Goal: Information Seeking & Learning: Learn about a topic

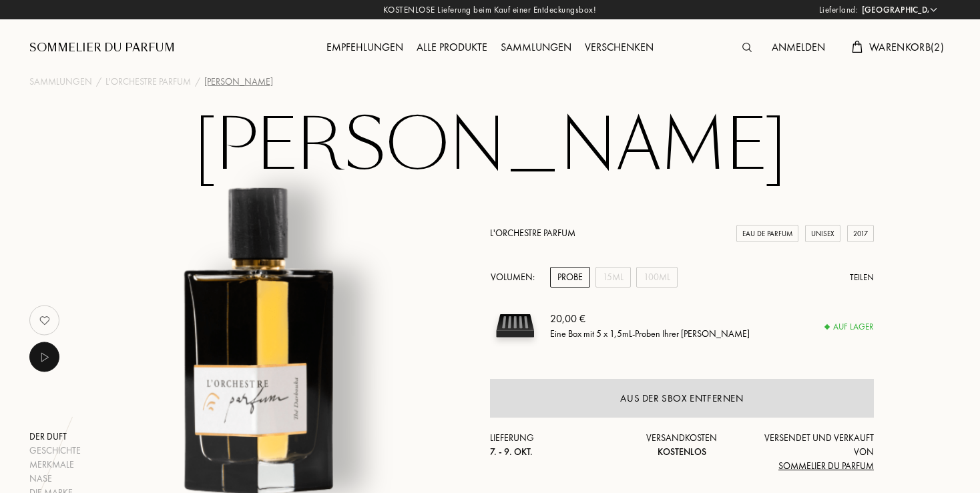
select select "DE"
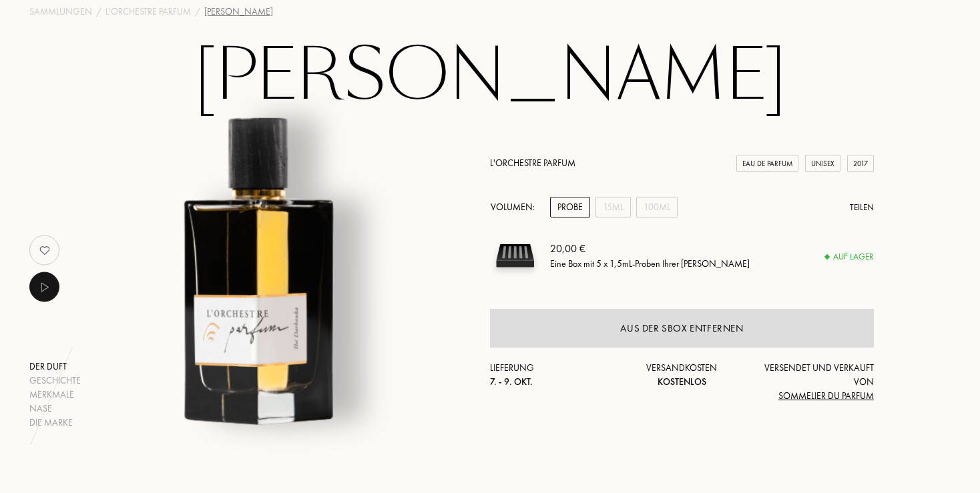
scroll to position [141, 0]
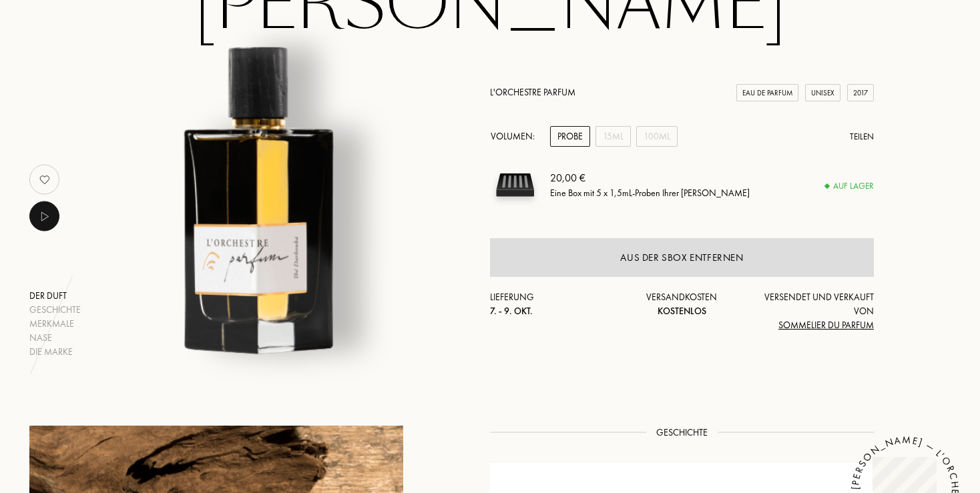
click at [522, 188] on img at bounding box center [515, 185] width 50 height 50
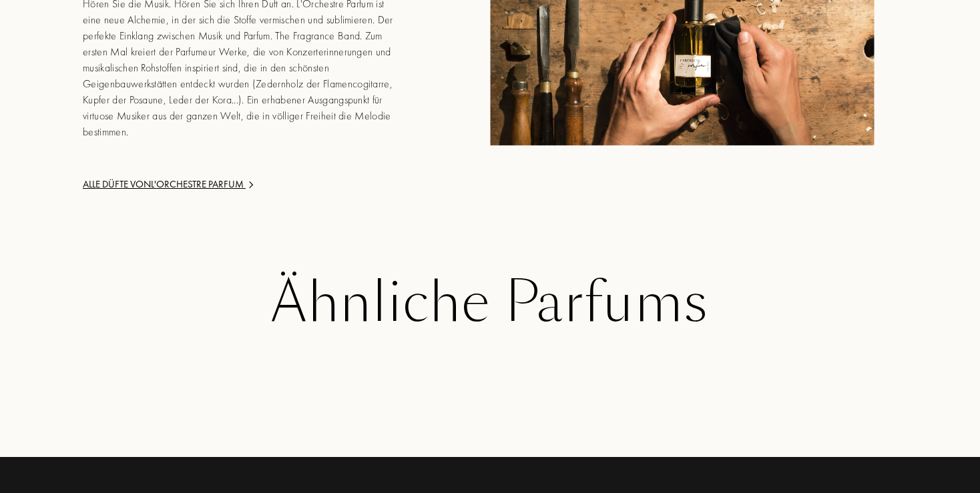
scroll to position [1833, 0]
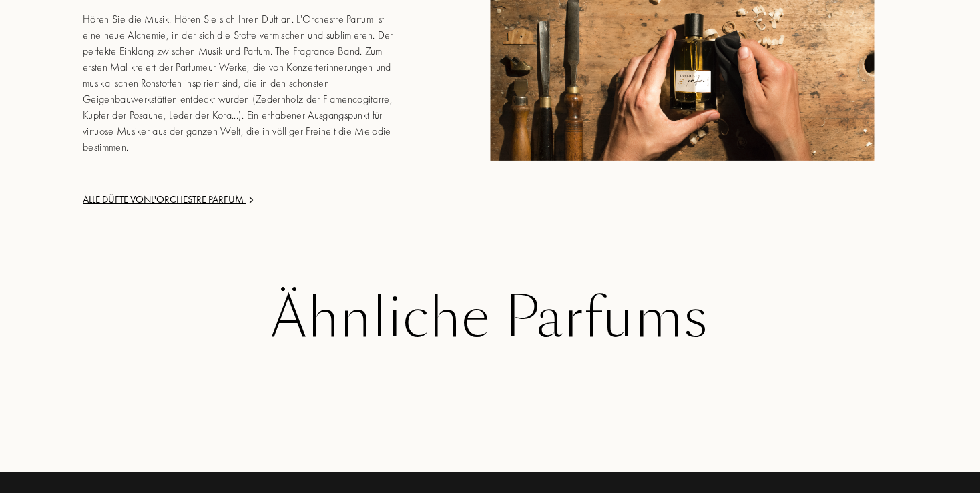
click at [202, 192] on div "Alle Düfte von L'Orchestre Parfum" at bounding box center [243, 199] width 321 height 15
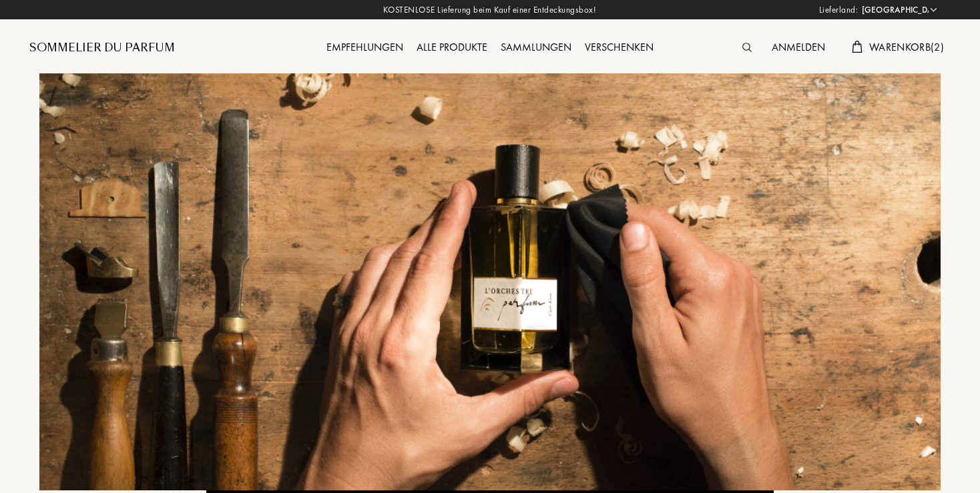
select select "DE"
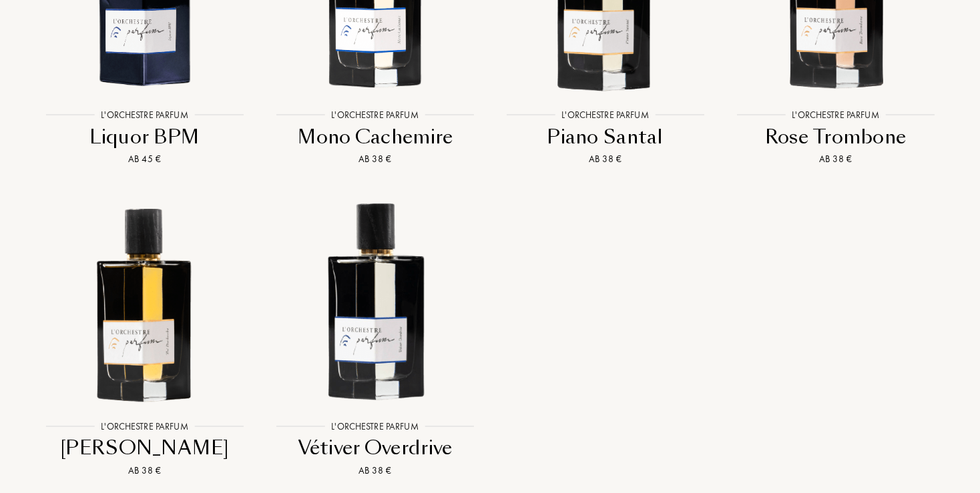
scroll to position [1974, 0]
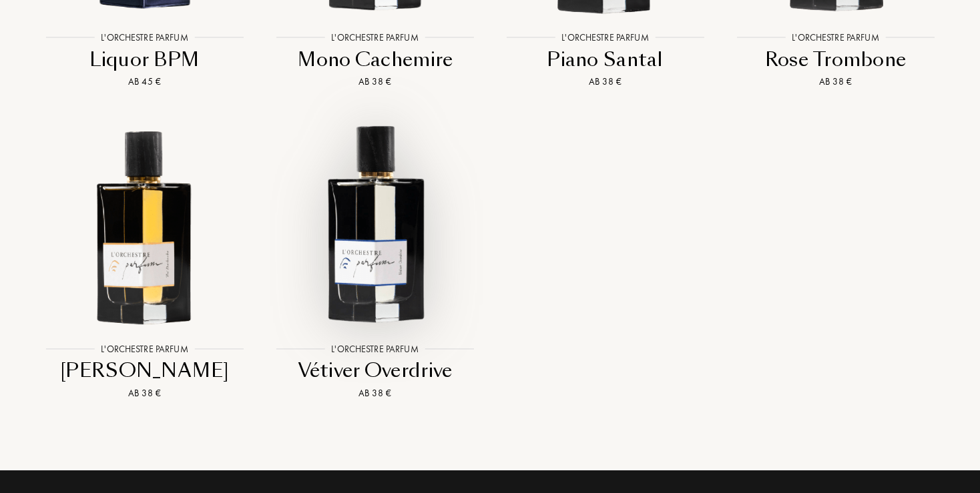
click at [373, 269] on img at bounding box center [375, 224] width 208 height 208
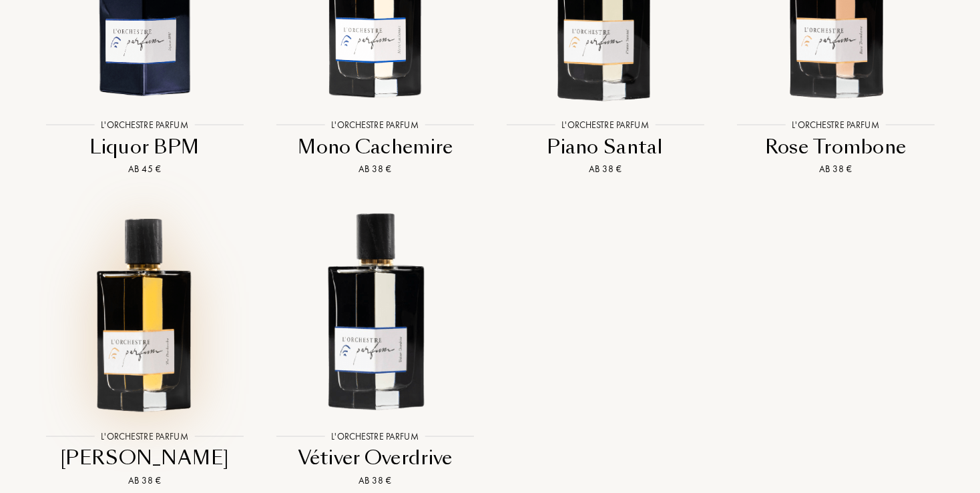
scroll to position [1763, 0]
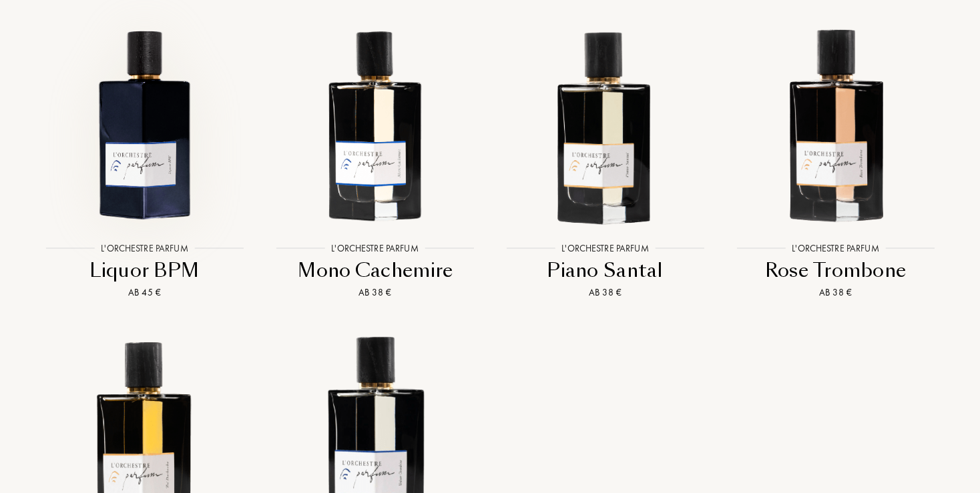
click at [159, 178] on img at bounding box center [145, 124] width 208 height 208
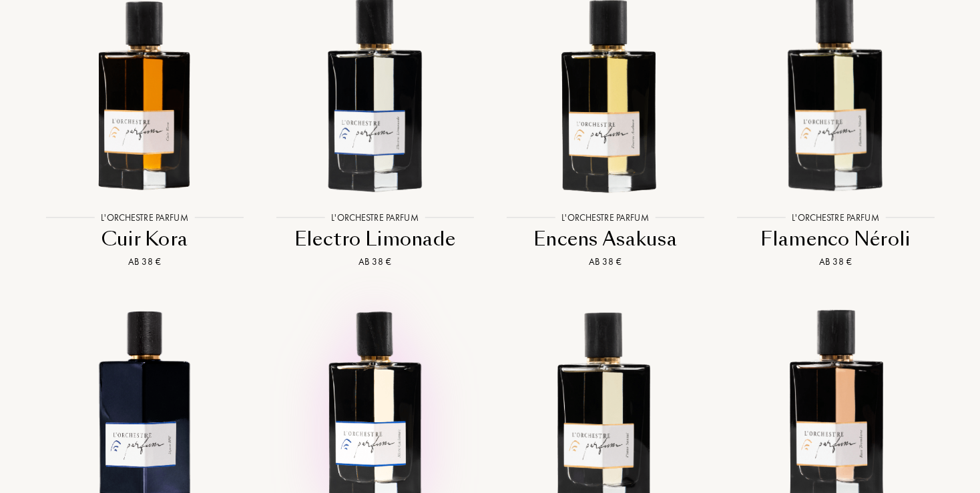
scroll to position [1480, 0]
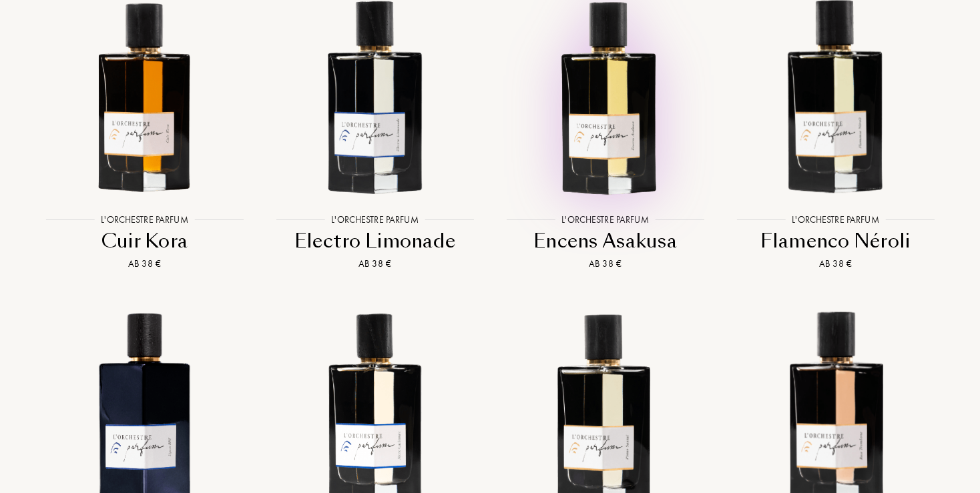
click at [605, 163] on img at bounding box center [605, 95] width 208 height 208
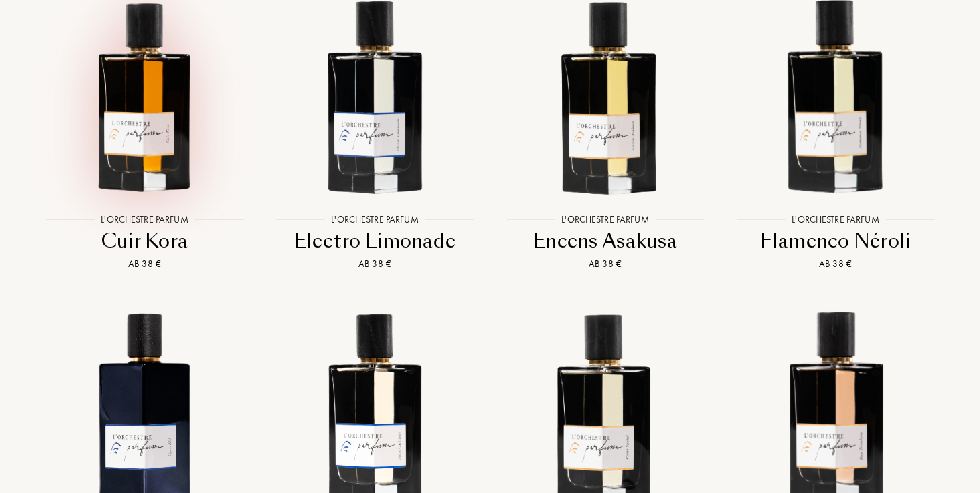
click at [120, 122] on img at bounding box center [145, 95] width 208 height 208
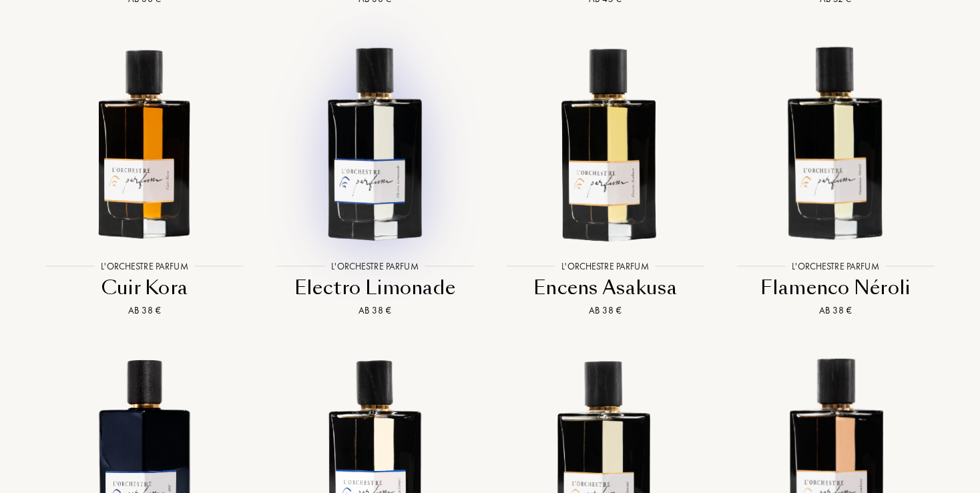
scroll to position [1410, 0]
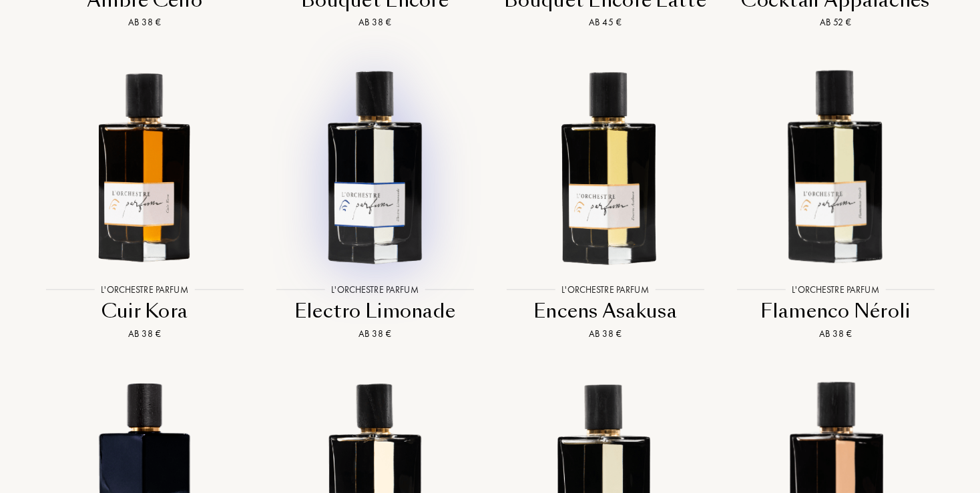
click at [360, 172] on img at bounding box center [375, 165] width 208 height 208
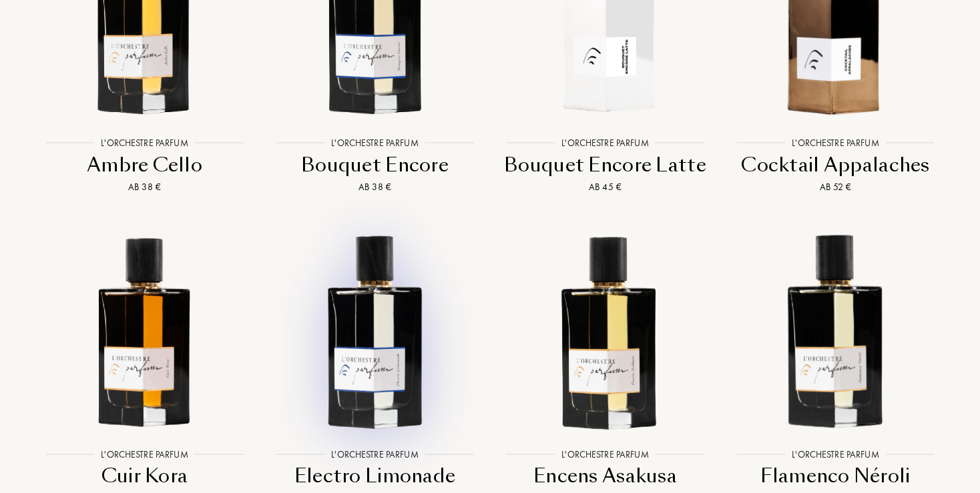
scroll to position [1215, 0]
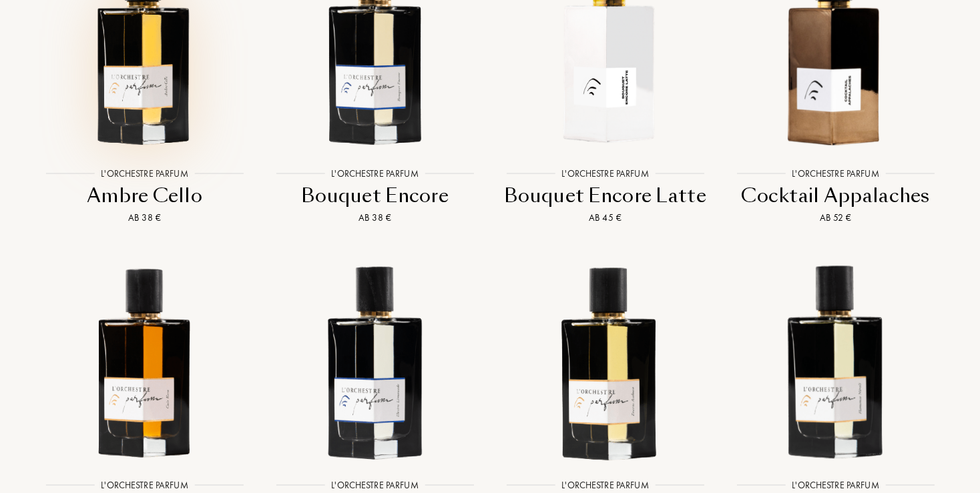
click at [160, 102] on img at bounding box center [145, 49] width 208 height 208
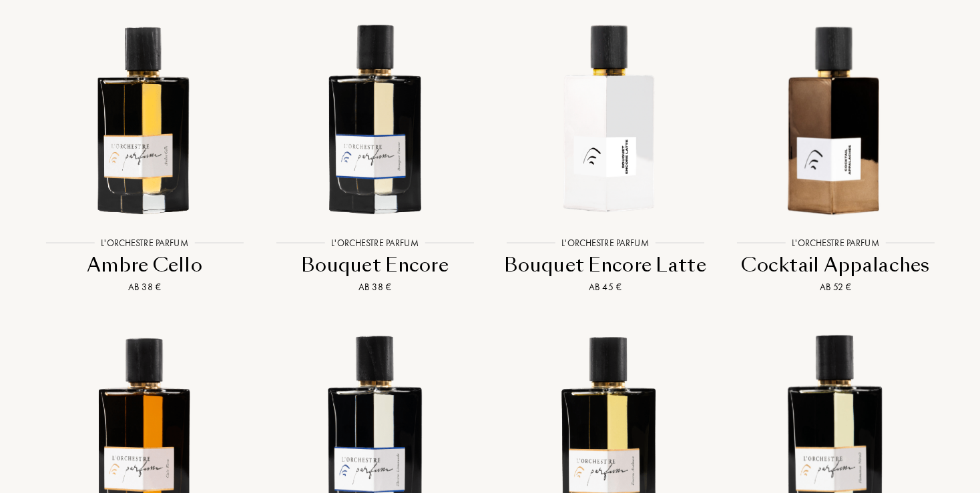
scroll to position [1144, 0]
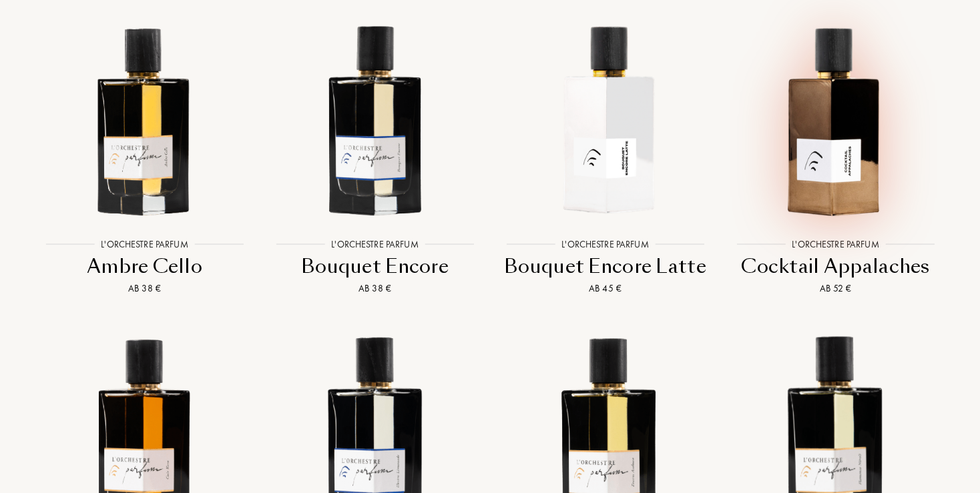
click at [848, 137] on img at bounding box center [836, 120] width 208 height 208
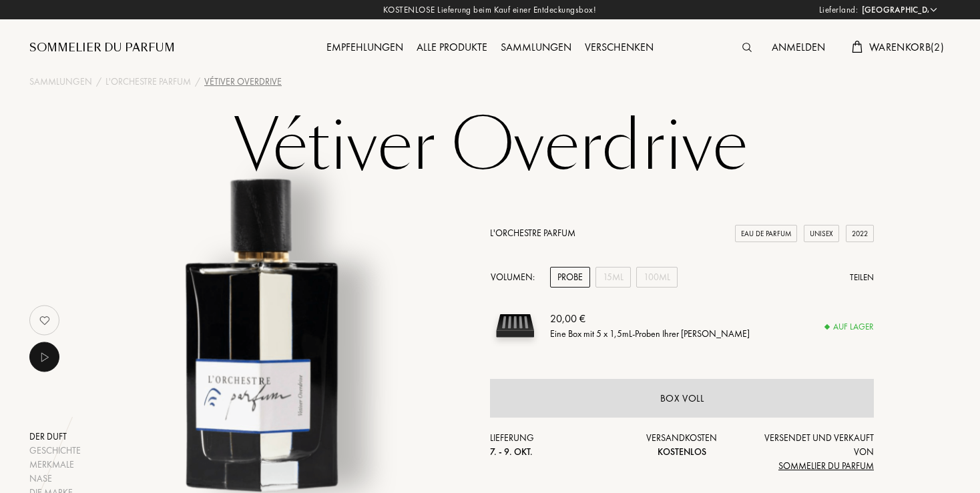
select select "DE"
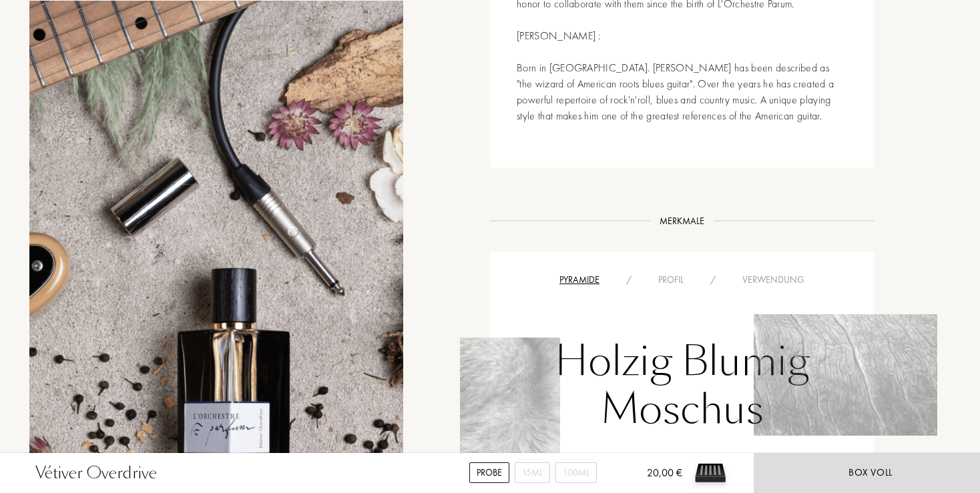
scroll to position [987, 0]
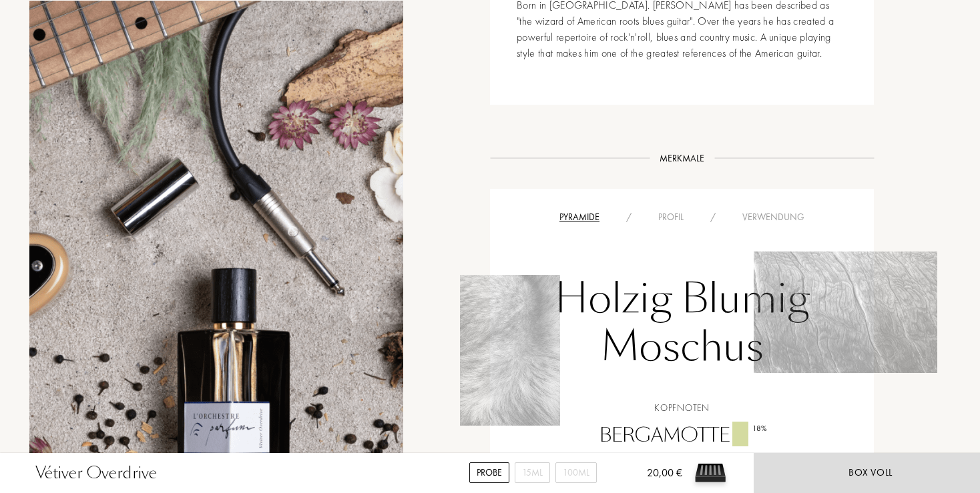
click at [672, 210] on div "Profil" at bounding box center [671, 217] width 52 height 14
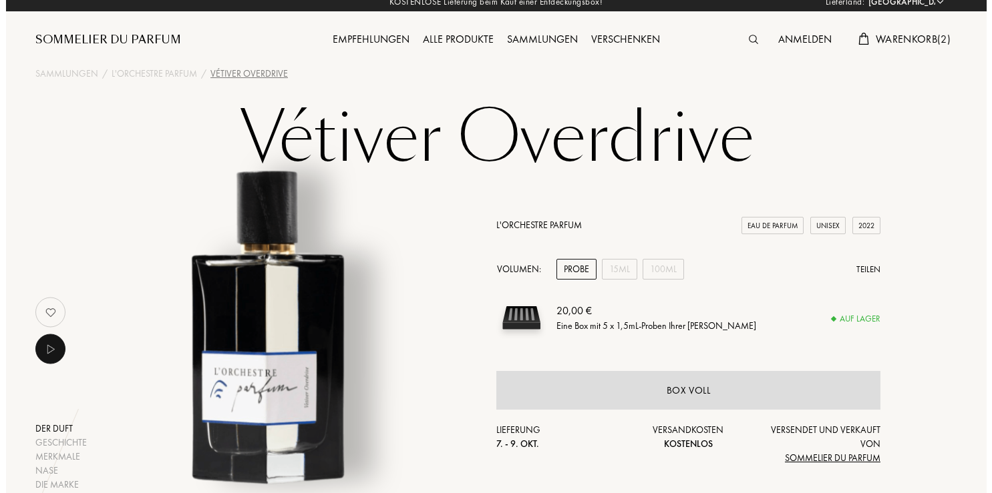
scroll to position [0, 0]
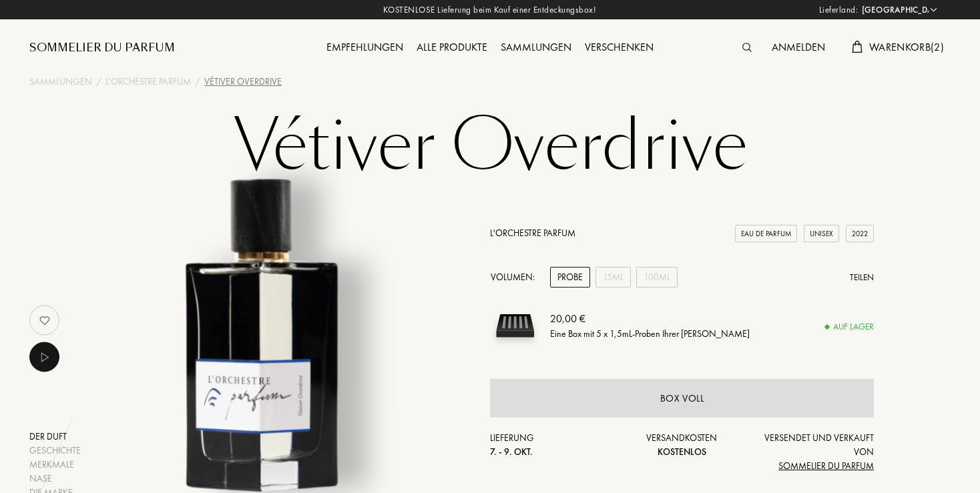
click at [893, 45] on span "Warenkorb ( 2 )" at bounding box center [906, 47] width 75 height 14
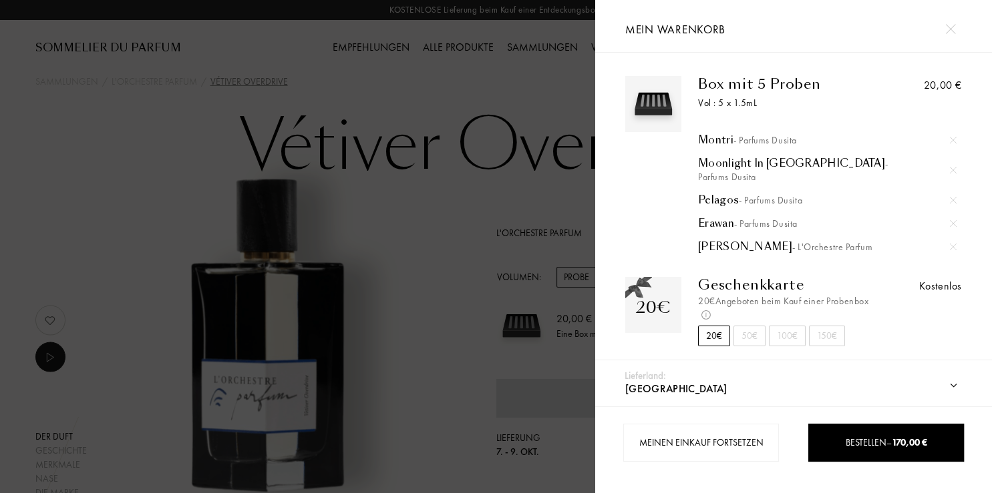
click at [667, 108] on img at bounding box center [652, 103] width 49 height 49
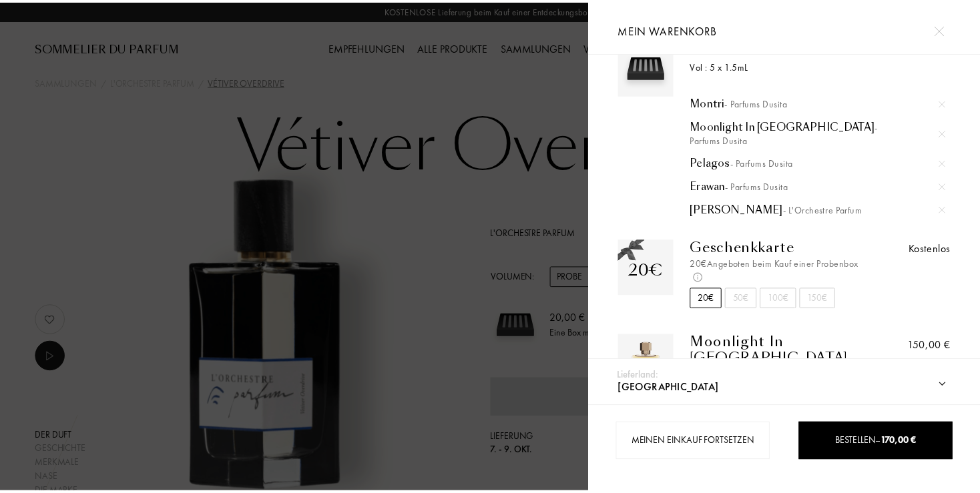
scroll to position [83, 0]
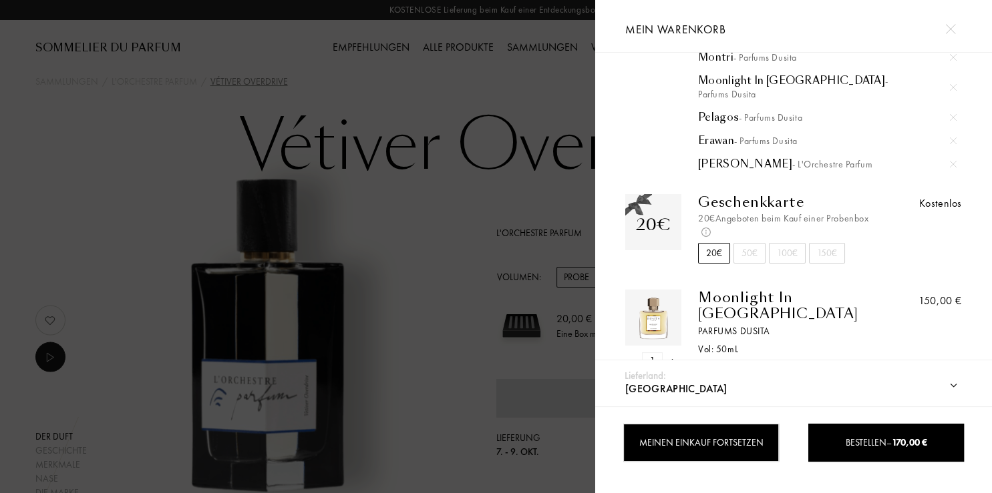
click at [676, 440] on div "Meinen Einkauf fortsetzen" at bounding box center [701, 443] width 156 height 38
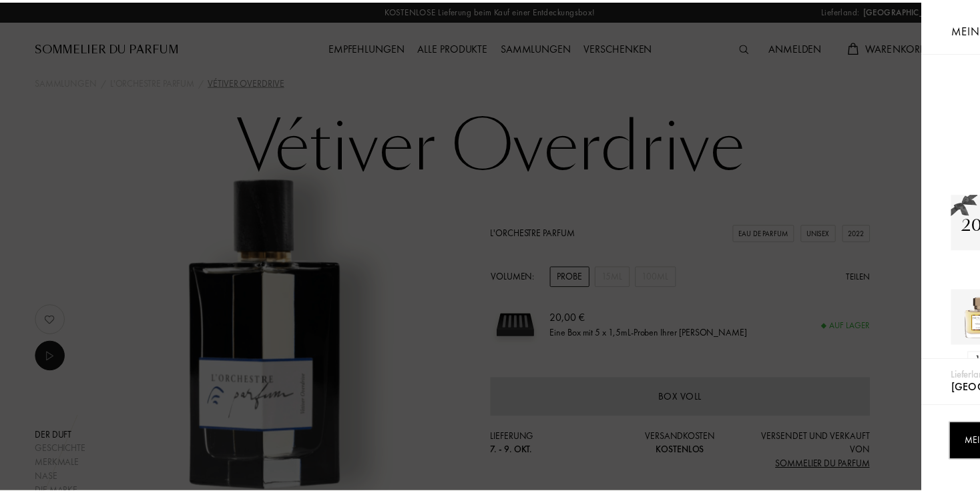
scroll to position [81, 0]
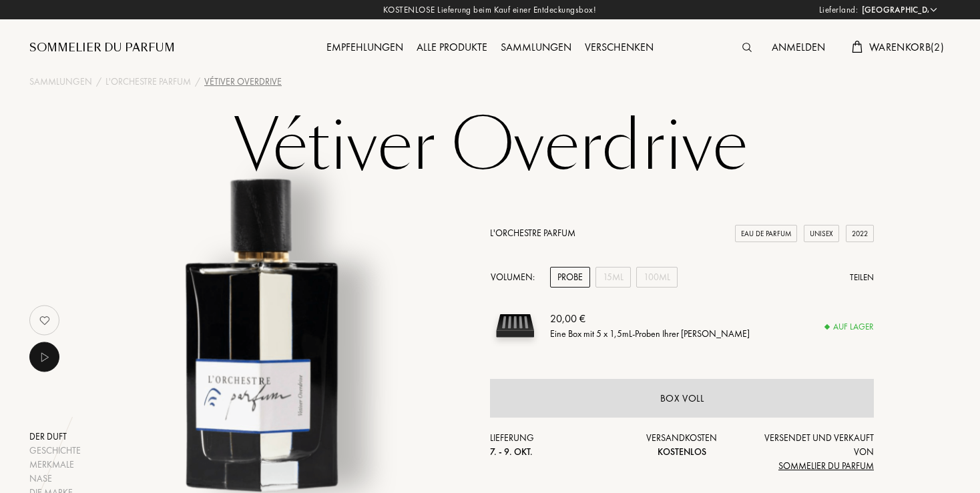
click at [514, 323] on img at bounding box center [515, 326] width 50 height 50
click at [525, 330] on img at bounding box center [515, 326] width 50 height 50
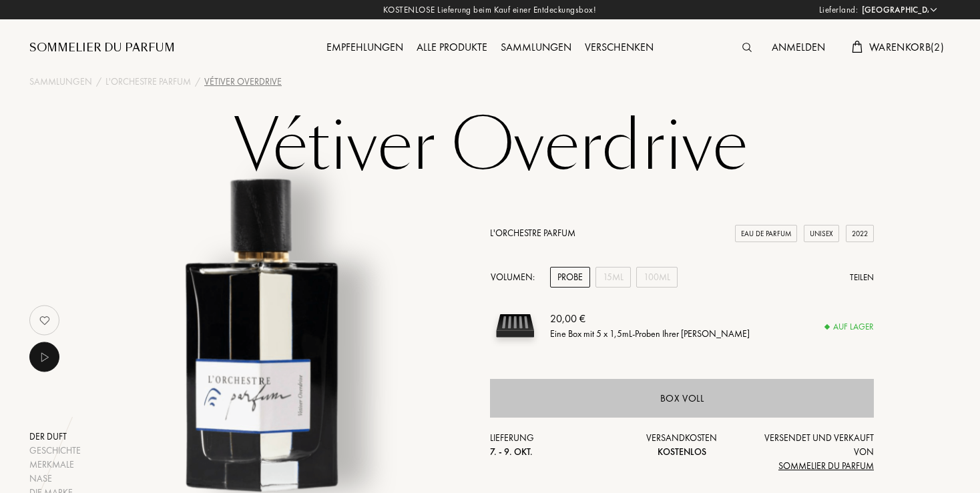
click at [618, 395] on div "Box voll" at bounding box center [682, 398] width 384 height 39
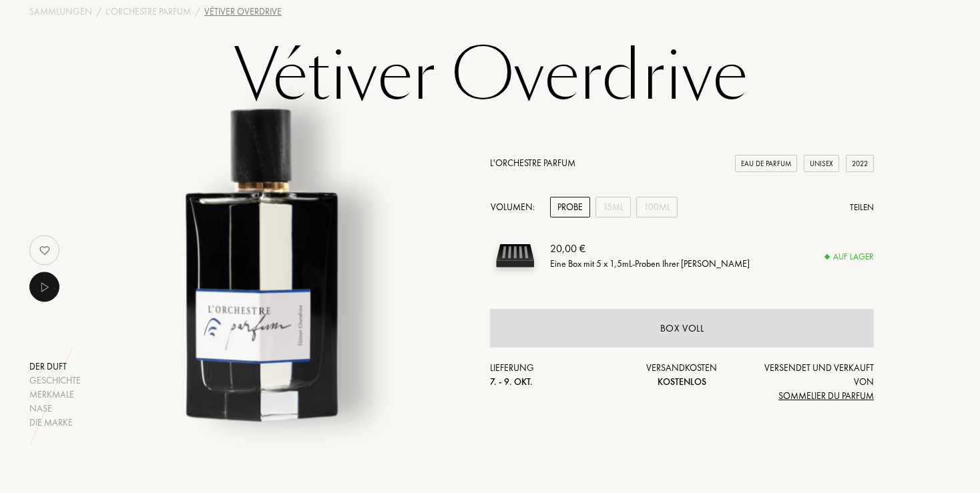
scroll to position [0, 0]
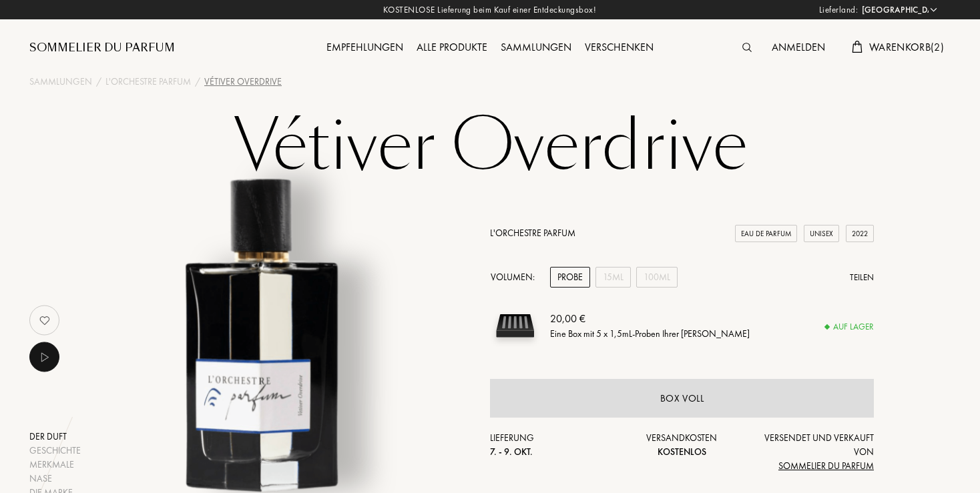
click at [526, 327] on img at bounding box center [515, 326] width 50 height 50
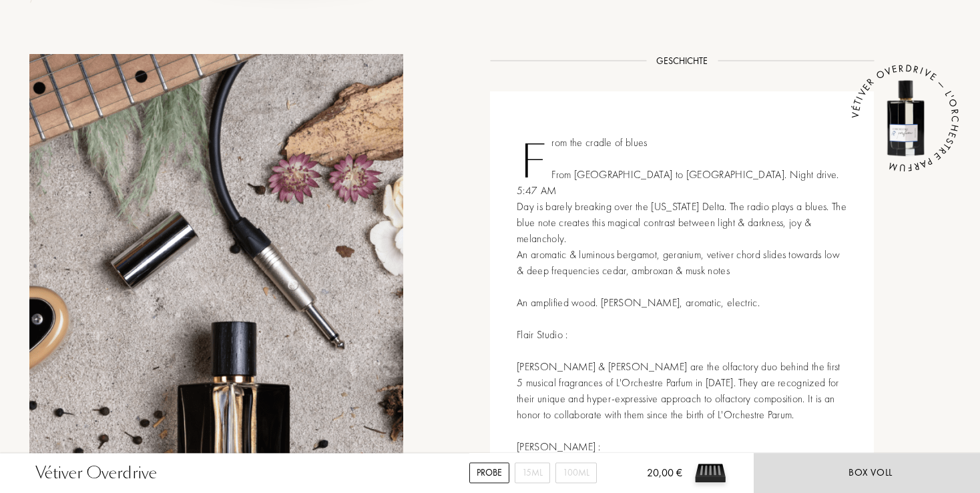
scroll to position [634, 0]
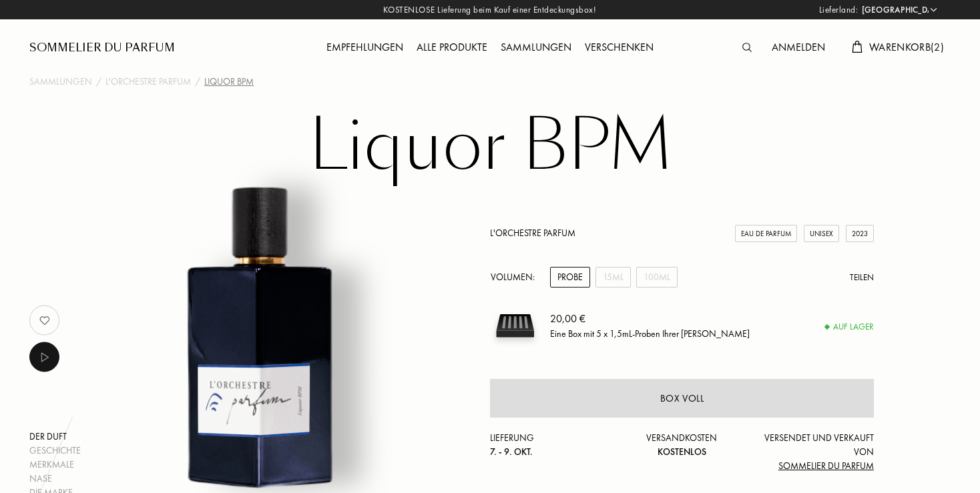
select select "DE"
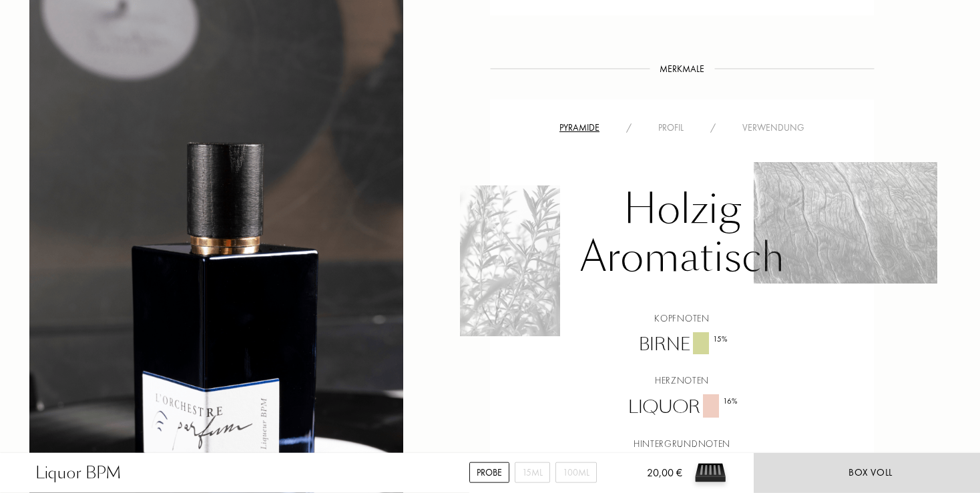
scroll to position [775, 0]
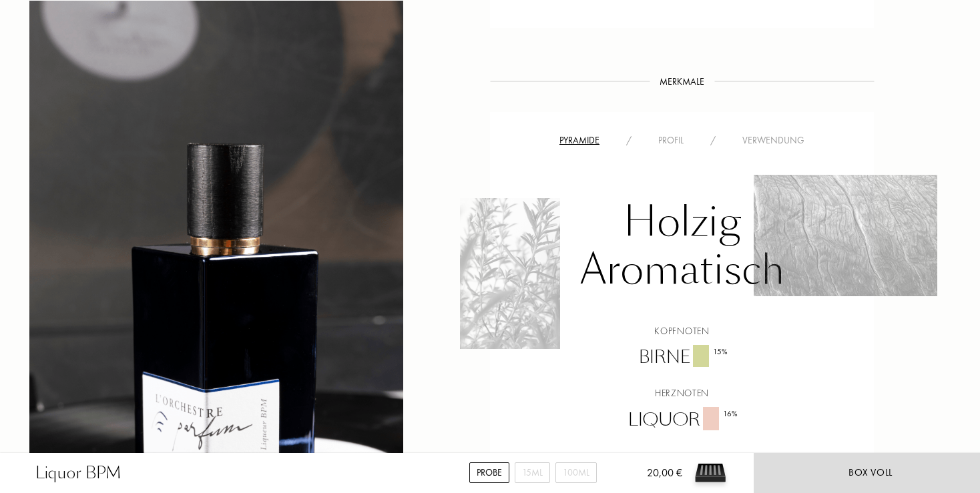
click at [669, 142] on div "Profil" at bounding box center [671, 141] width 52 height 14
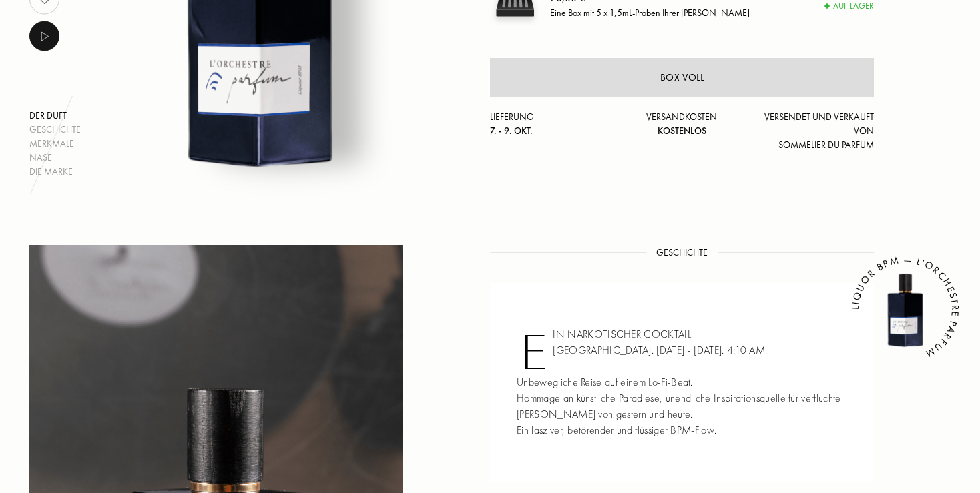
scroll to position [211, 0]
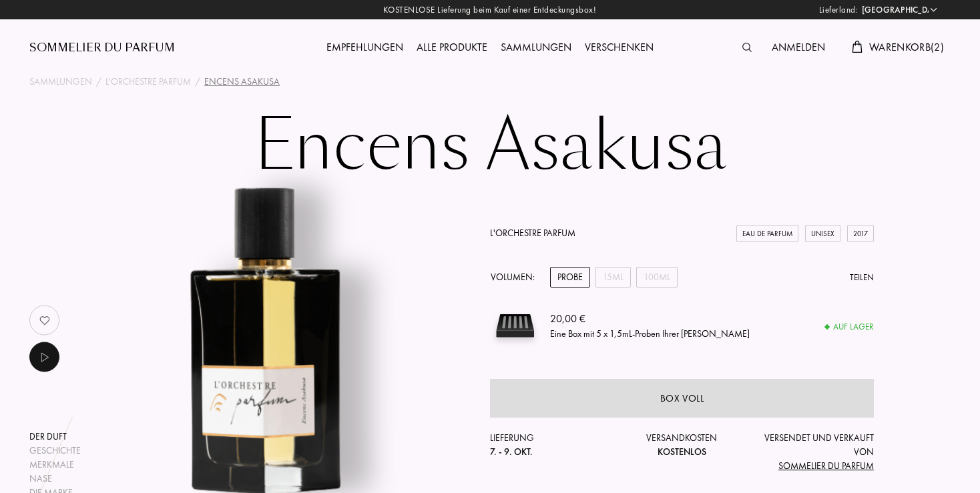
select select "DE"
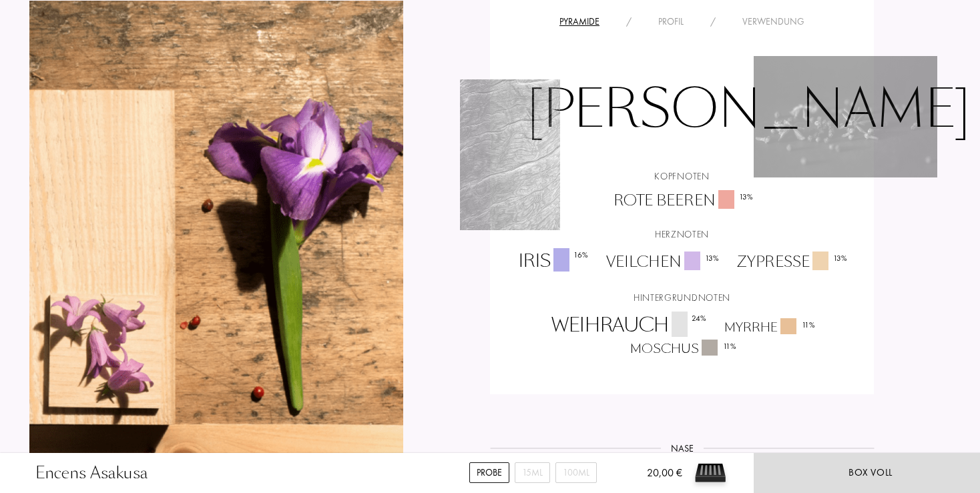
scroll to position [634, 0]
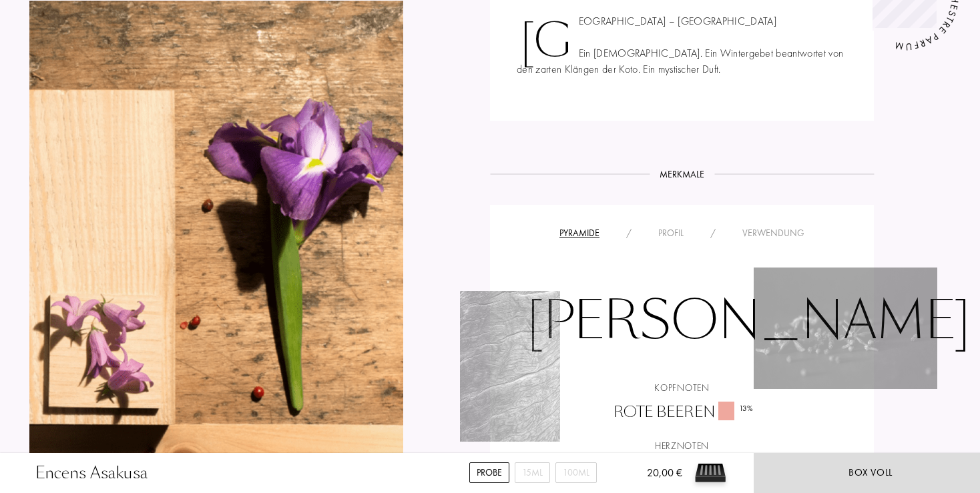
click at [677, 231] on div "Profil" at bounding box center [671, 233] width 52 height 14
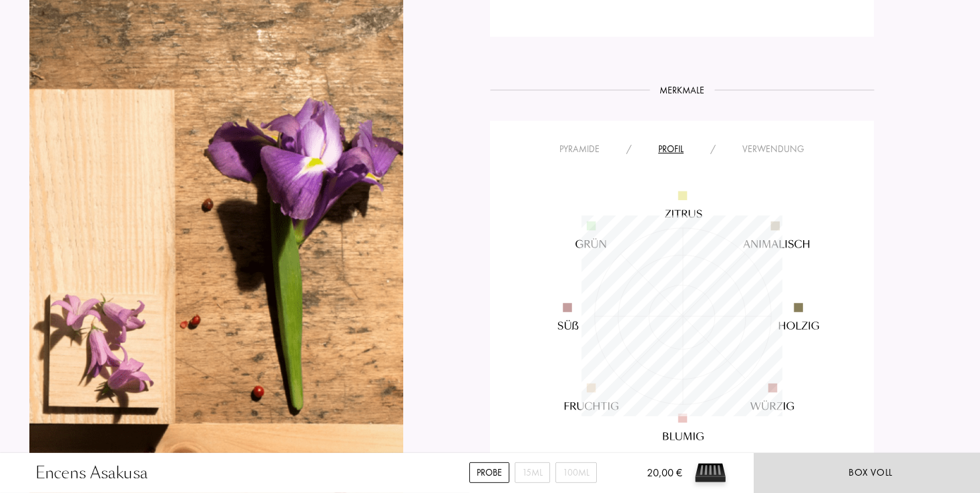
scroll to position [775, 0]
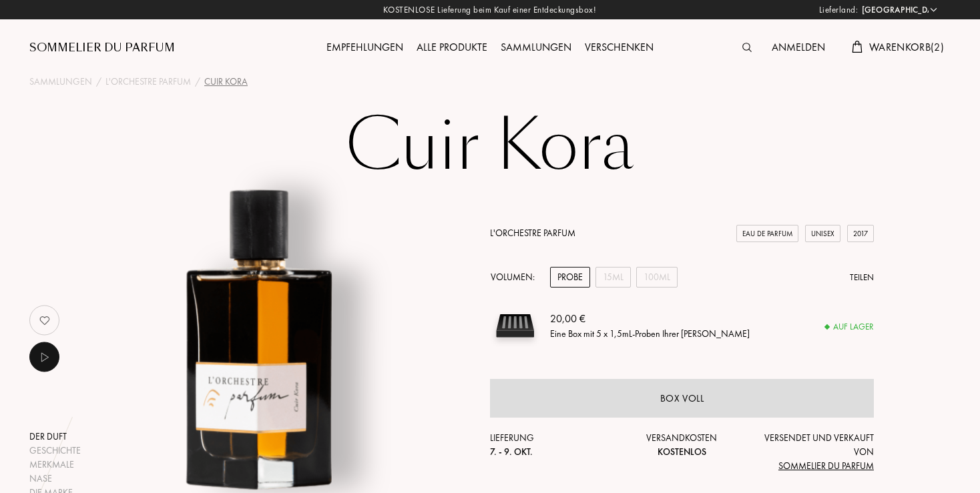
select select "DE"
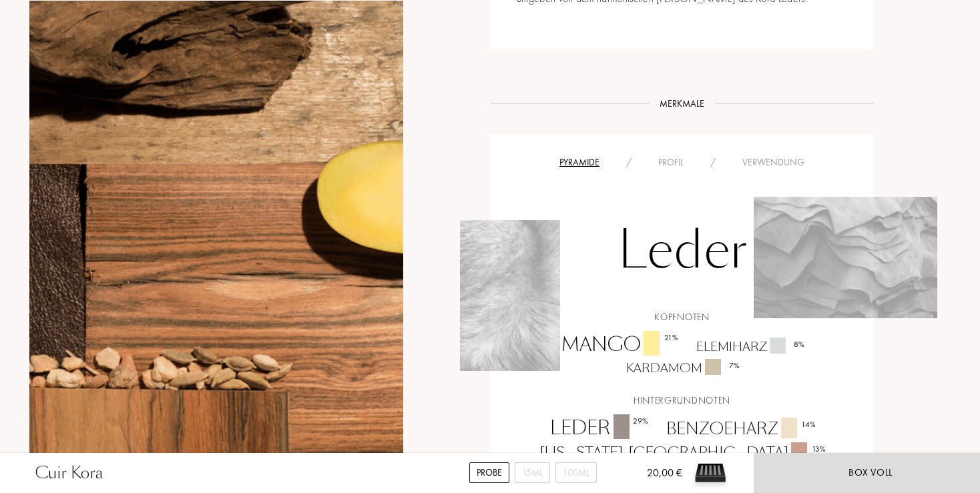
scroll to position [775, 0]
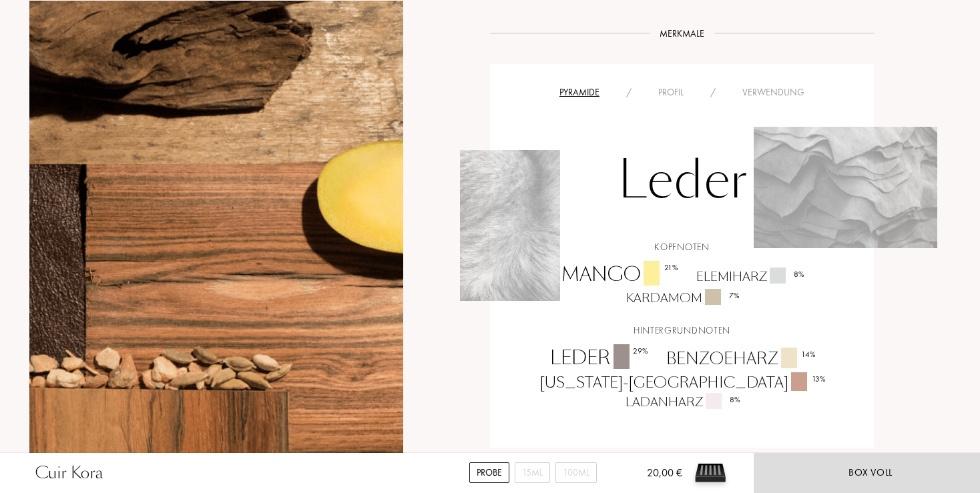
click at [672, 87] on div "Profil" at bounding box center [671, 92] width 52 height 14
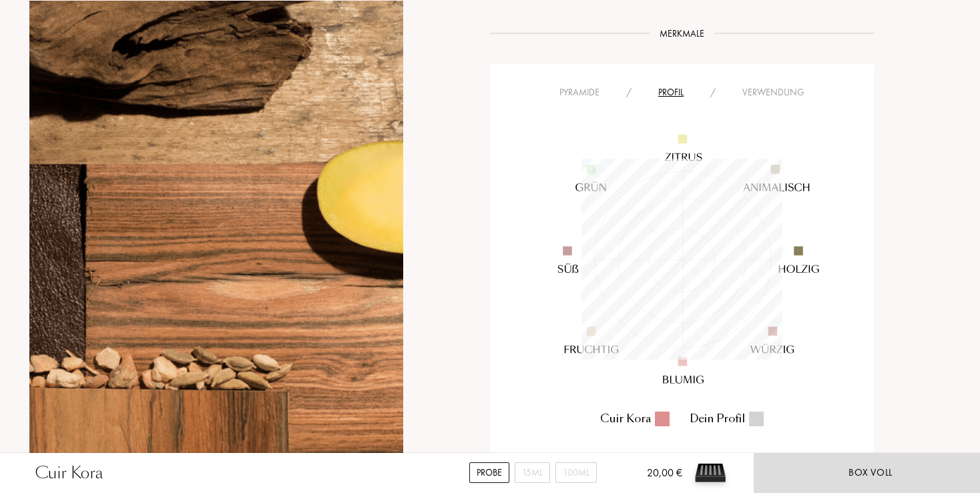
scroll to position [201, 201]
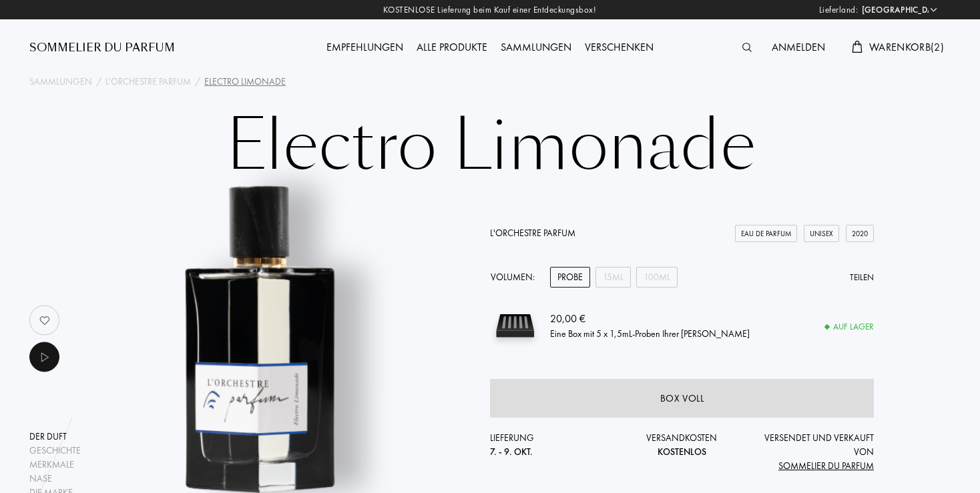
select select "DE"
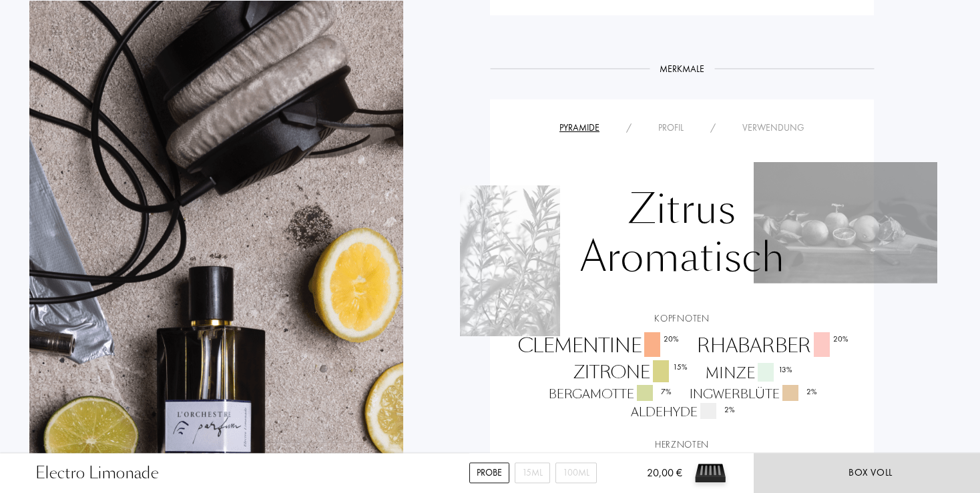
scroll to position [846, 0]
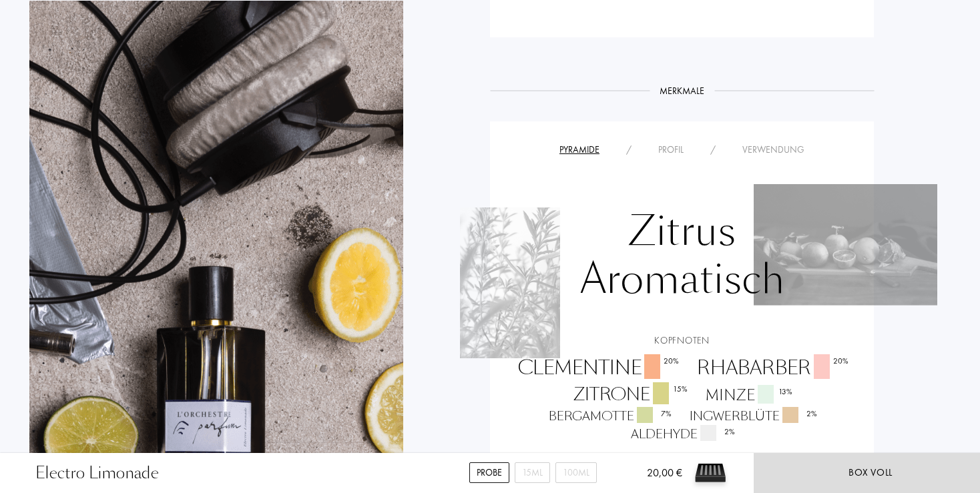
click at [676, 143] on div "Profil" at bounding box center [671, 150] width 52 height 14
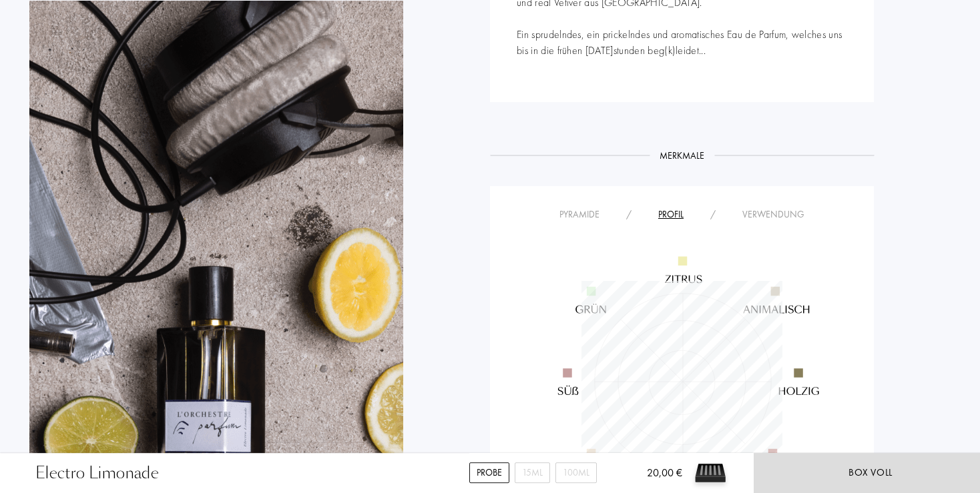
scroll to position [775, 0]
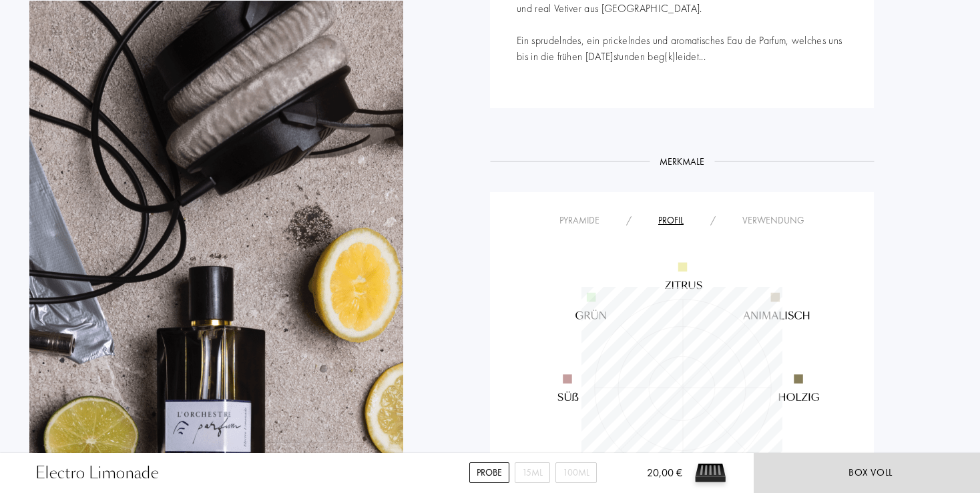
click at [579, 219] on div "Pyramide" at bounding box center [579, 221] width 67 height 14
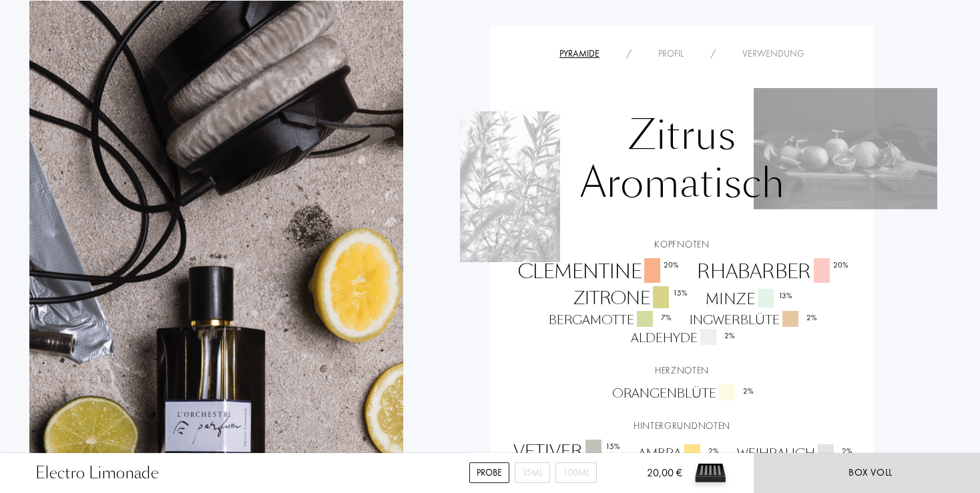
scroll to position [846, 0]
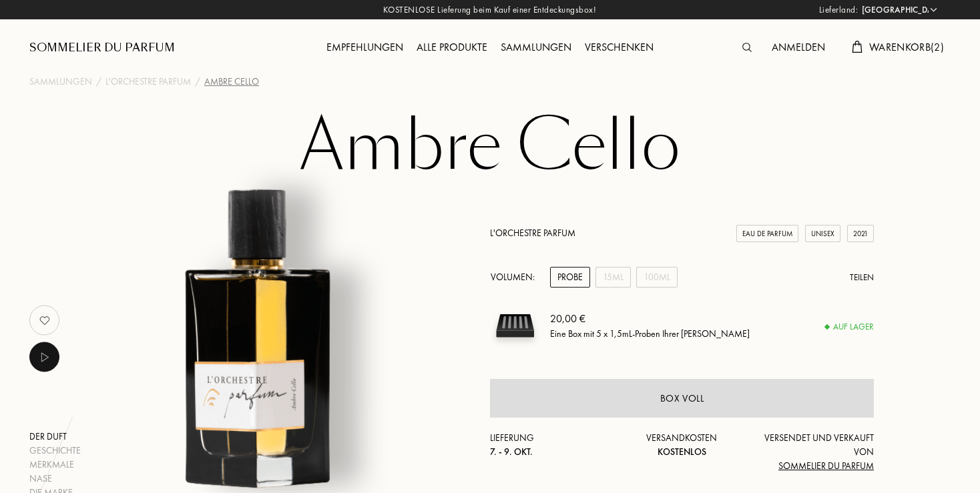
select select "DE"
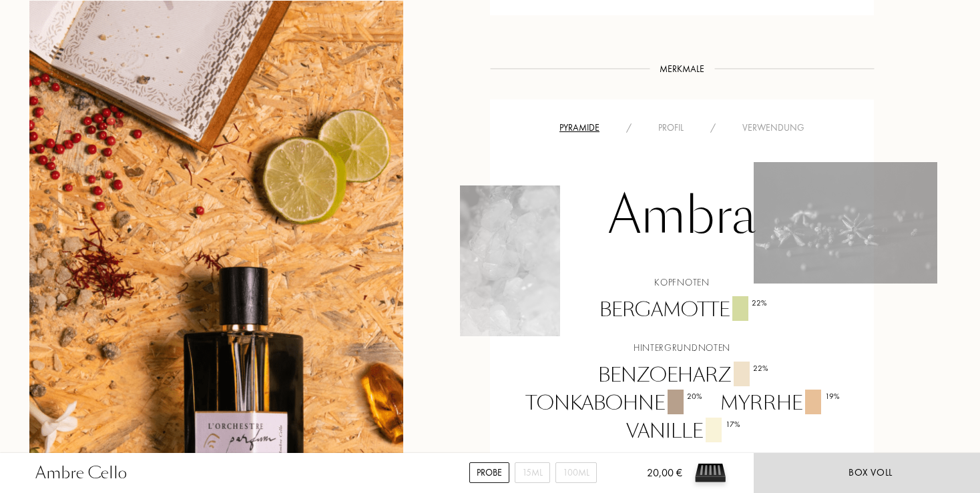
scroll to position [987, 0]
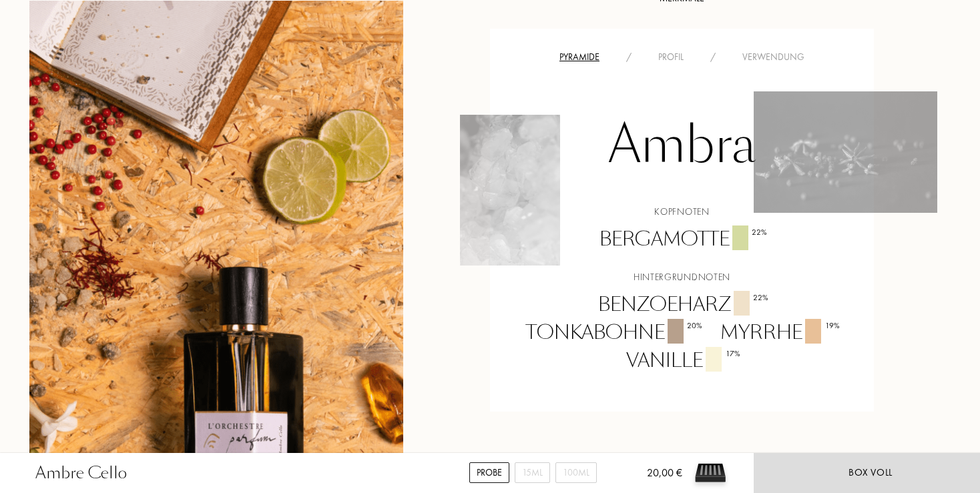
click at [669, 51] on div "Profil" at bounding box center [671, 57] width 52 height 14
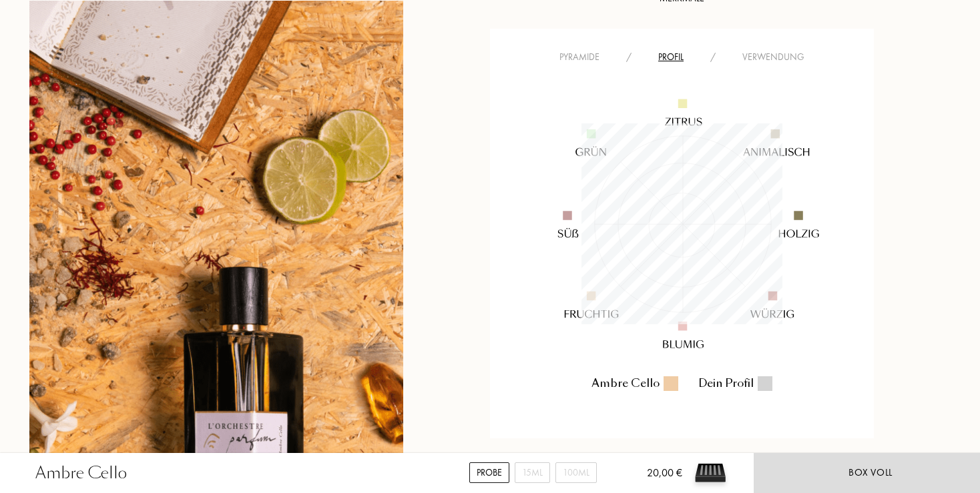
scroll to position [201, 201]
click at [584, 62] on div "Pyramide" at bounding box center [579, 57] width 67 height 14
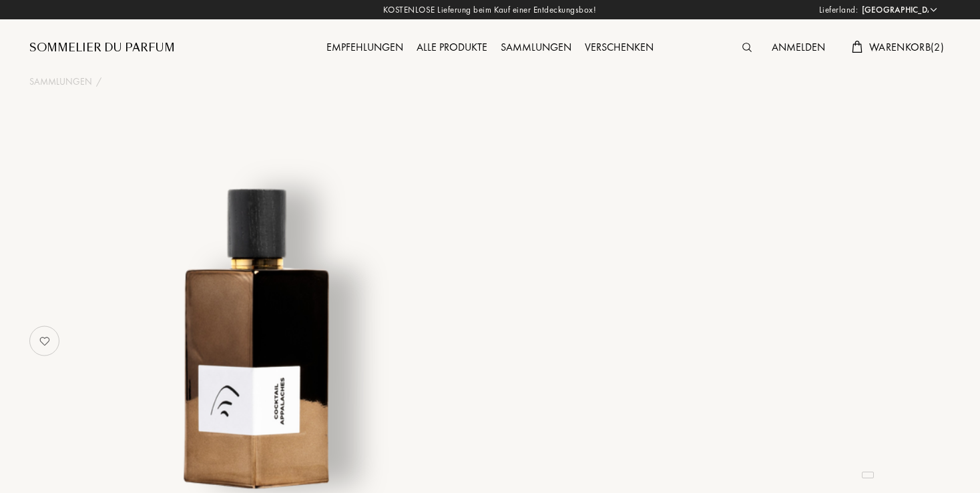
select select "DE"
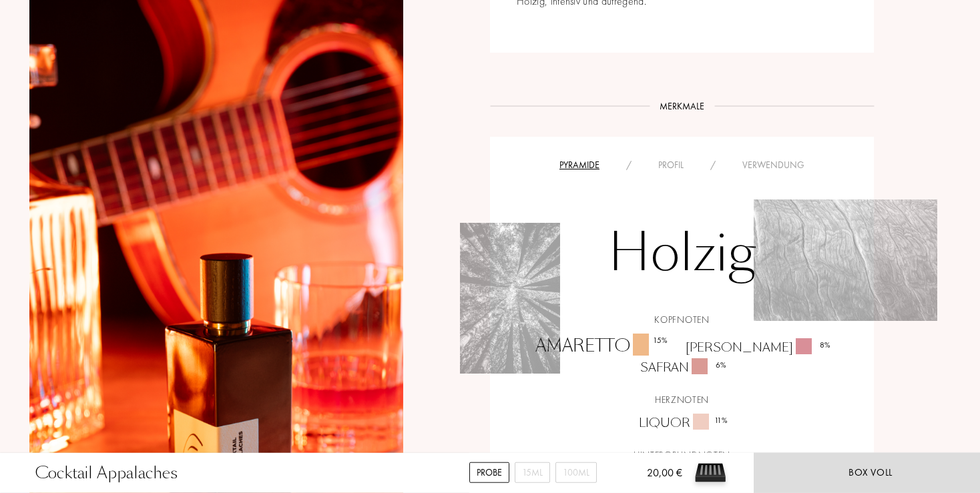
scroll to position [705, 0]
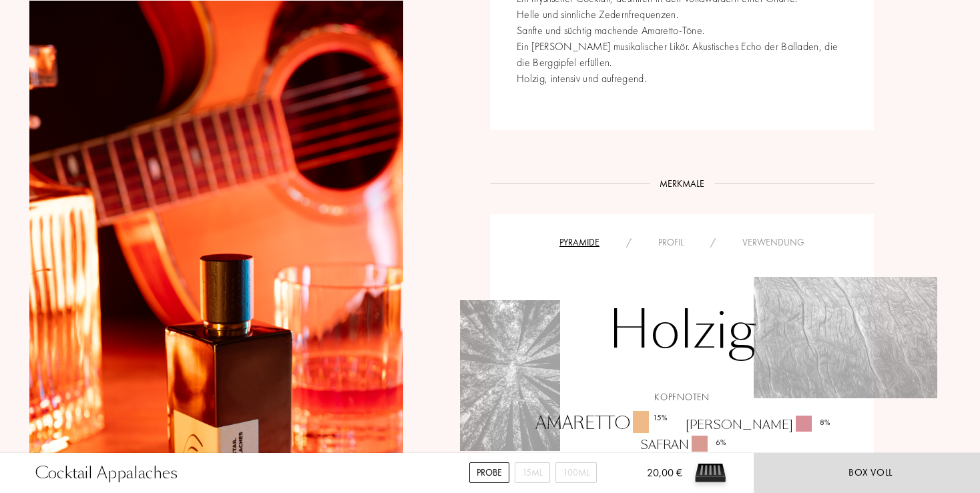
click at [666, 235] on div "Pyramide / Profil / Verwendung" at bounding box center [682, 242] width 364 height 16
click at [672, 244] on div "Profil" at bounding box center [671, 243] width 52 height 14
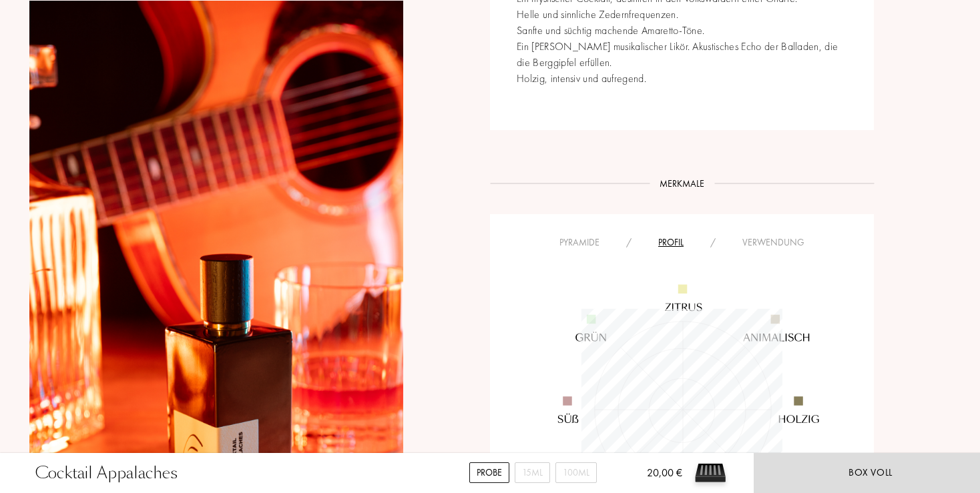
click at [582, 244] on div "Pyramide" at bounding box center [579, 243] width 67 height 14
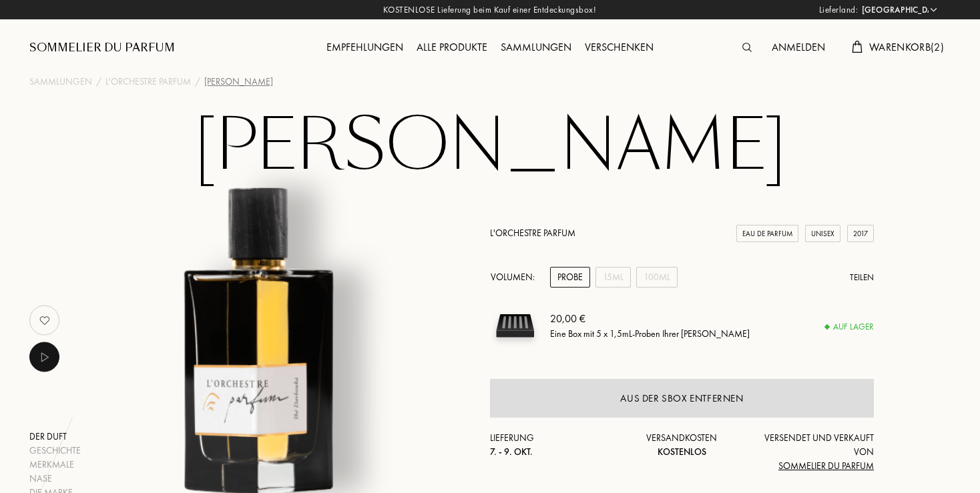
select select "DE"
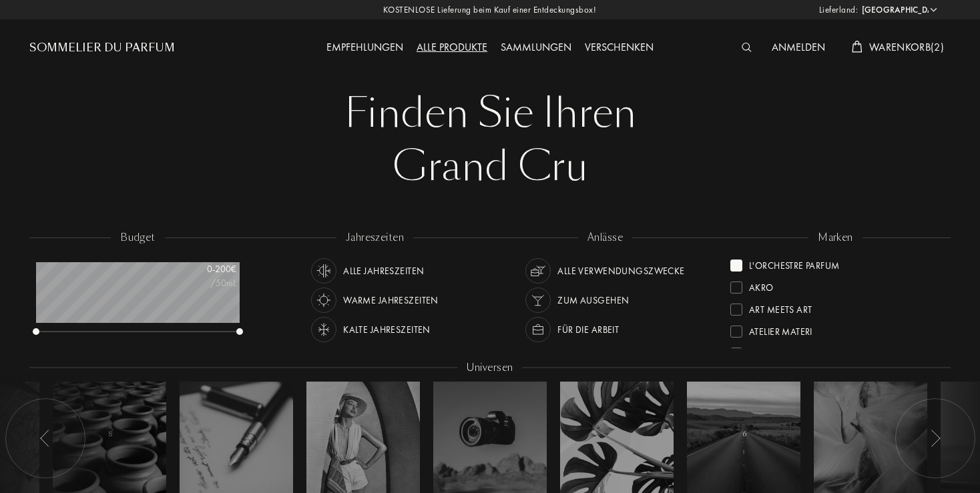
select select "DE"
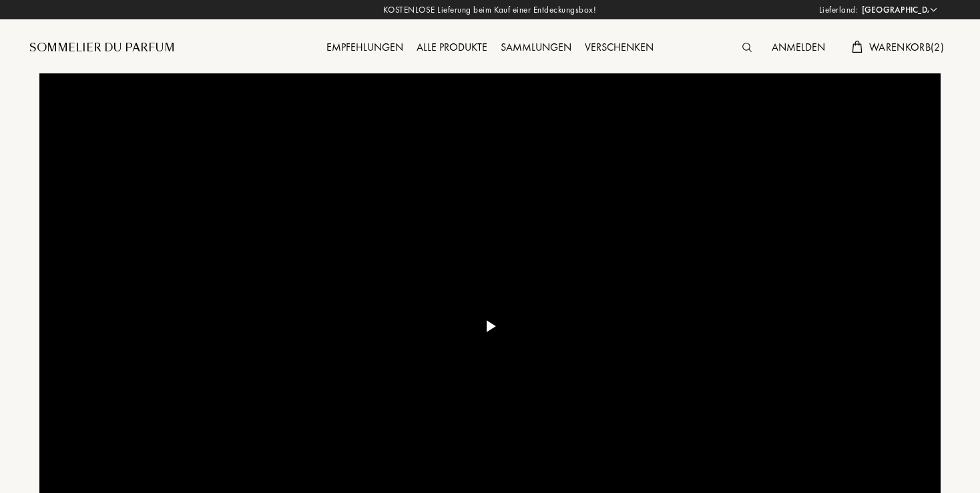
select select "DE"
click at [910, 51] on span "Warenkorb ( 2 )" at bounding box center [906, 47] width 75 height 14
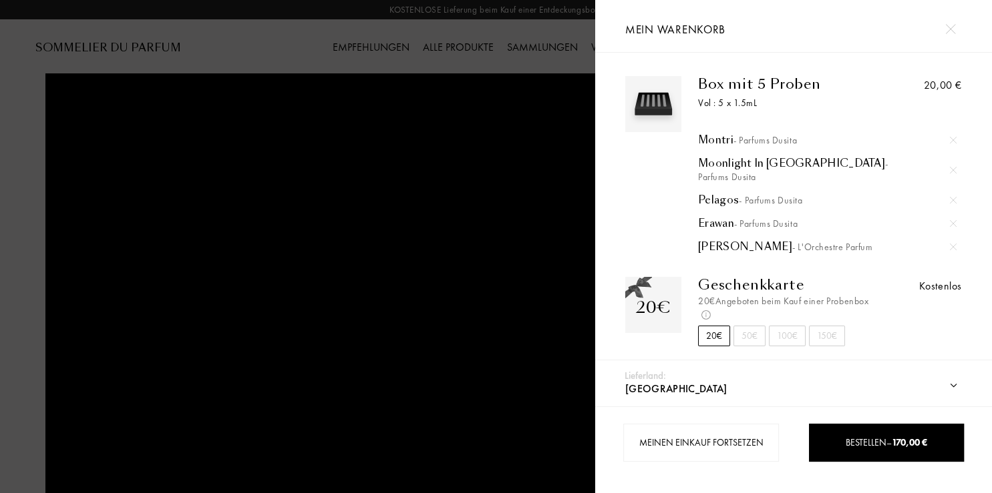
click at [950, 167] on img at bounding box center [953, 170] width 7 height 7
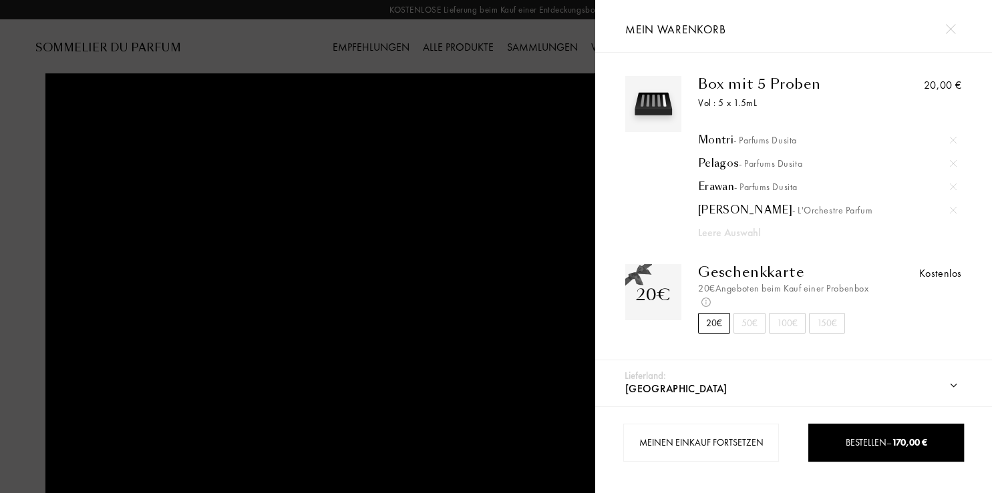
click at [501, 204] on div at bounding box center [297, 246] width 595 height 493
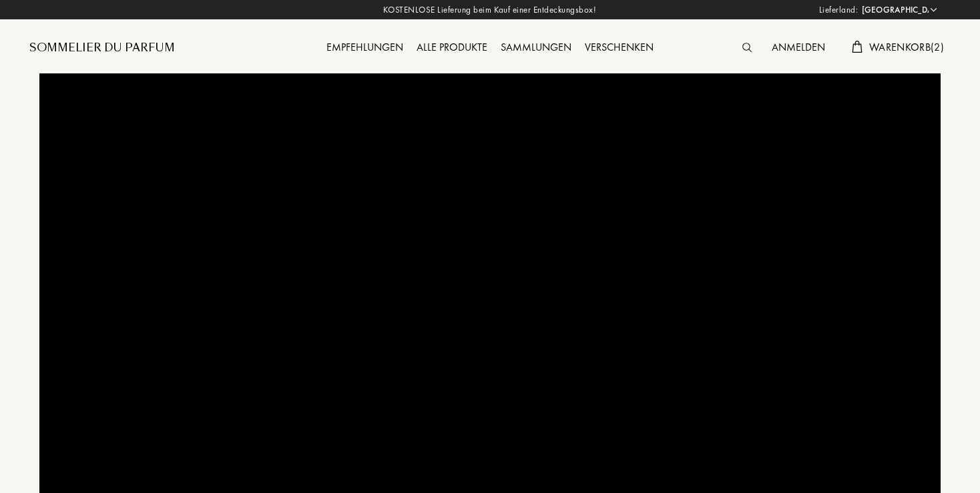
click at [743, 47] on img at bounding box center [747, 47] width 9 height 9
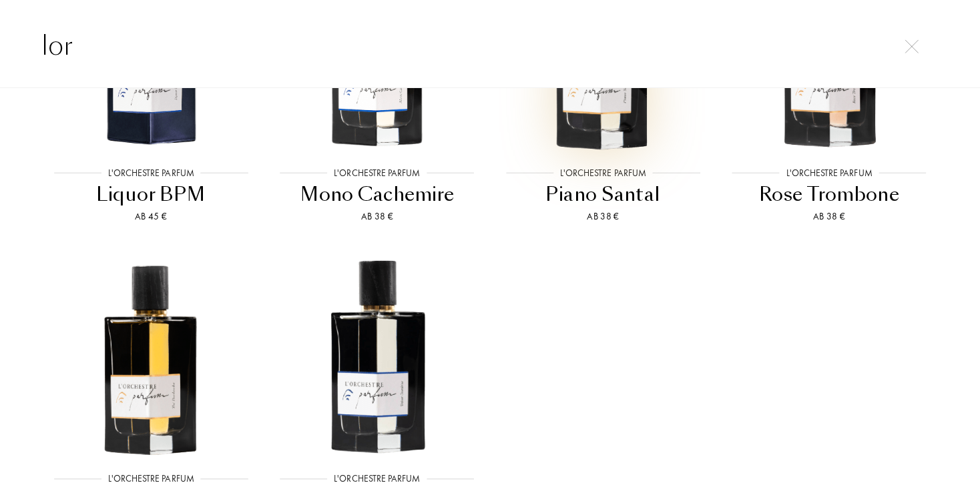
scroll to position [1213, 0]
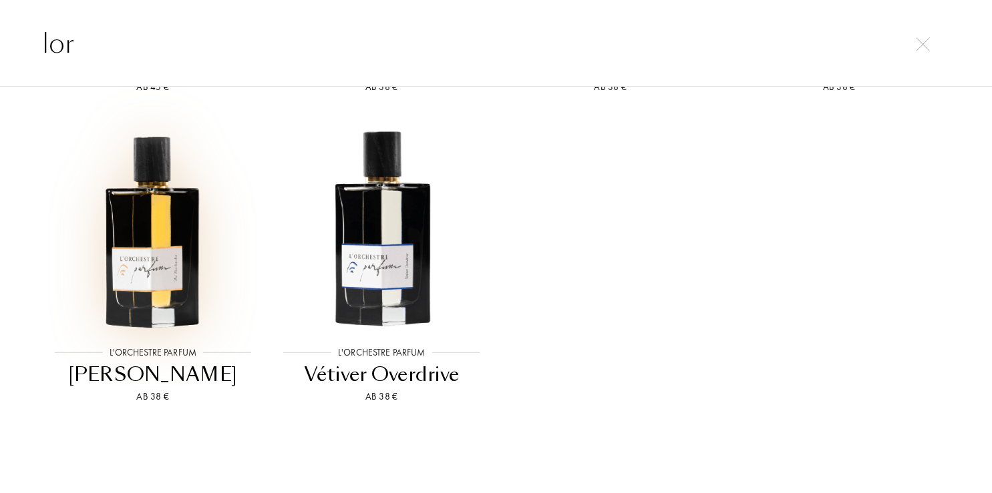
type input "lor"
click at [168, 266] on img at bounding box center [153, 229] width 206 height 206
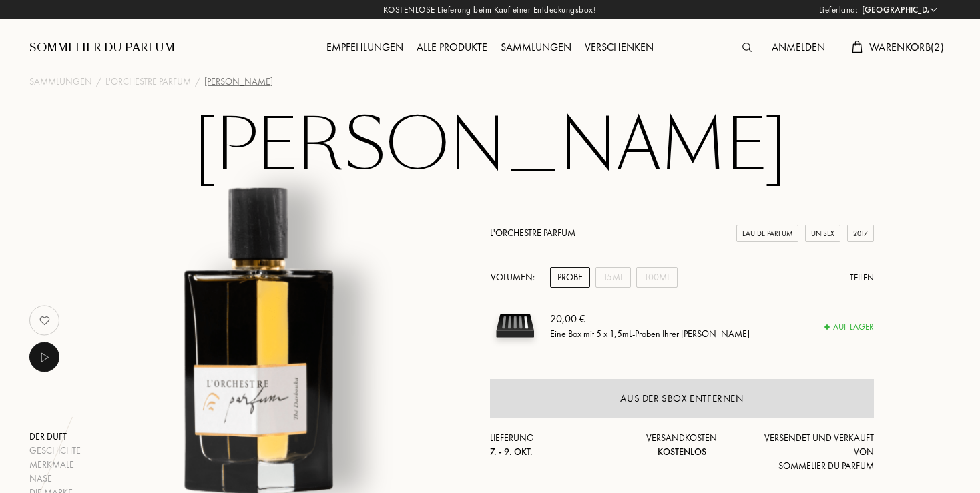
select select "DE"
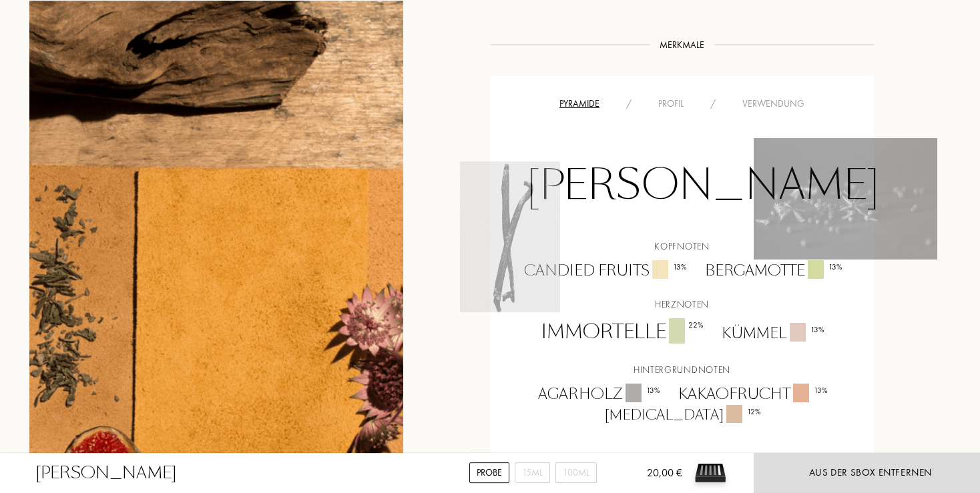
scroll to position [775, 0]
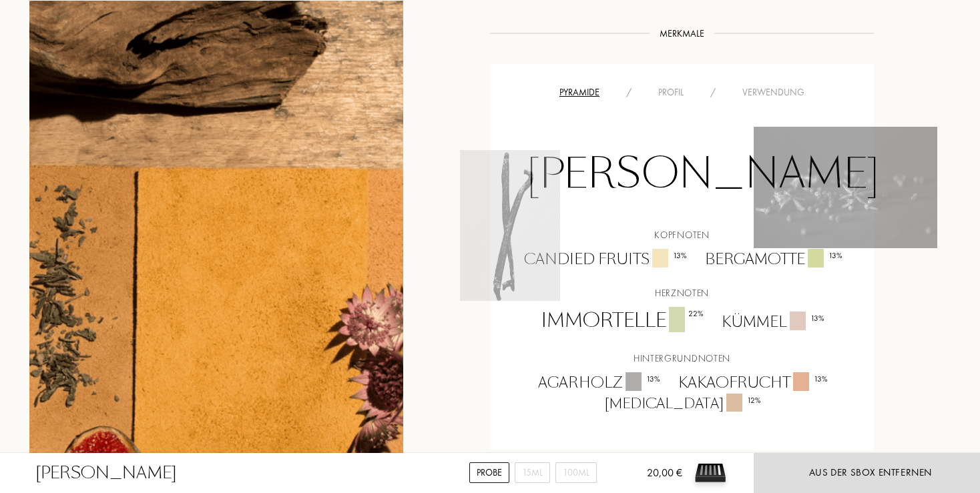
click at [680, 89] on div "Profil" at bounding box center [671, 92] width 52 height 14
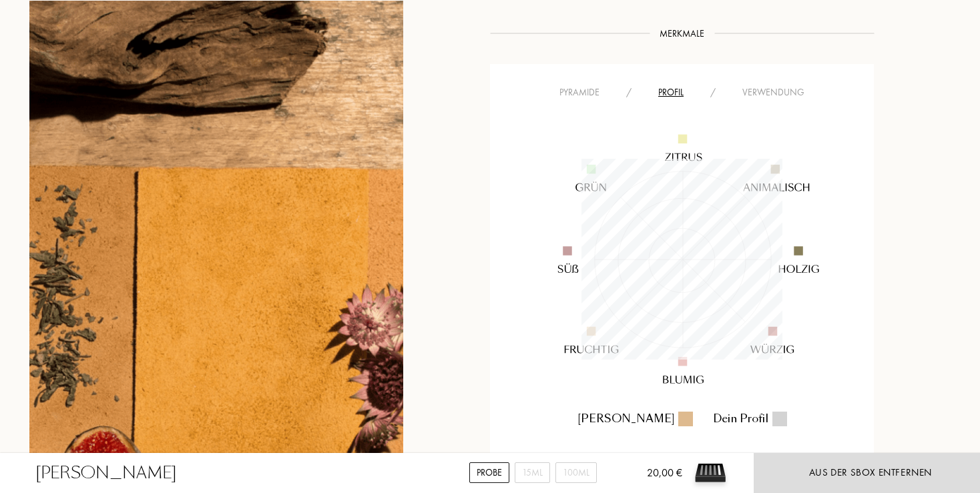
scroll to position [201, 201]
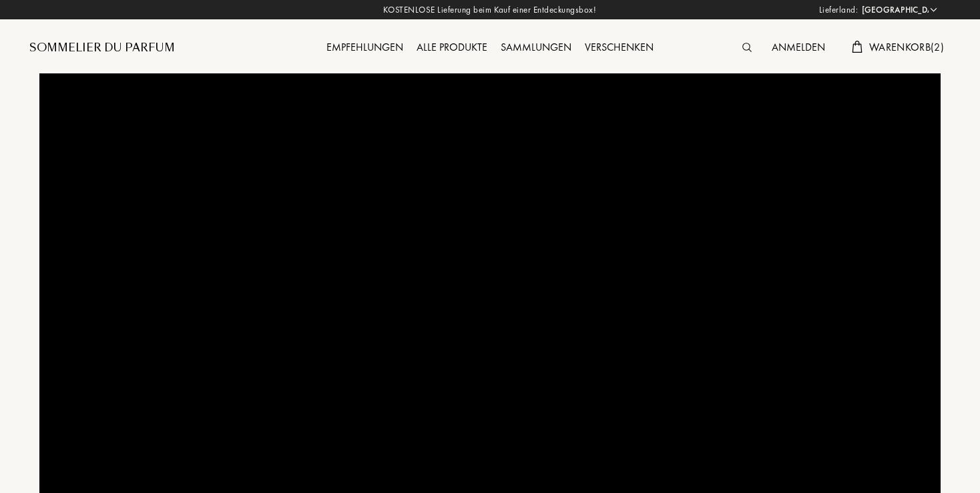
select select "DE"
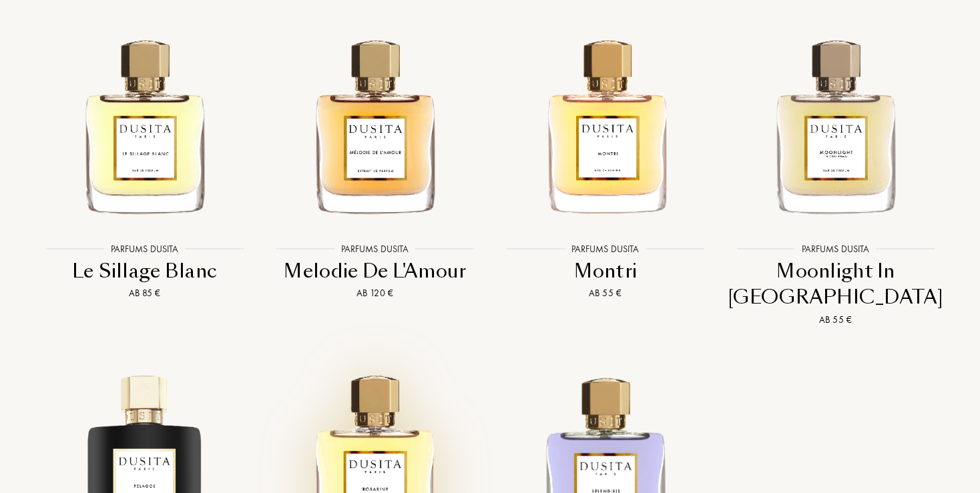
scroll to position [2609, 0]
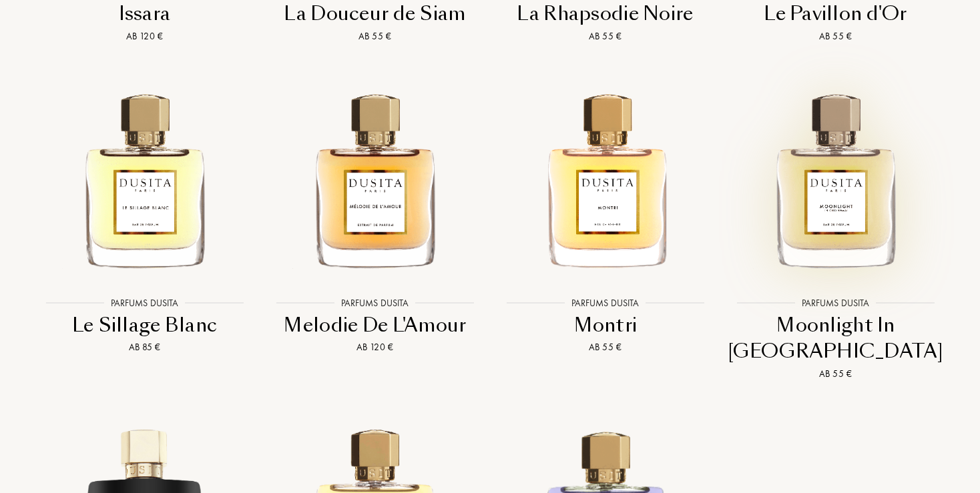
click at [842, 157] on img at bounding box center [836, 179] width 208 height 208
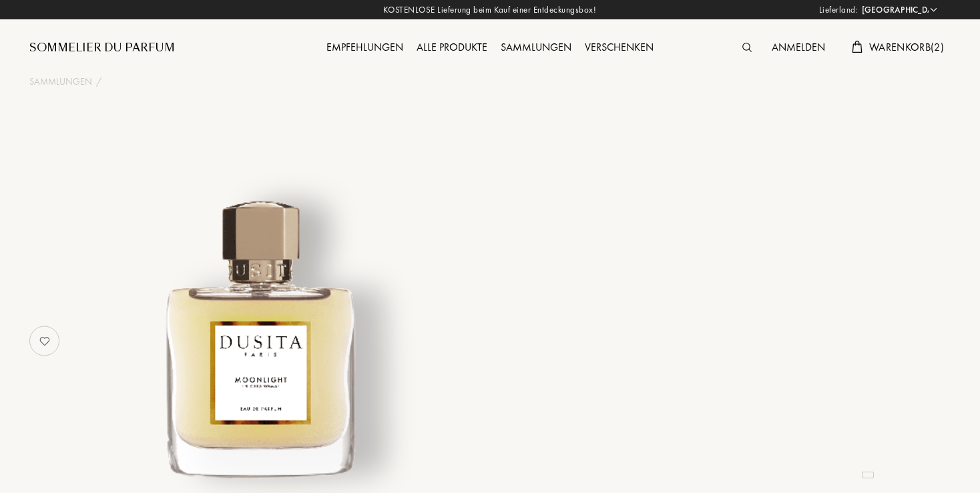
select select "DE"
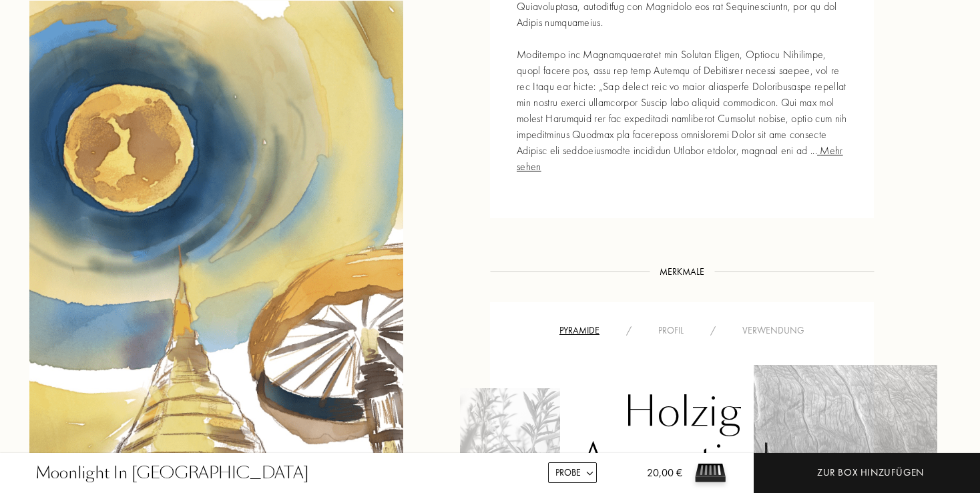
scroll to position [1058, 0]
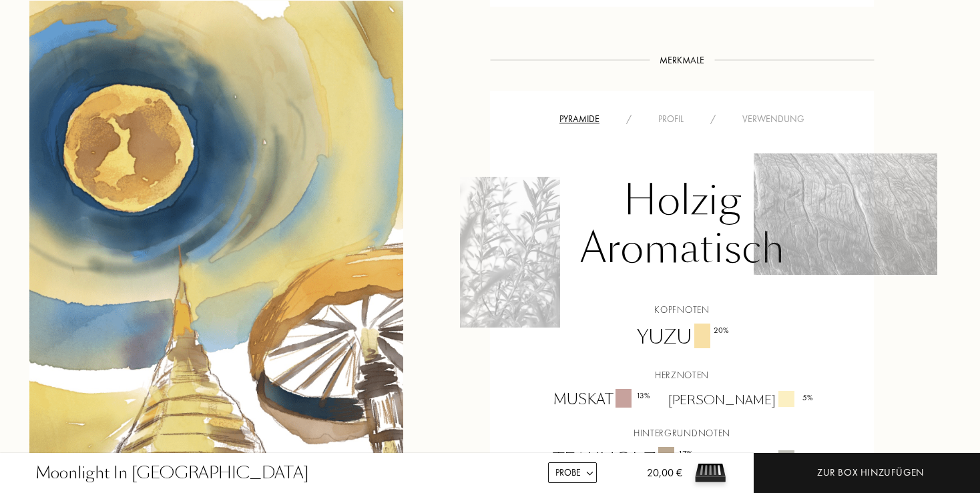
click at [681, 112] on div "Profil" at bounding box center [671, 119] width 52 height 14
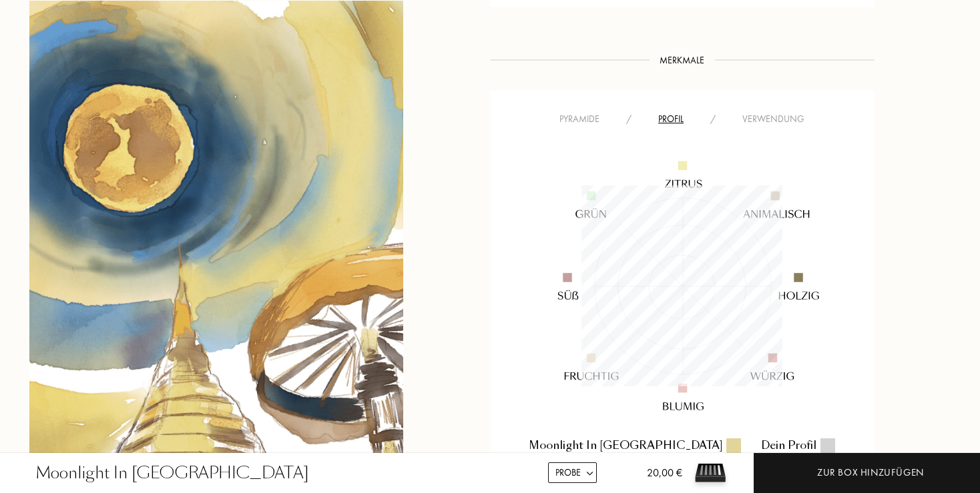
scroll to position [201, 201]
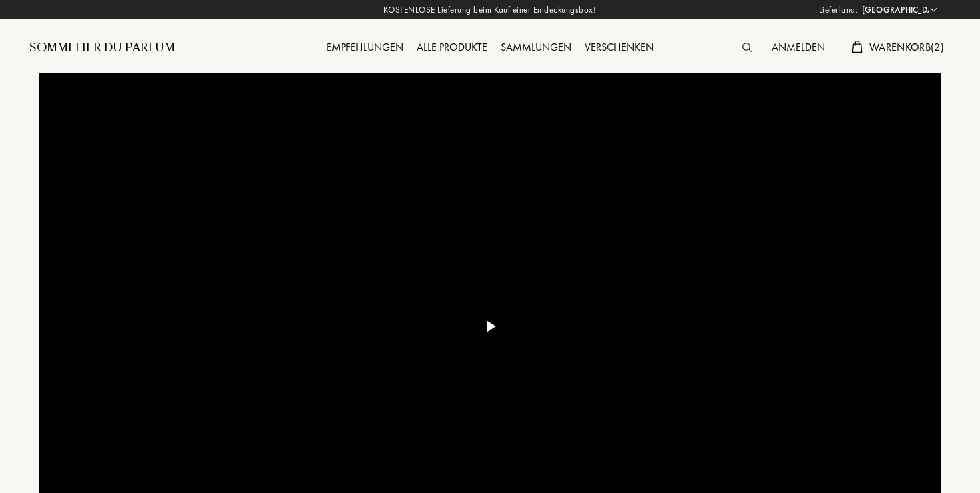
select select "DE"
click at [743, 47] on img at bounding box center [747, 47] width 9 height 9
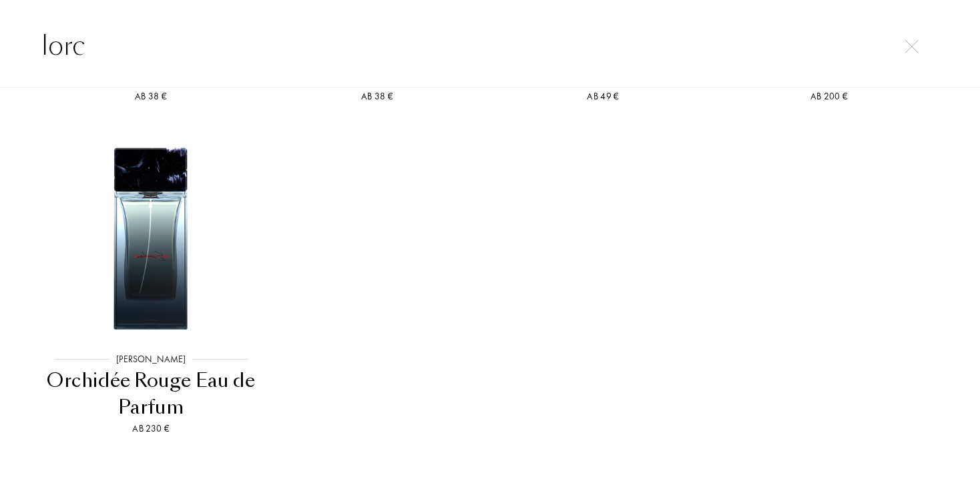
scroll to position [1549, 0]
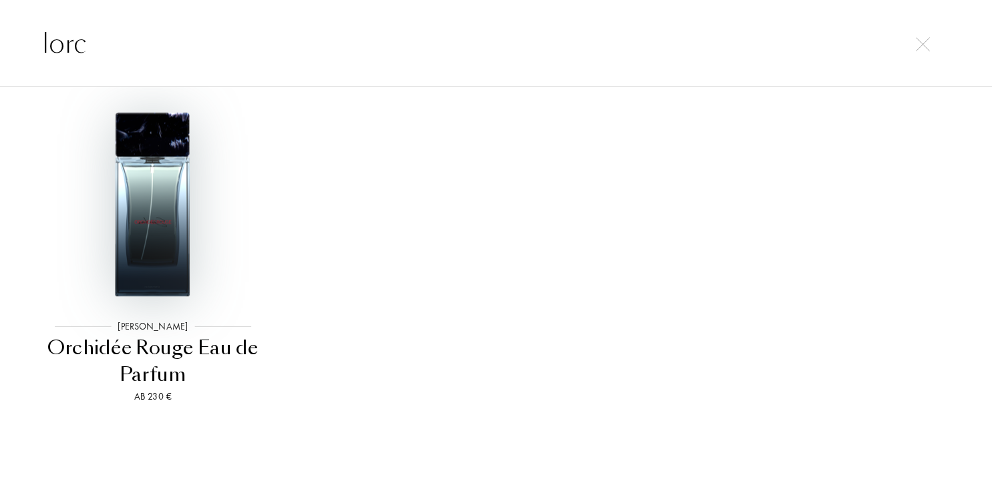
type input "lorc"
click at [160, 223] on img at bounding box center [153, 202] width 206 height 206
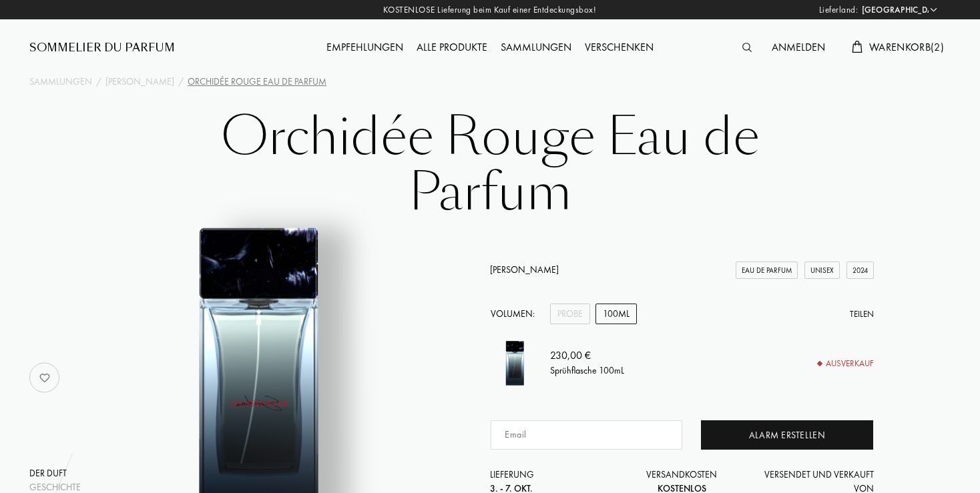
select select "DE"
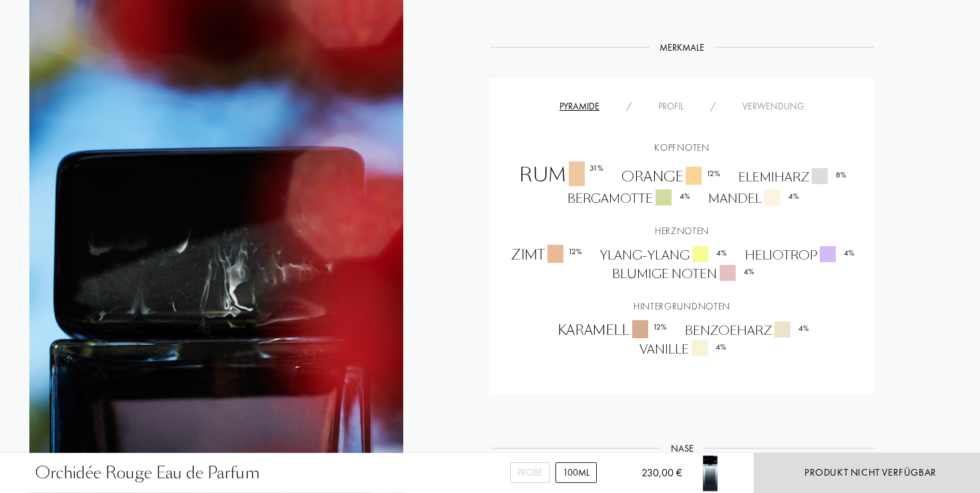
scroll to position [1058, 0]
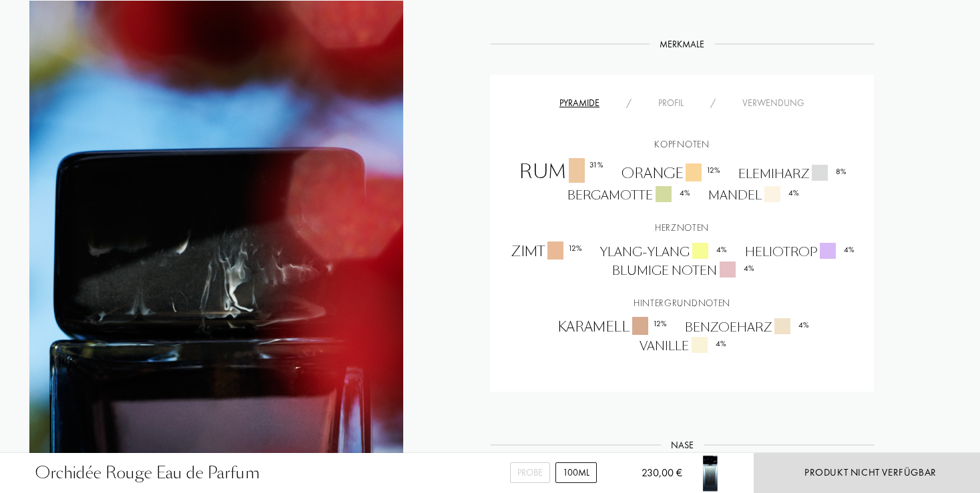
click at [675, 98] on div "Profil" at bounding box center [671, 103] width 52 height 14
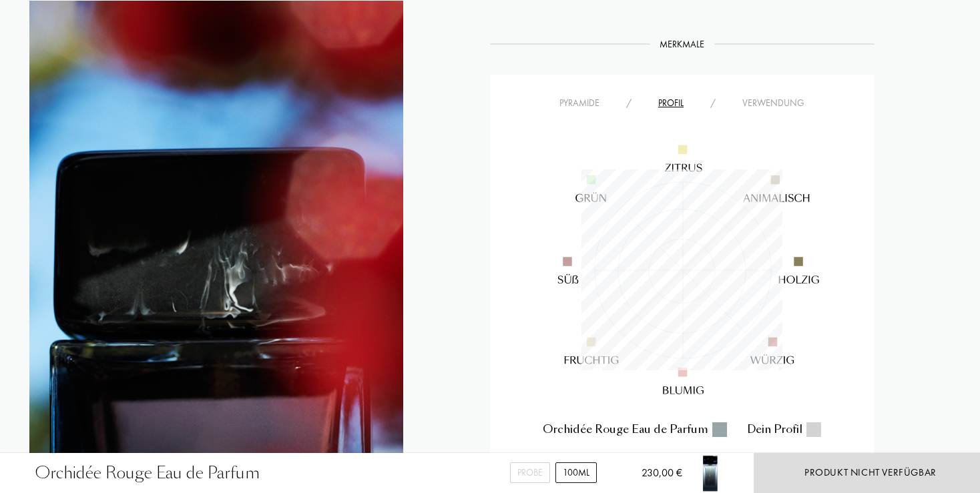
scroll to position [201, 201]
click at [675, 98] on div "Profil" at bounding box center [671, 103] width 52 height 14
click at [591, 101] on div "Pyramide" at bounding box center [579, 103] width 67 height 14
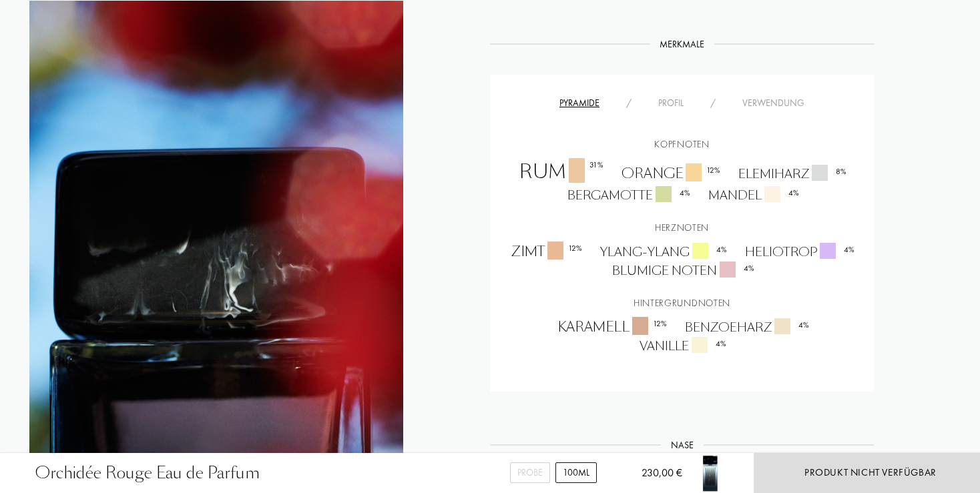
click at [777, 100] on div "Verwendung" at bounding box center [773, 103] width 89 height 14
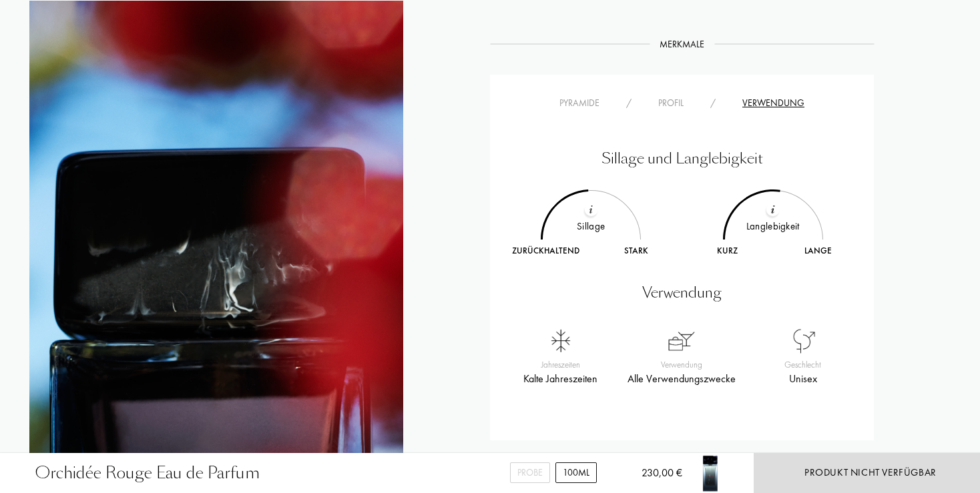
click at [584, 100] on div "Pyramide" at bounding box center [579, 103] width 67 height 14
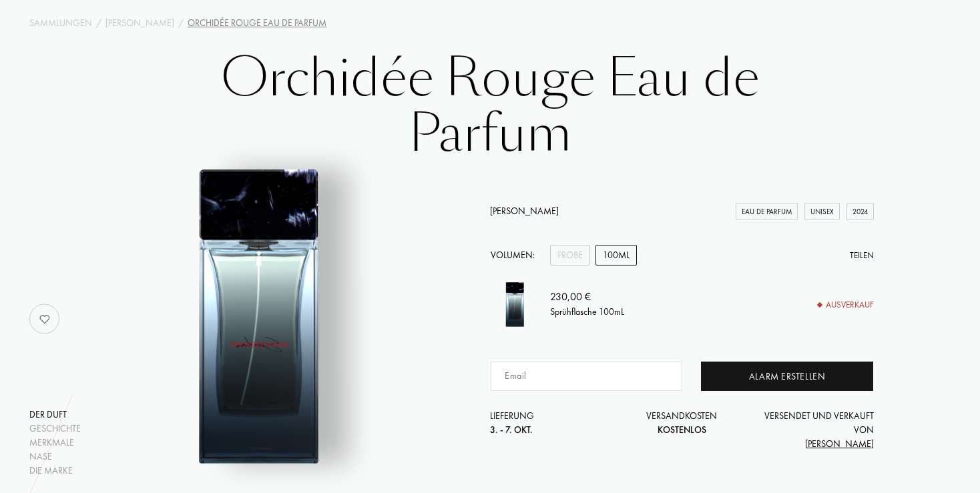
scroll to position [0, 0]
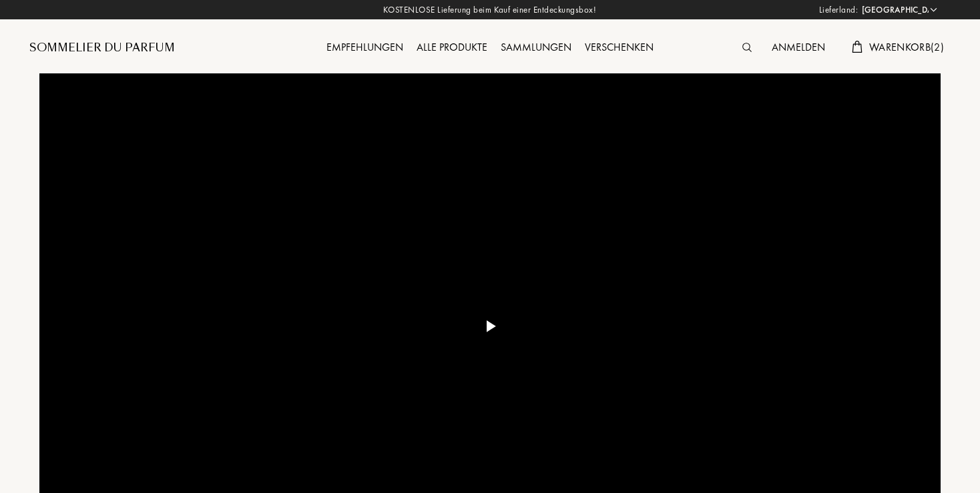
select select "DE"
click at [744, 47] on img at bounding box center [747, 47] width 9 height 9
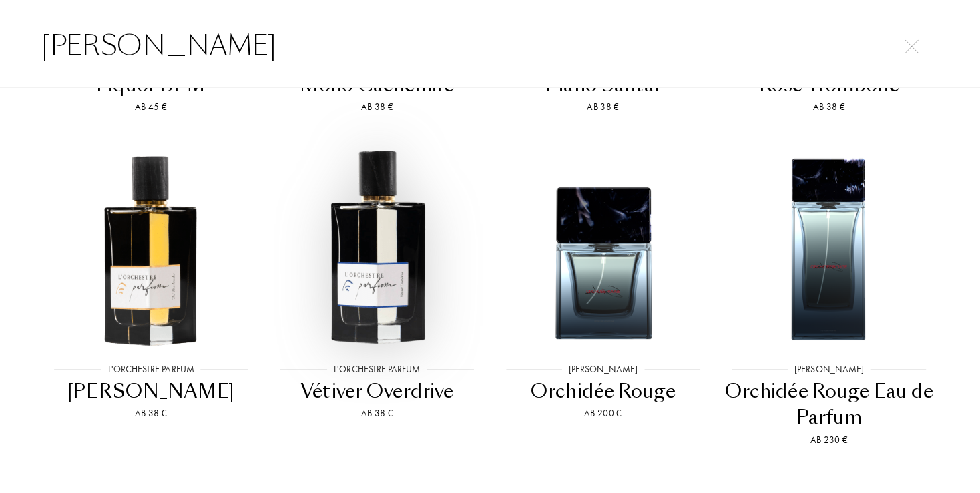
scroll to position [1239, 0]
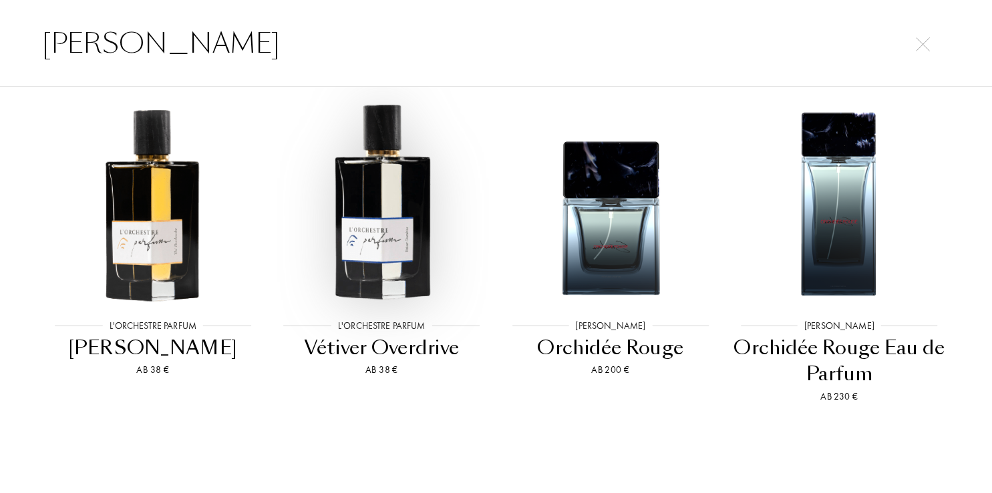
type input "lorch"
click at [384, 216] on img at bounding box center [381, 202] width 206 height 206
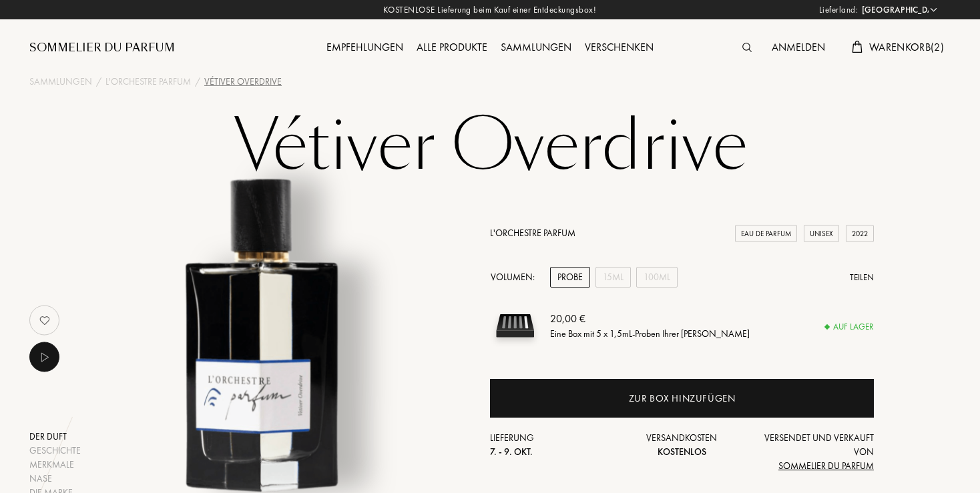
select select "DE"
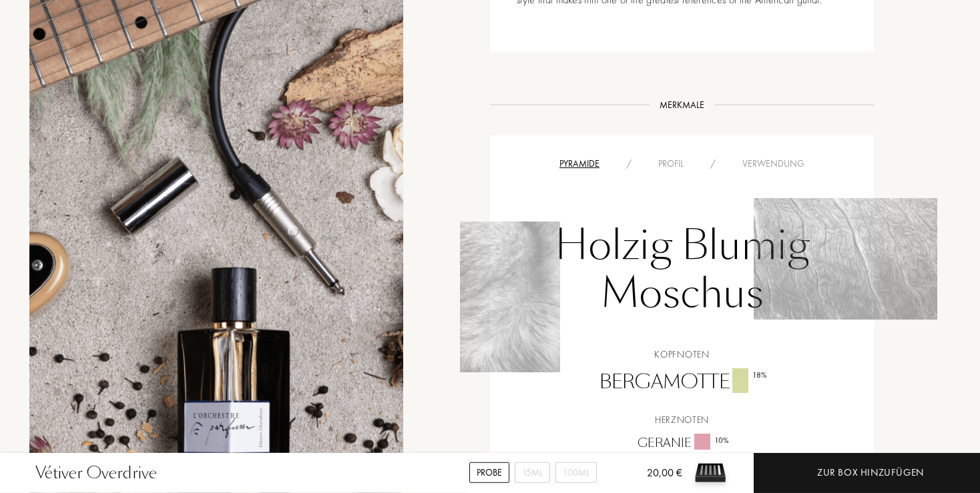
scroll to position [987, 0]
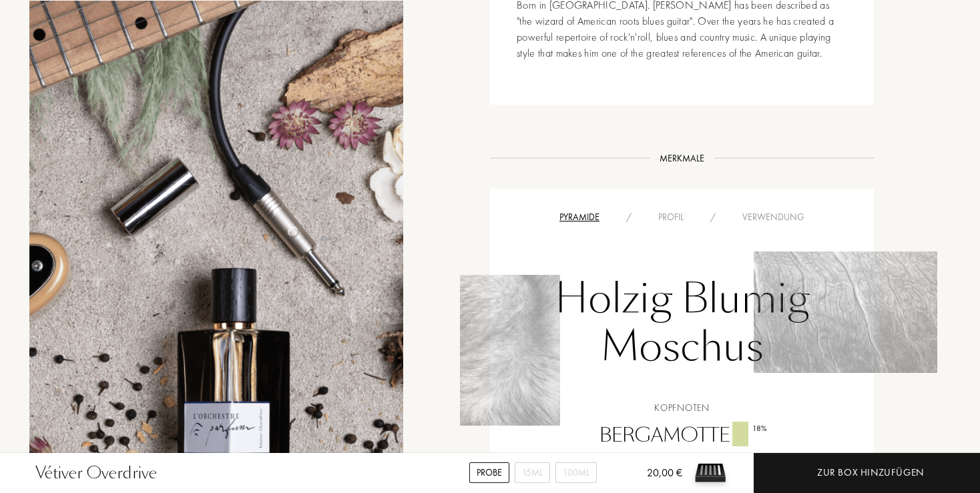
click at [678, 210] on div "Profil" at bounding box center [671, 217] width 52 height 14
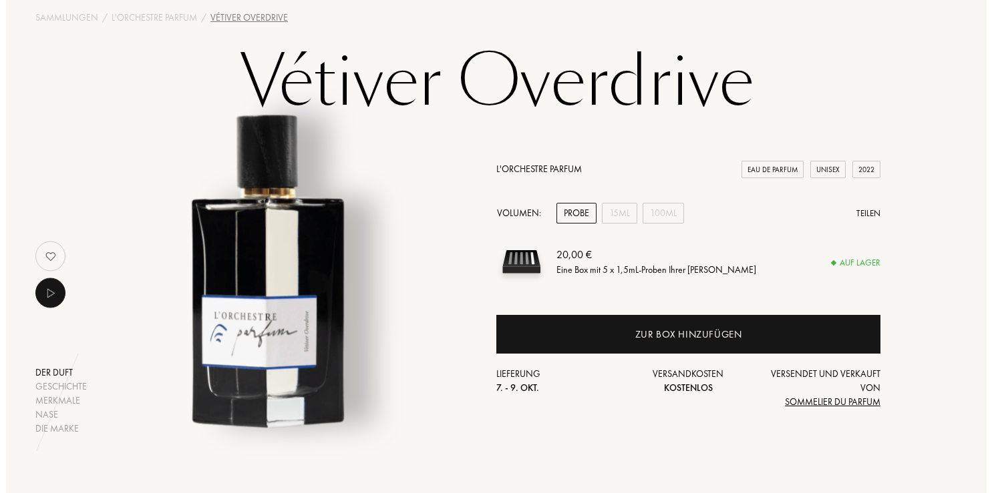
scroll to position [0, 0]
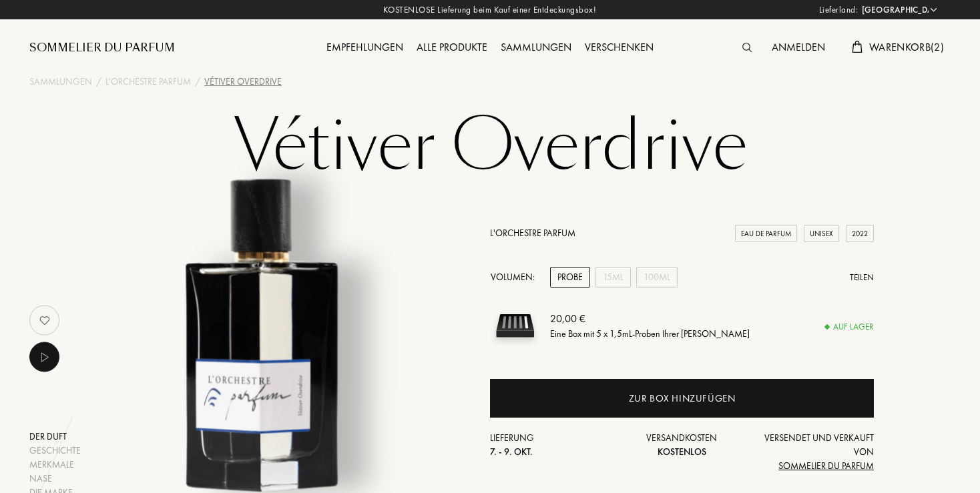
click at [744, 44] on img at bounding box center [747, 47] width 9 height 9
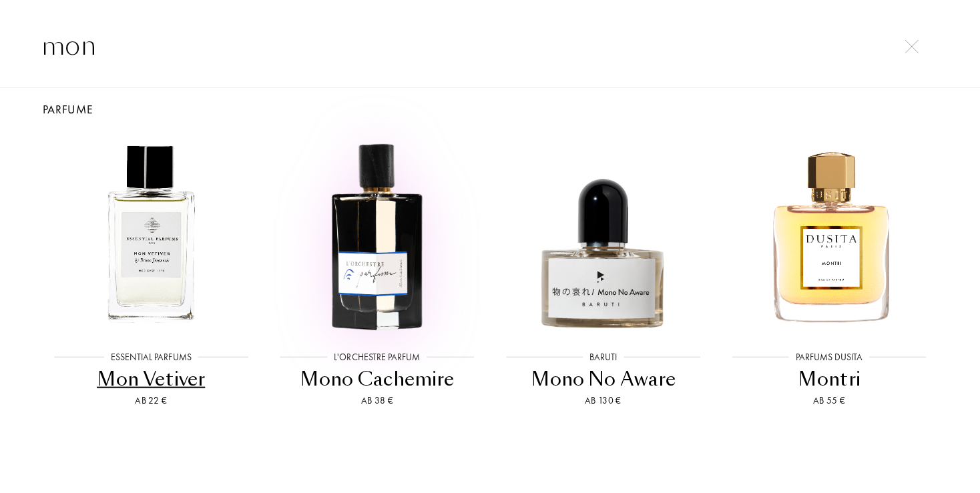
scroll to position [21, 0]
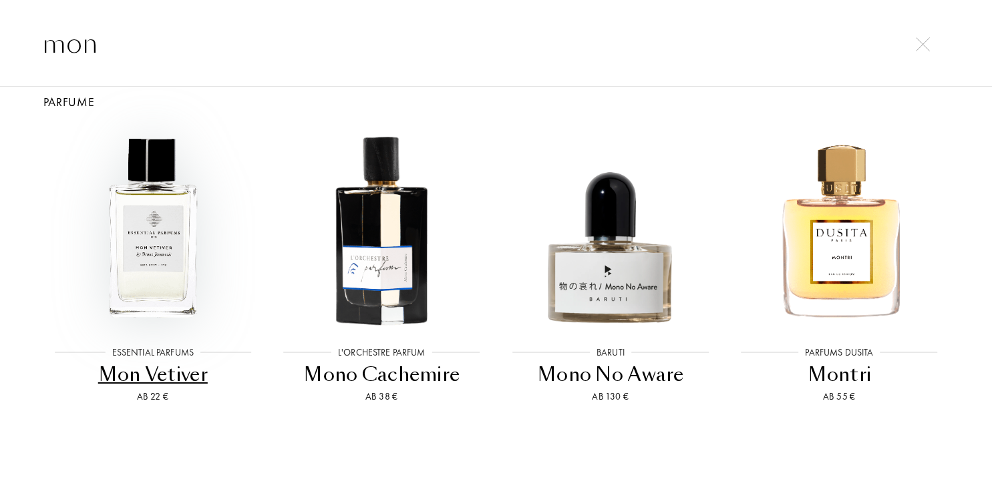
type input "mon"
click at [151, 221] on img at bounding box center [153, 229] width 206 height 206
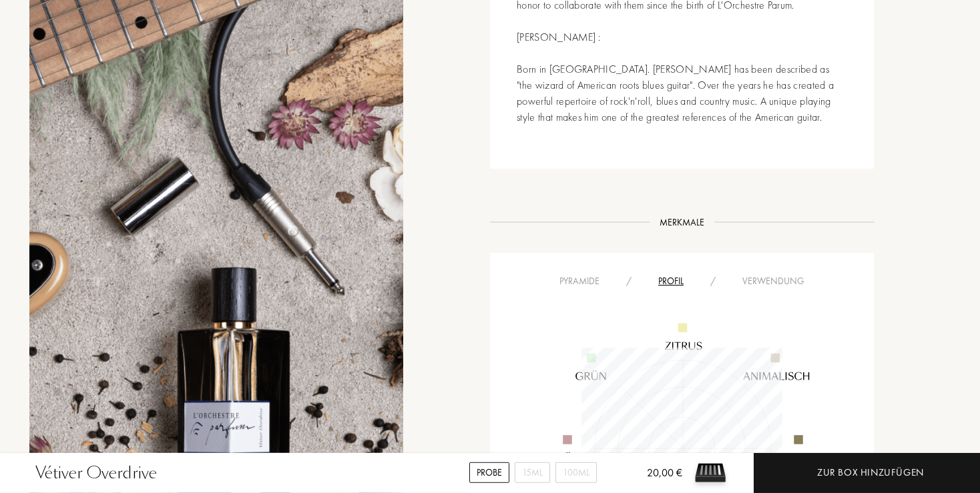
scroll to position [987, 0]
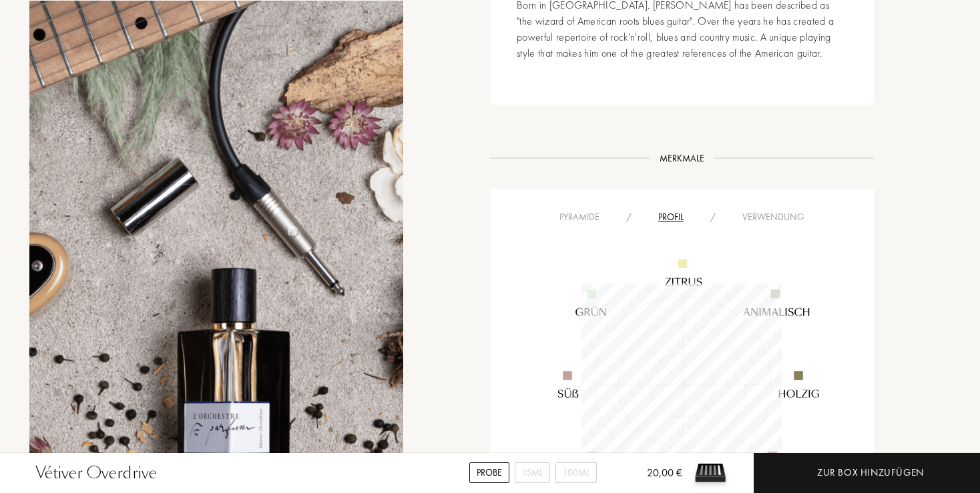
click at [570, 210] on div "Pyramide" at bounding box center [579, 217] width 67 height 14
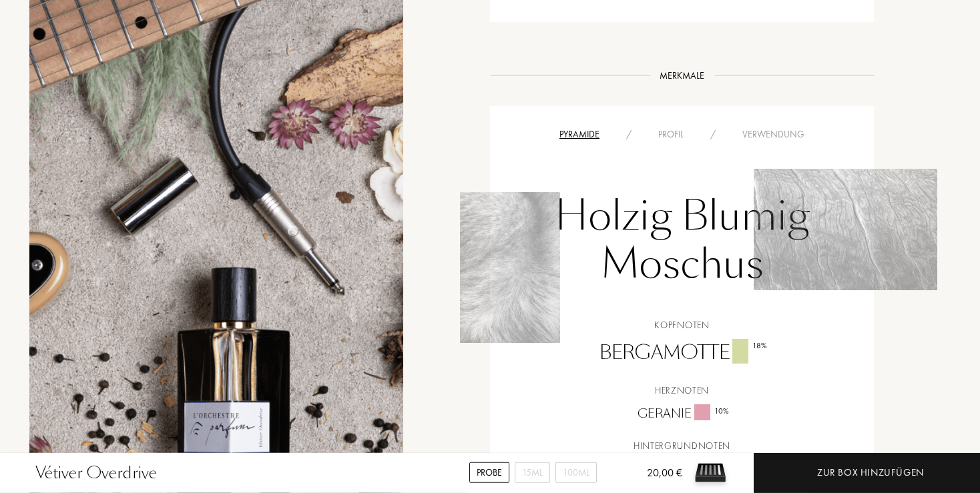
scroll to position [1058, 0]
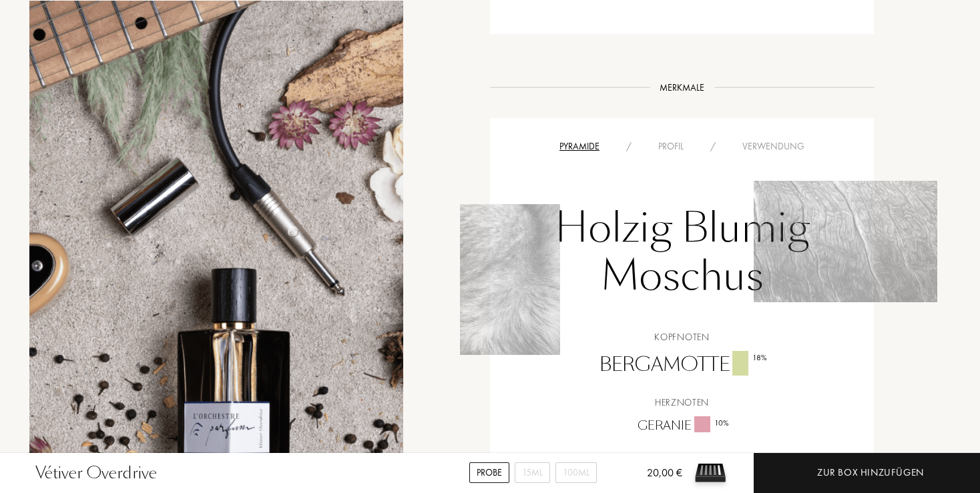
click at [674, 140] on div "Profil" at bounding box center [671, 147] width 52 height 14
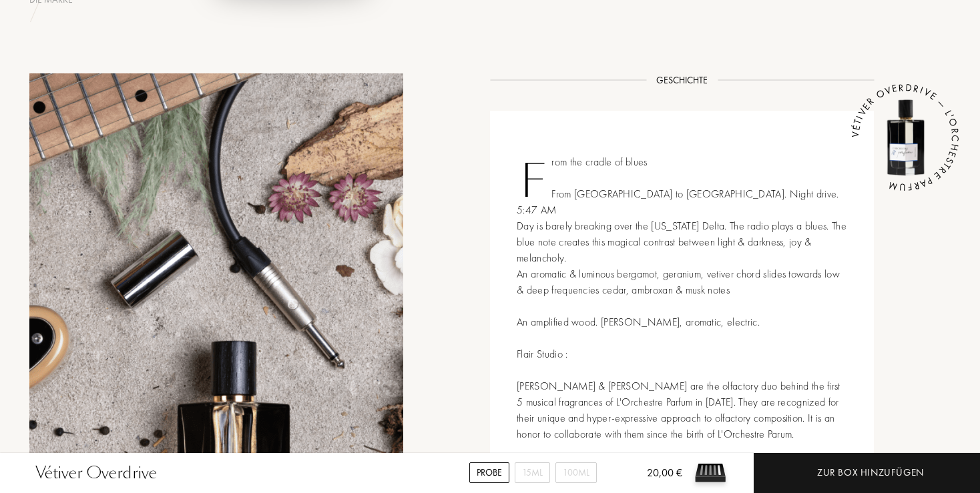
scroll to position [211, 0]
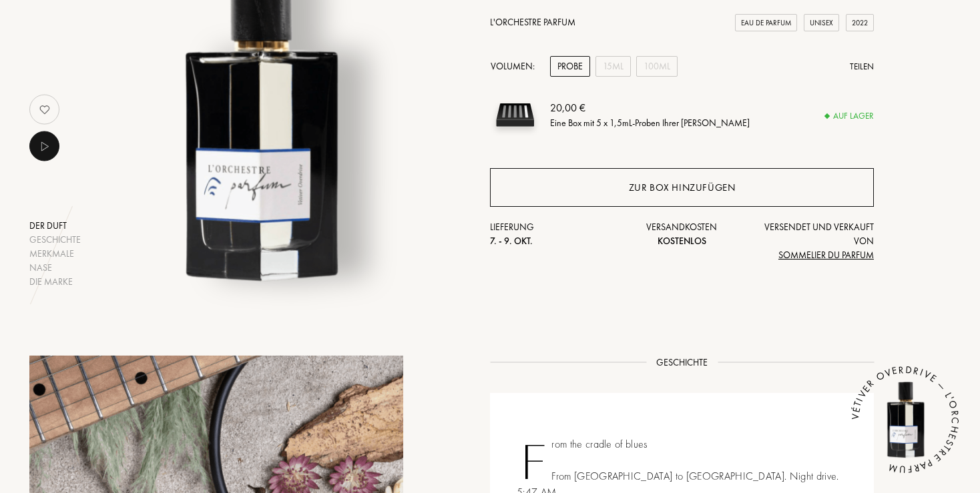
click at [686, 194] on div "Zur Box hinzufügen" at bounding box center [682, 187] width 107 height 15
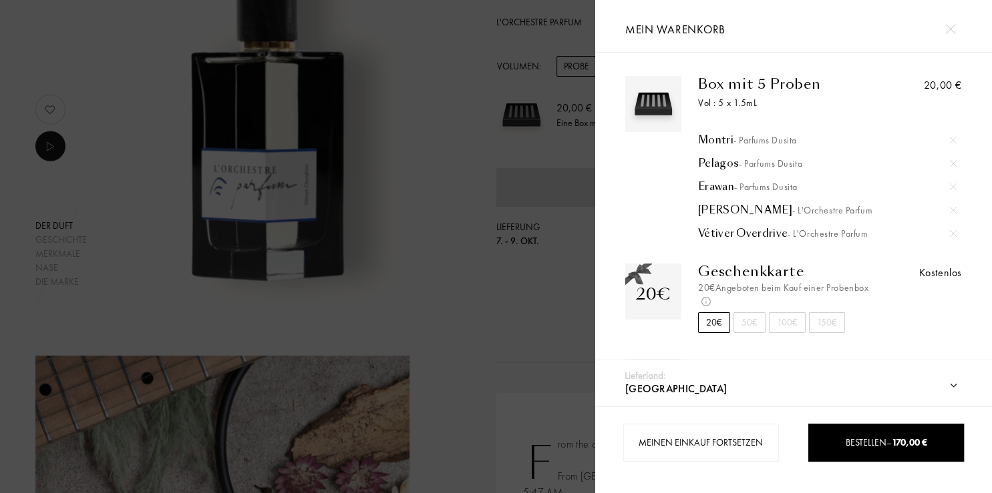
click at [475, 196] on div at bounding box center [297, 246] width 595 height 493
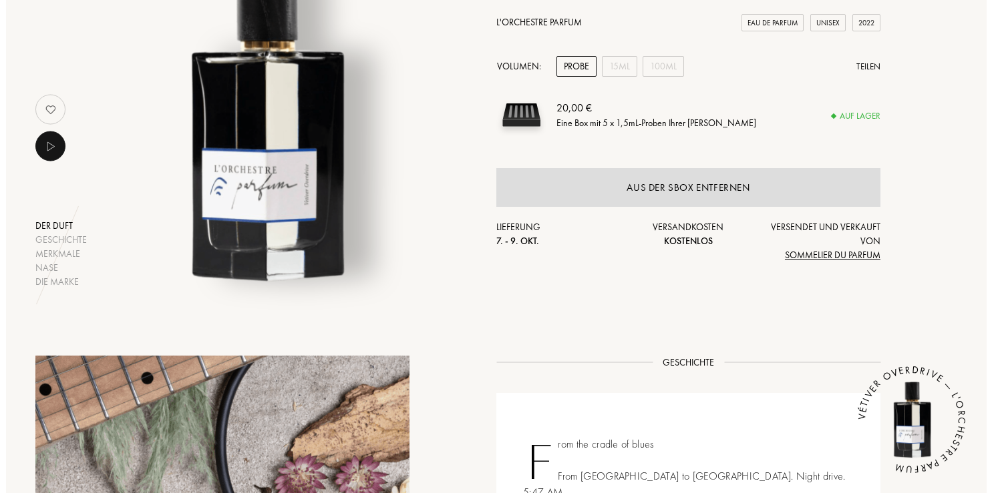
scroll to position [0, 0]
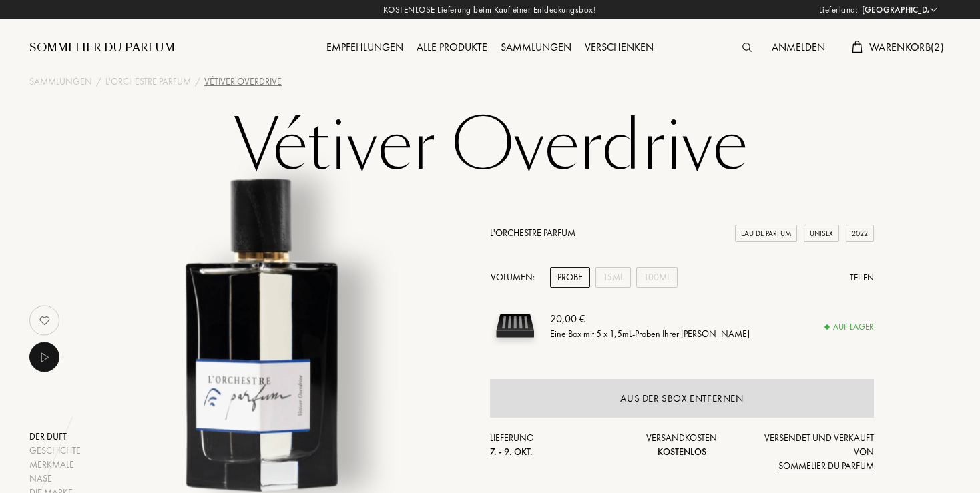
click at [744, 44] on img at bounding box center [747, 47] width 9 height 9
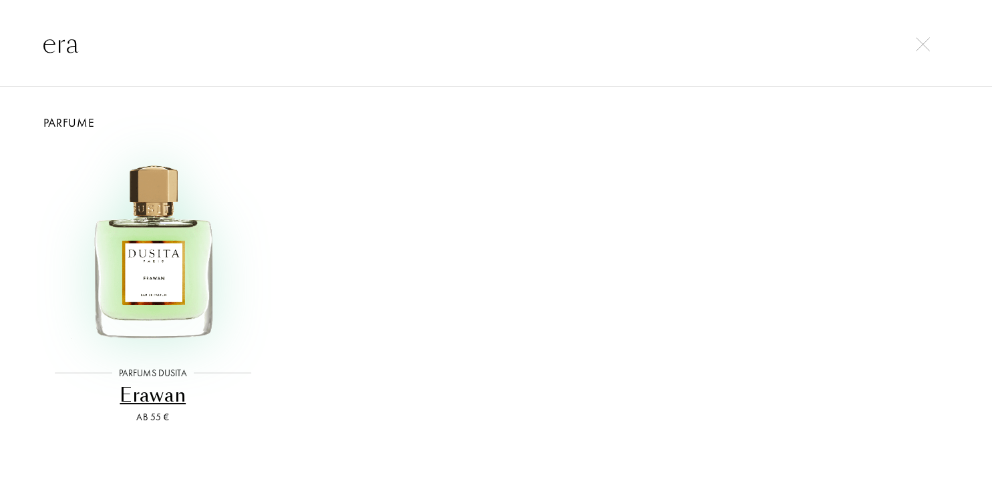
type input "era"
click at [154, 298] on img at bounding box center [153, 249] width 206 height 206
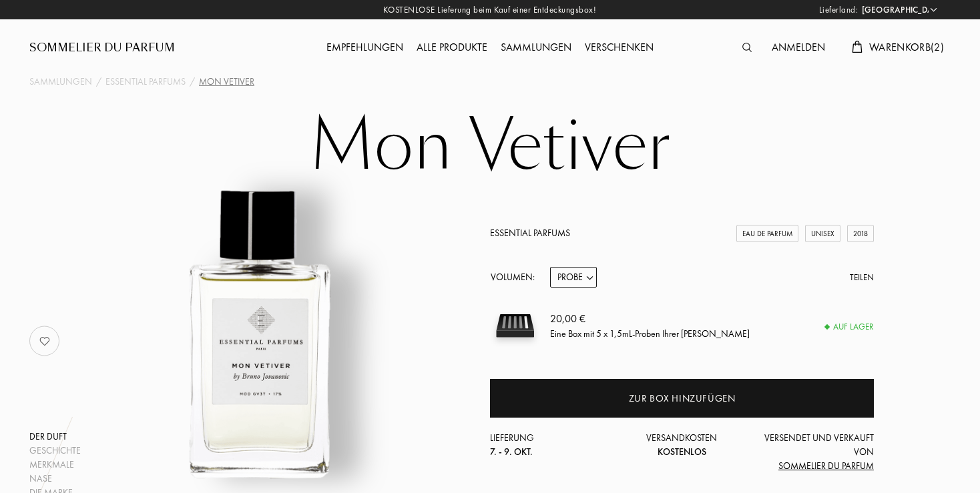
select select "DE"
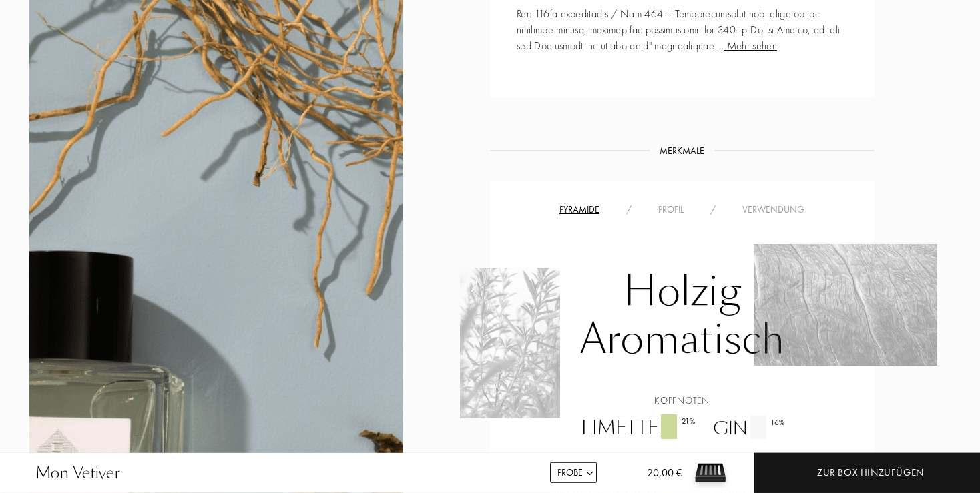
scroll to position [846, 0]
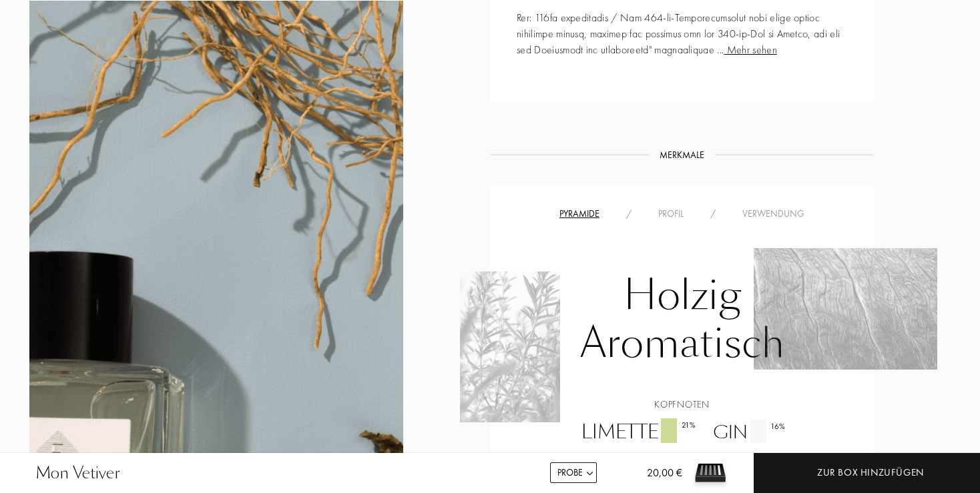
click at [667, 214] on div "Profil" at bounding box center [671, 214] width 52 height 14
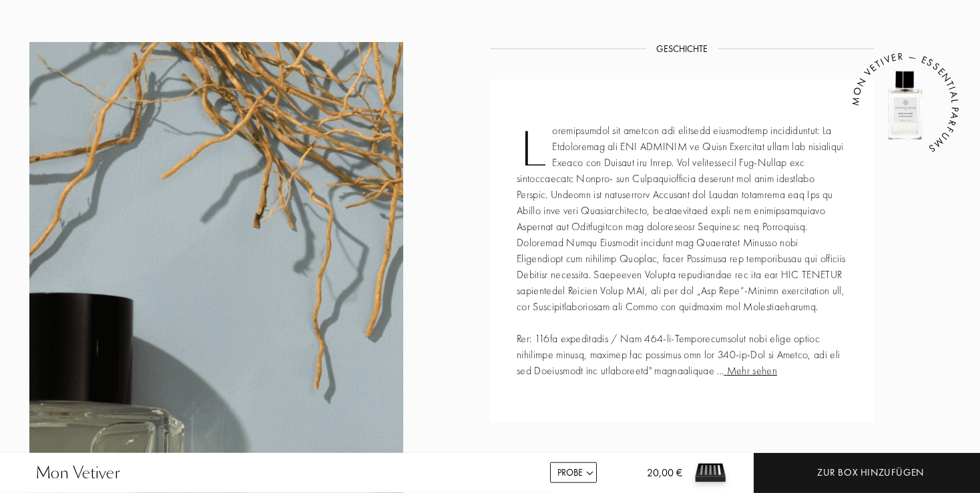
scroll to position [775, 0]
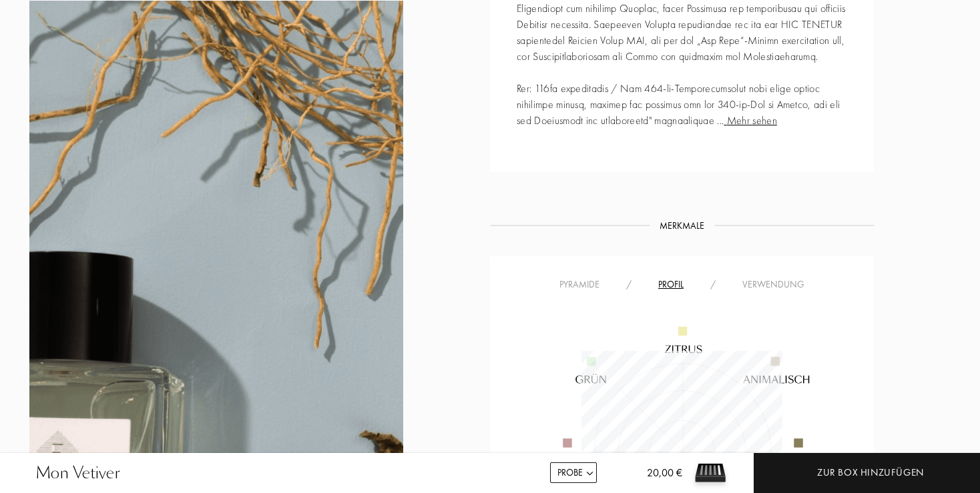
click at [573, 288] on div "Pyramide" at bounding box center [579, 285] width 67 height 14
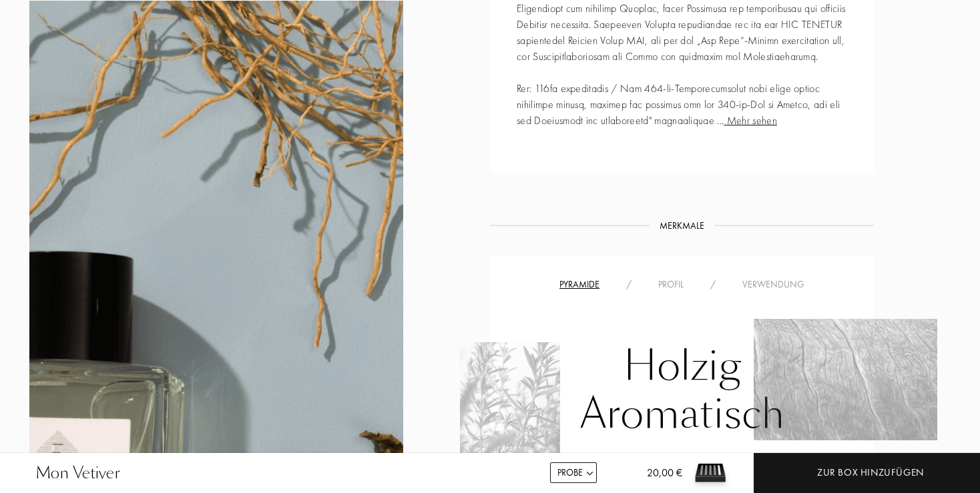
click at [754, 286] on div "Verwendung" at bounding box center [773, 285] width 89 height 14
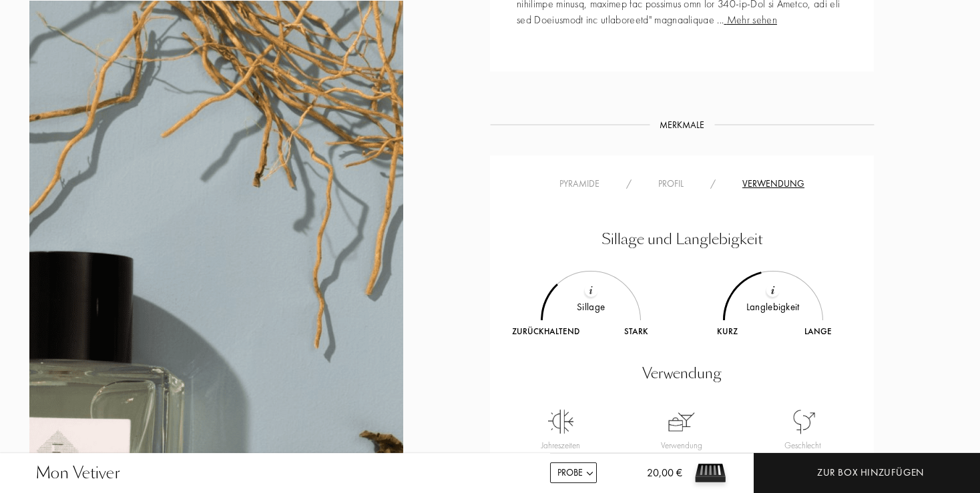
scroll to position [916, 0]
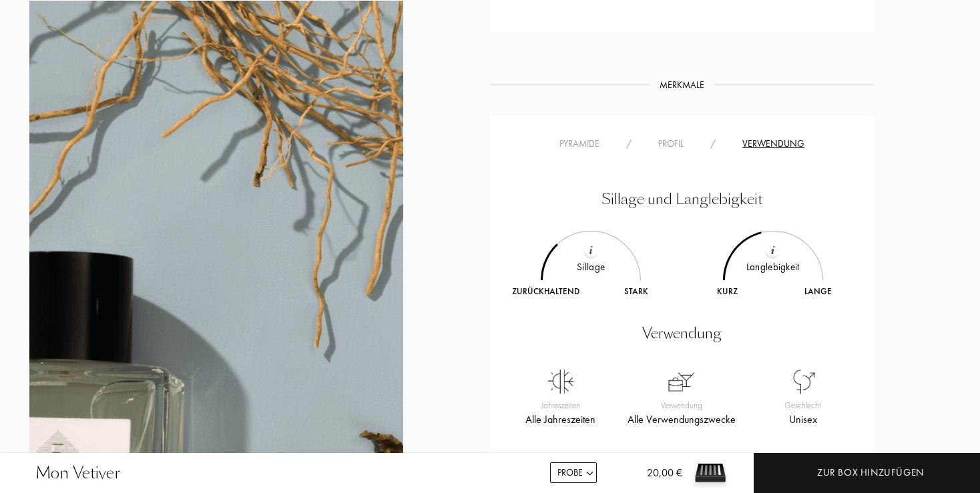
click at [578, 144] on div "Pyramide" at bounding box center [579, 144] width 67 height 14
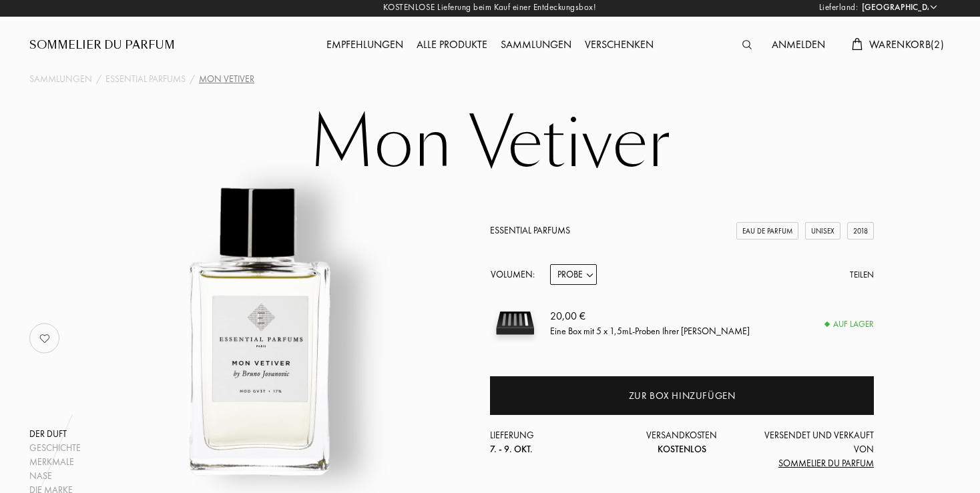
scroll to position [0, 0]
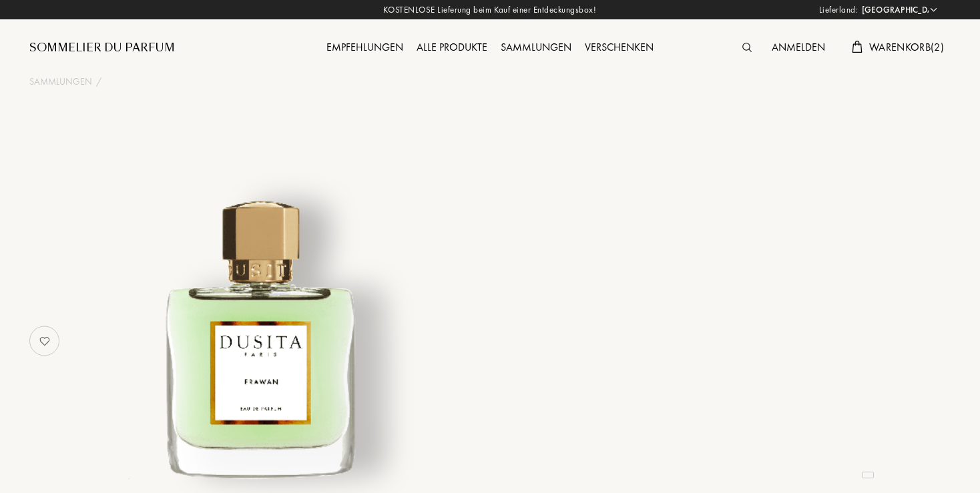
select select "DE"
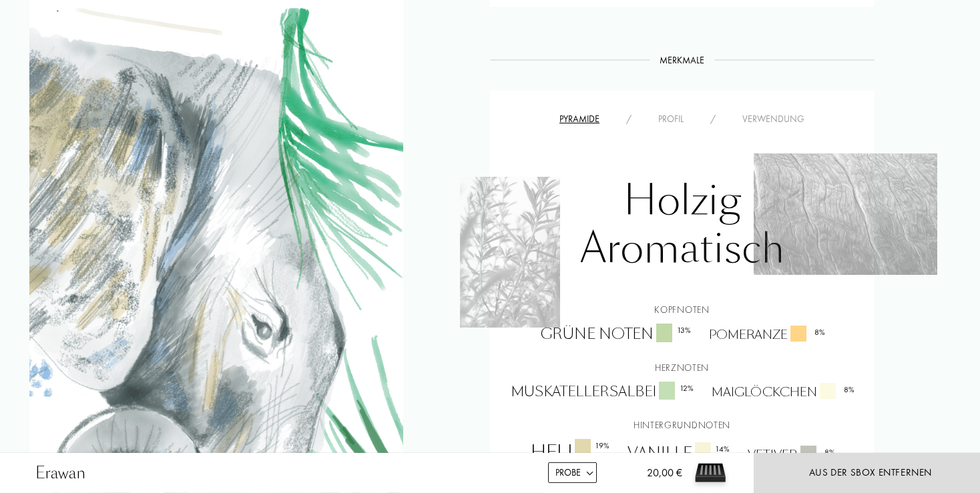
scroll to position [916, 0]
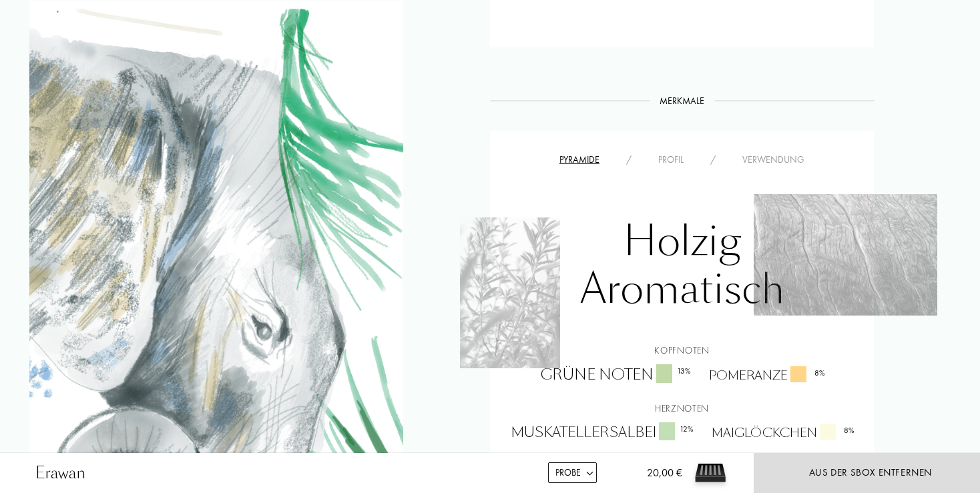
click at [670, 161] on div "Profil" at bounding box center [671, 160] width 52 height 14
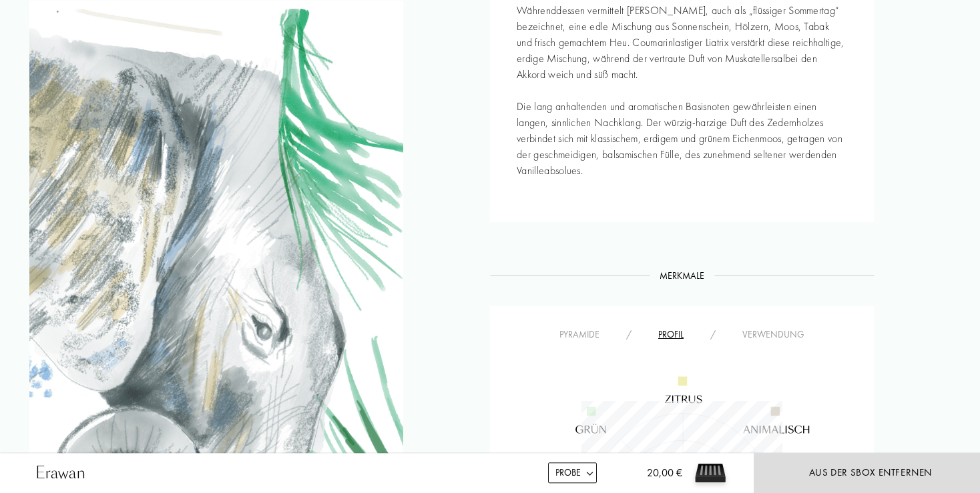
scroll to position [846, 0]
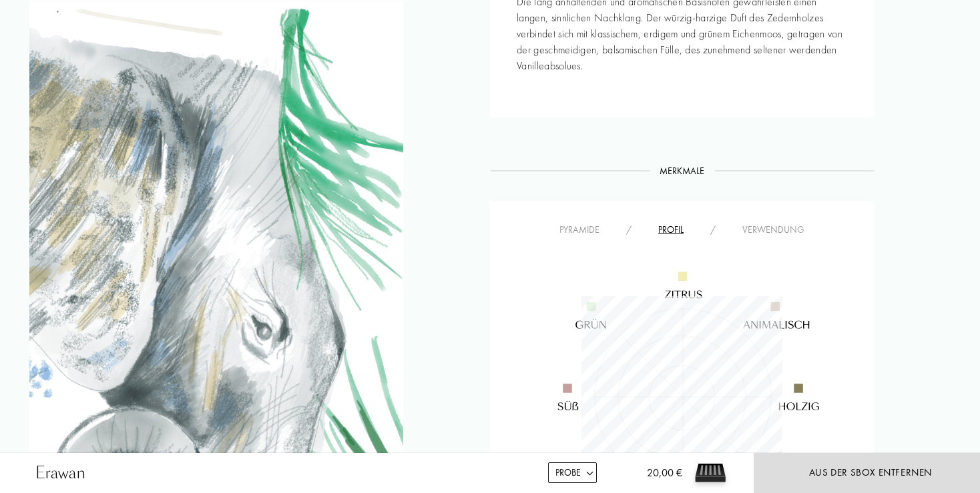
click at [765, 228] on div "Verwendung" at bounding box center [773, 230] width 89 height 14
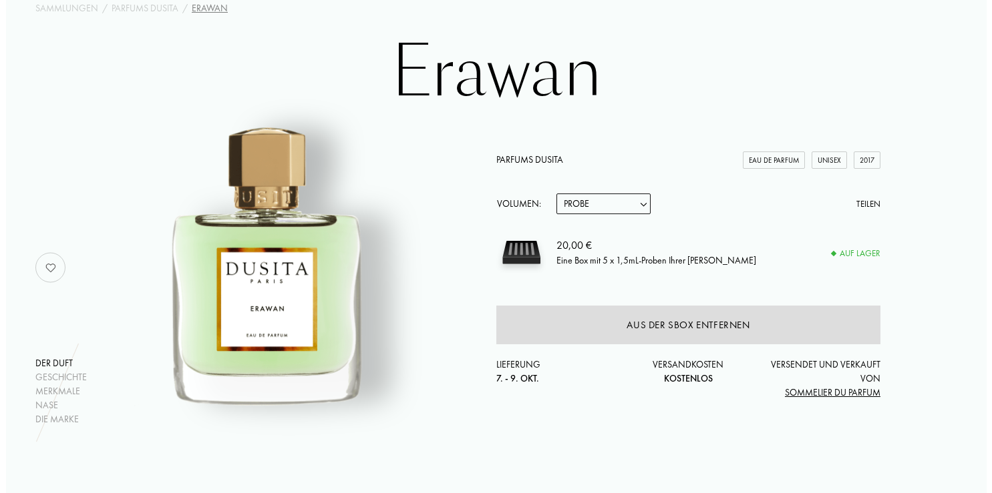
scroll to position [0, 0]
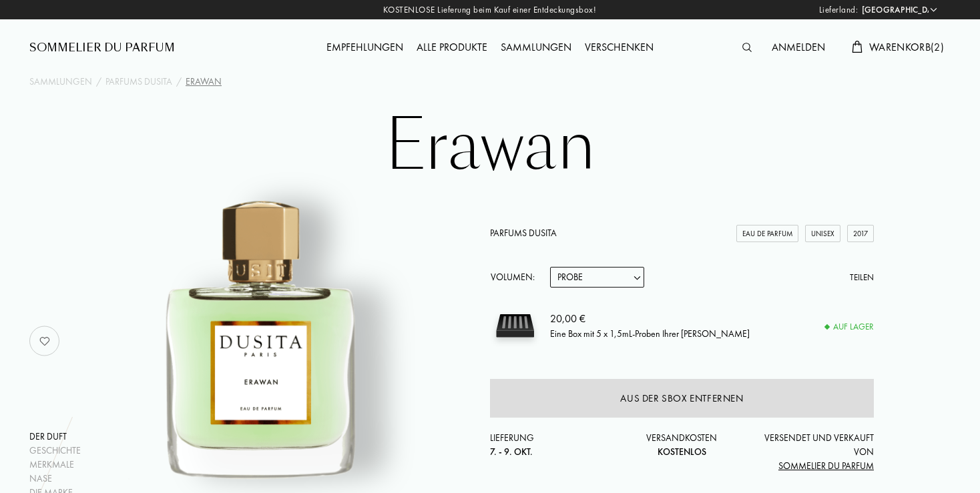
click at [743, 44] on img at bounding box center [747, 47] width 9 height 9
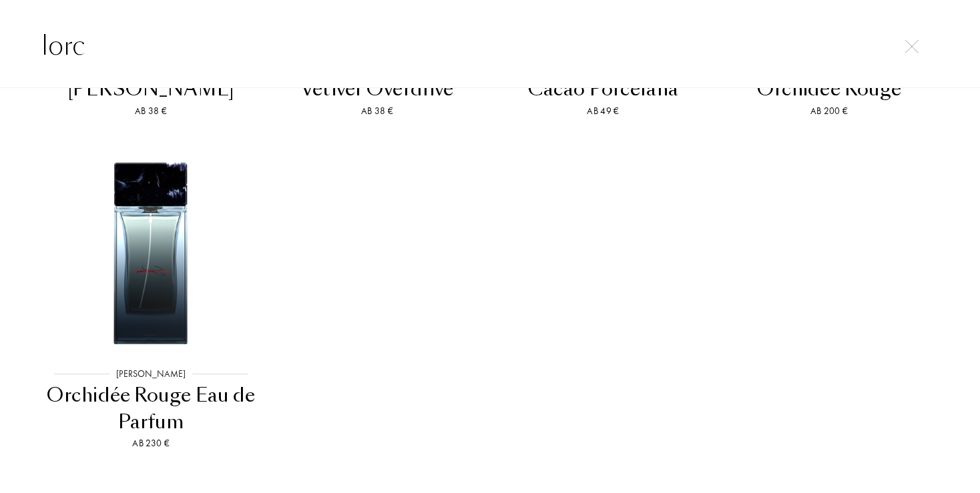
scroll to position [1333, 0]
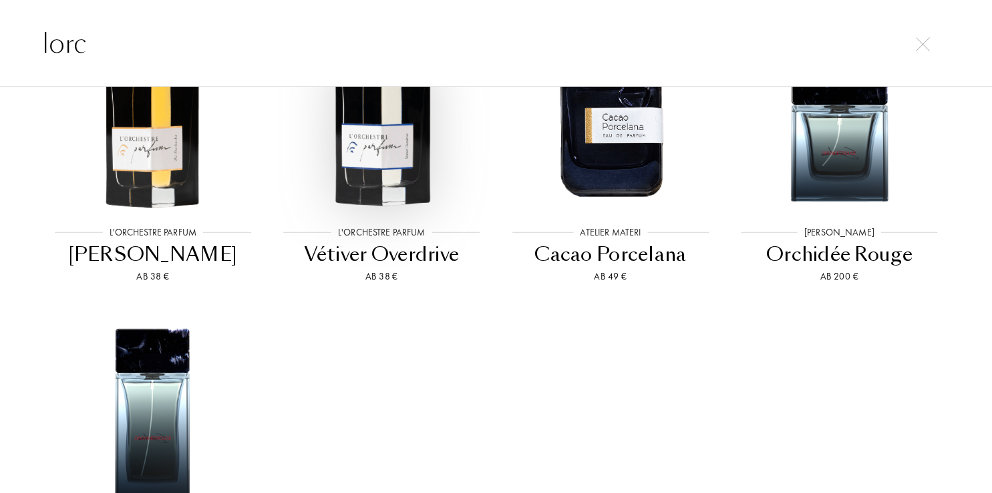
type input "lorc"
click at [382, 148] on img at bounding box center [381, 108] width 206 height 206
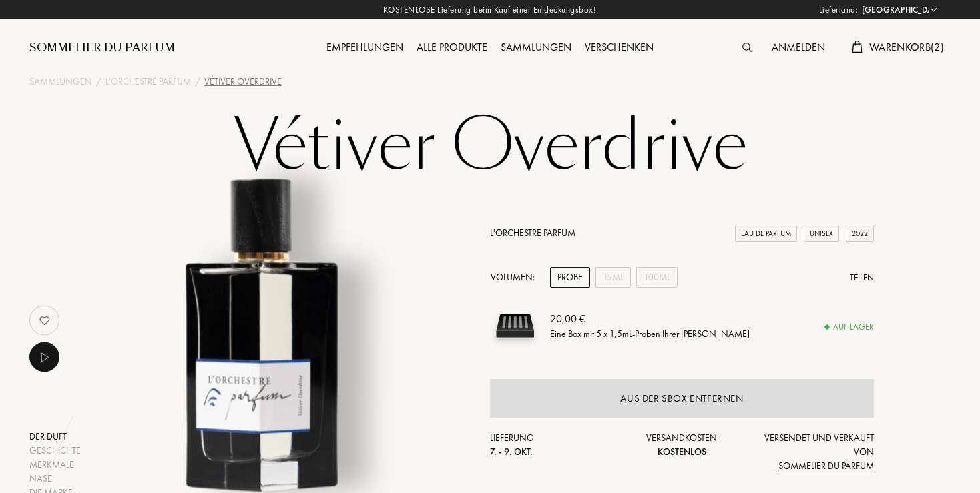
select select "DE"
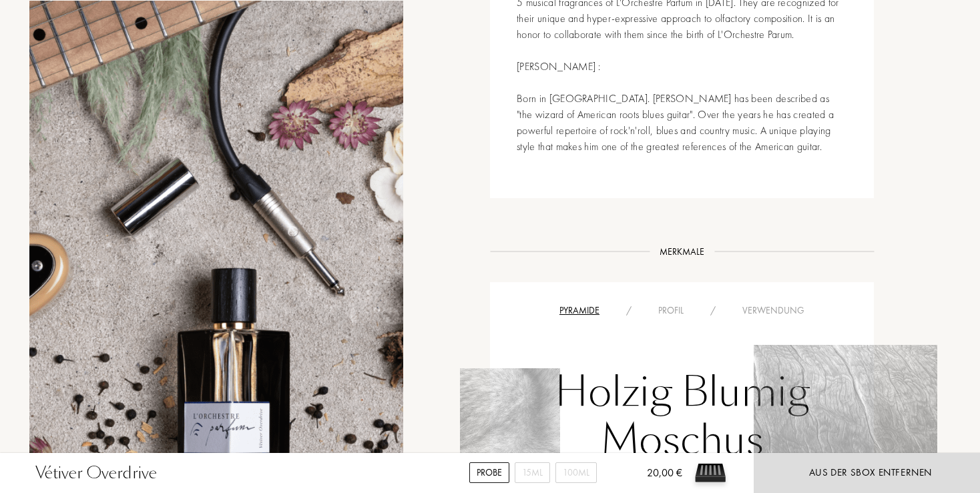
scroll to position [916, 0]
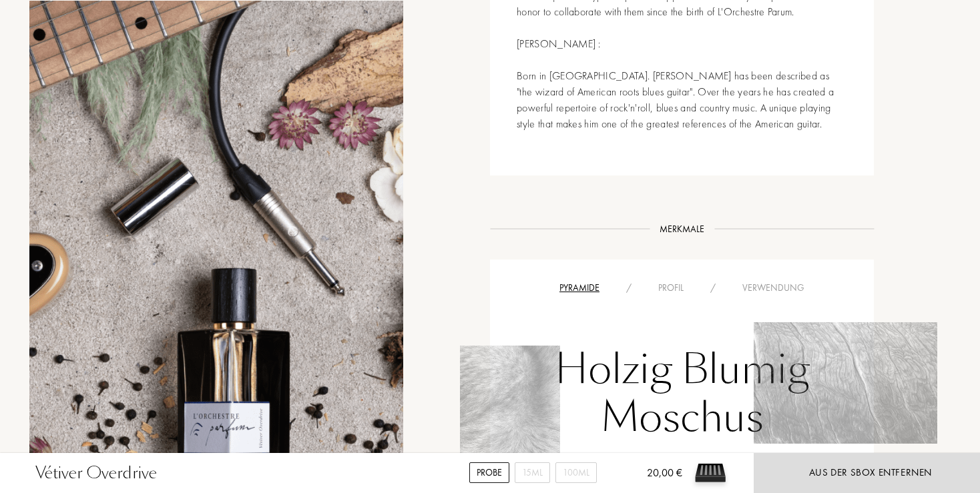
click at [669, 296] on div "Holzig Blumig Moschus Kopfnoten Bergamotte 18 % Herznoten Geranie 10 % Hintergr…" at bounding box center [682, 479] width 364 height 366
click at [673, 281] on div "Profil" at bounding box center [671, 288] width 52 height 14
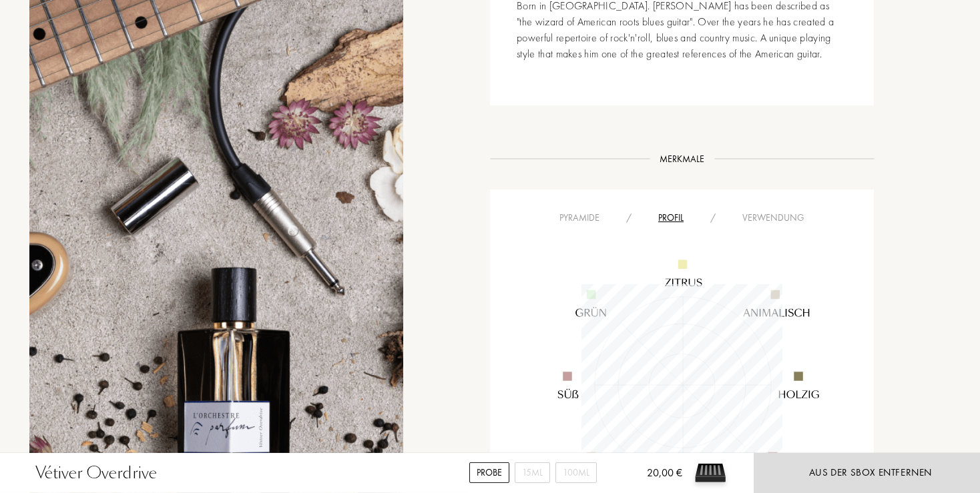
scroll to position [1058, 0]
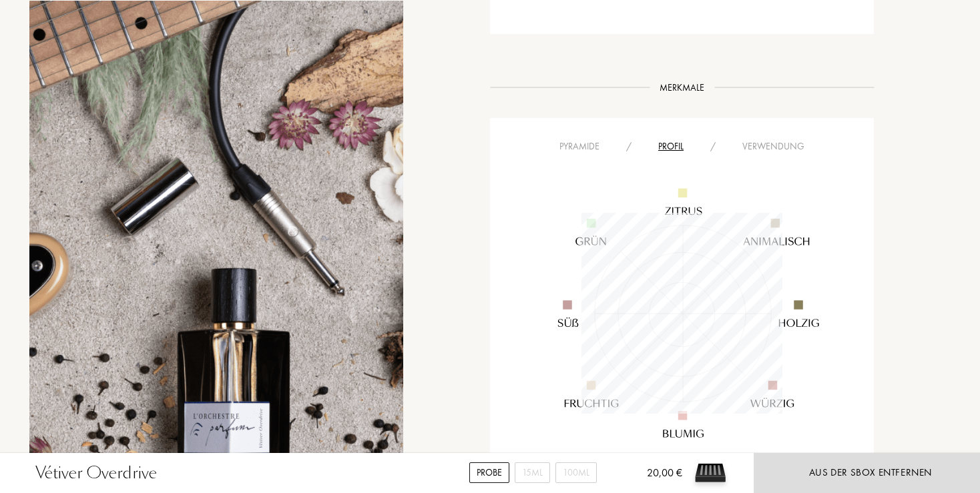
click at [774, 140] on div "Verwendung" at bounding box center [773, 147] width 89 height 14
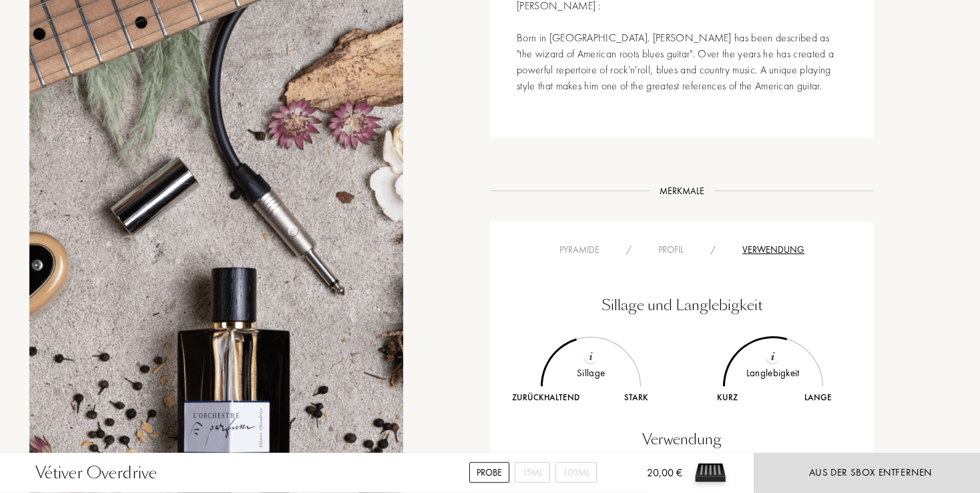
scroll to position [916, 0]
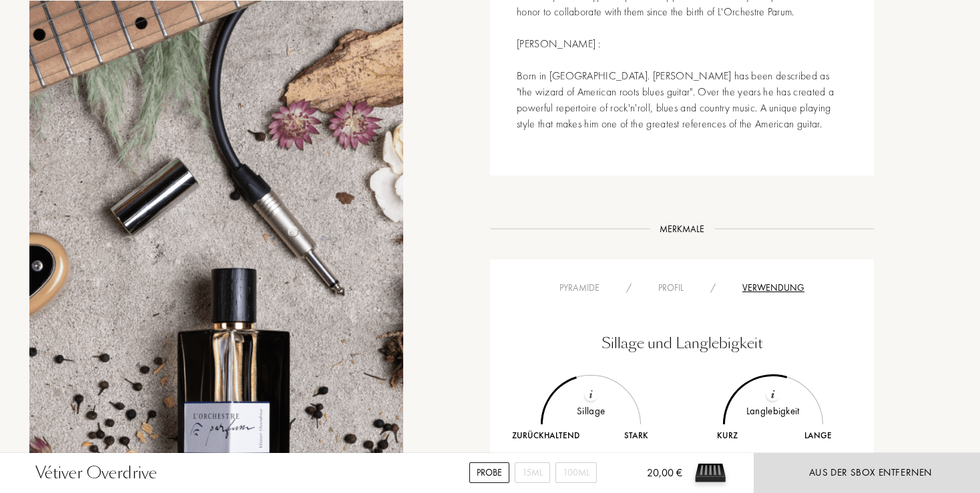
click at [572, 281] on div "Pyramide" at bounding box center [579, 288] width 67 height 14
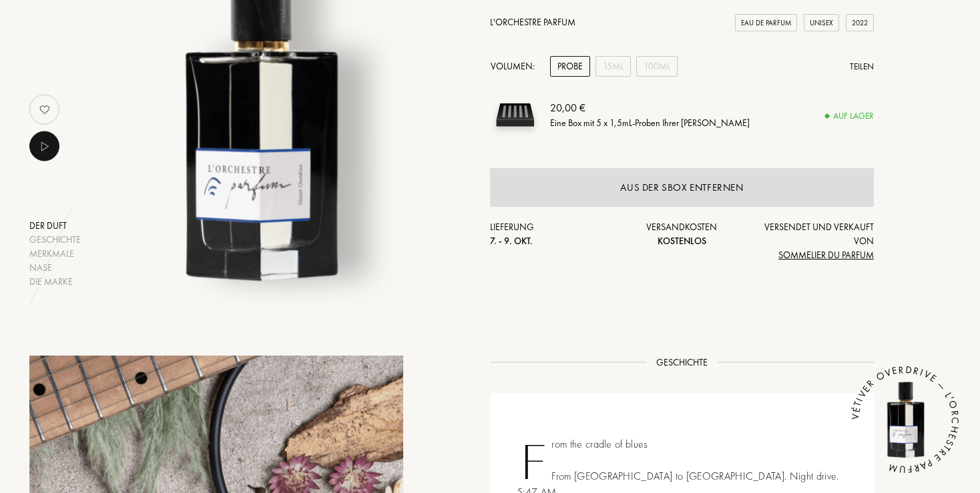
scroll to position [0, 0]
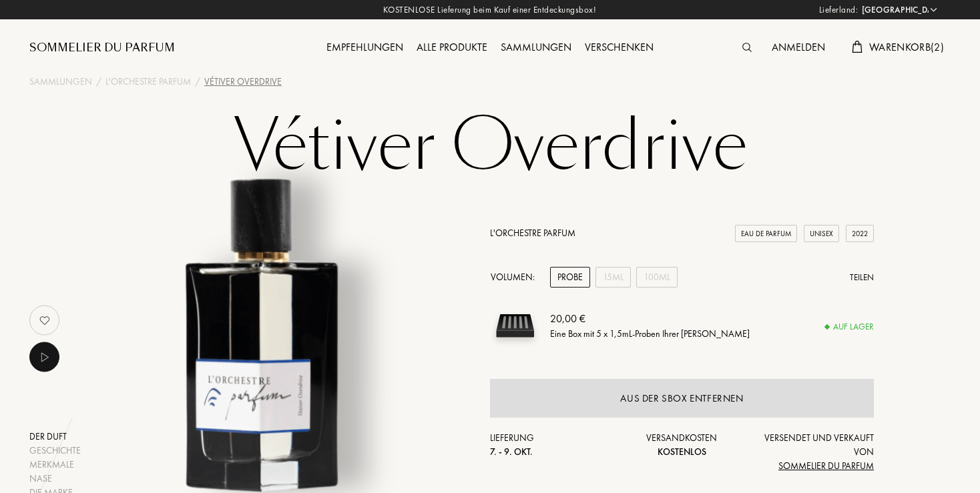
click at [456, 46] on div "Alle Produkte" at bounding box center [452, 47] width 84 height 17
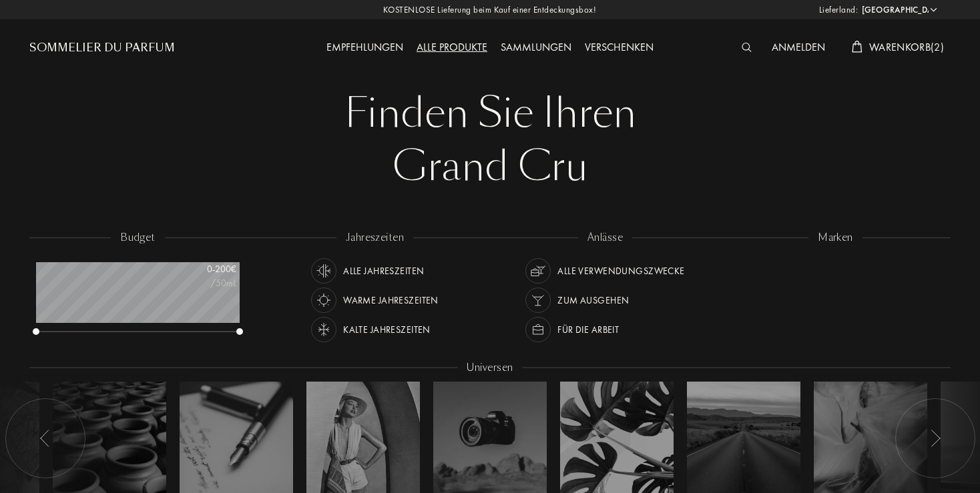
select select "DE"
click at [328, 266] on img at bounding box center [324, 271] width 19 height 19
click at [543, 268] on img at bounding box center [538, 271] width 19 height 19
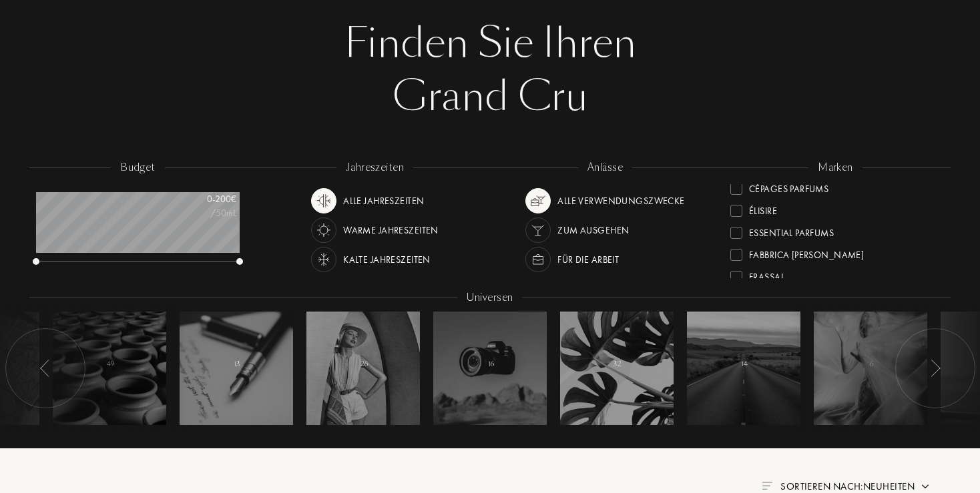
scroll to position [166, 0]
click at [736, 207] on div at bounding box center [737, 206] width 12 height 12
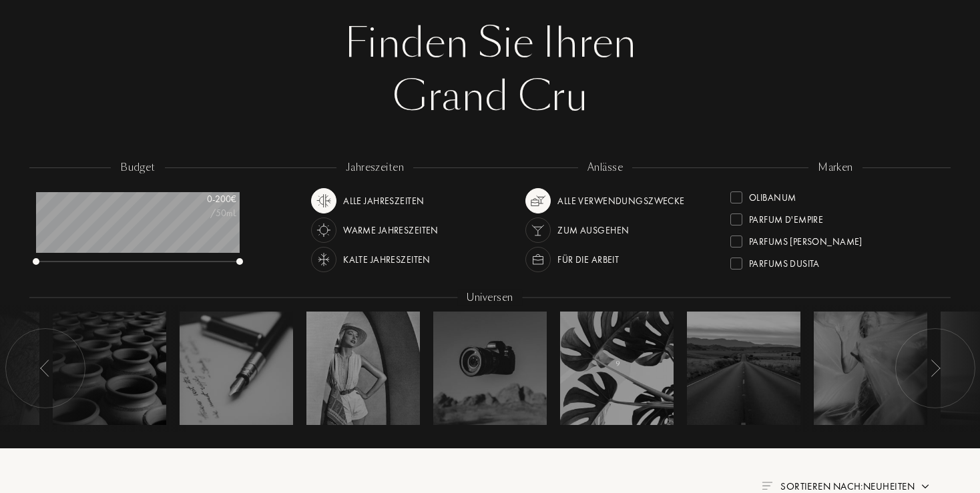
scroll to position [333, 0]
click at [741, 256] on div at bounding box center [737, 259] width 12 height 12
click at [740, 197] on div at bounding box center [737, 196] width 12 height 12
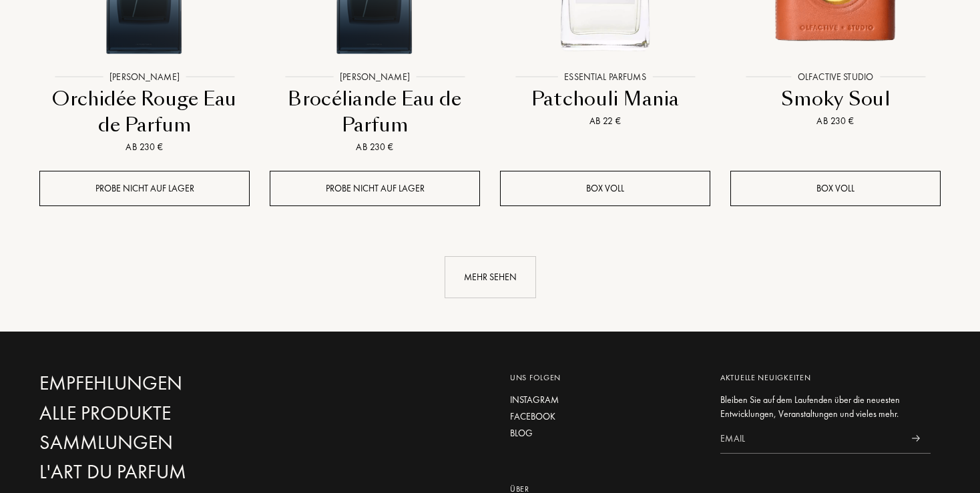
scroll to position [1551, 0]
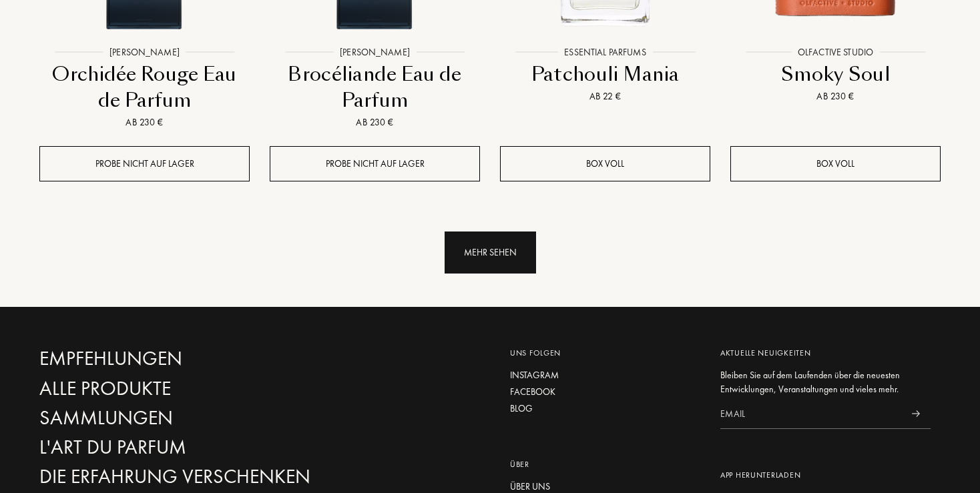
click at [472, 239] on div "Mehr sehen" at bounding box center [490, 253] width 91 height 42
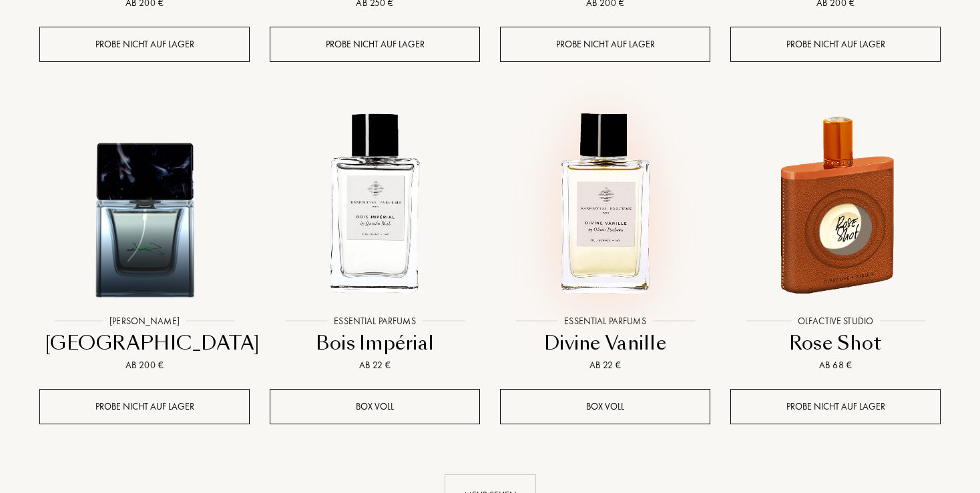
scroll to position [2538, 0]
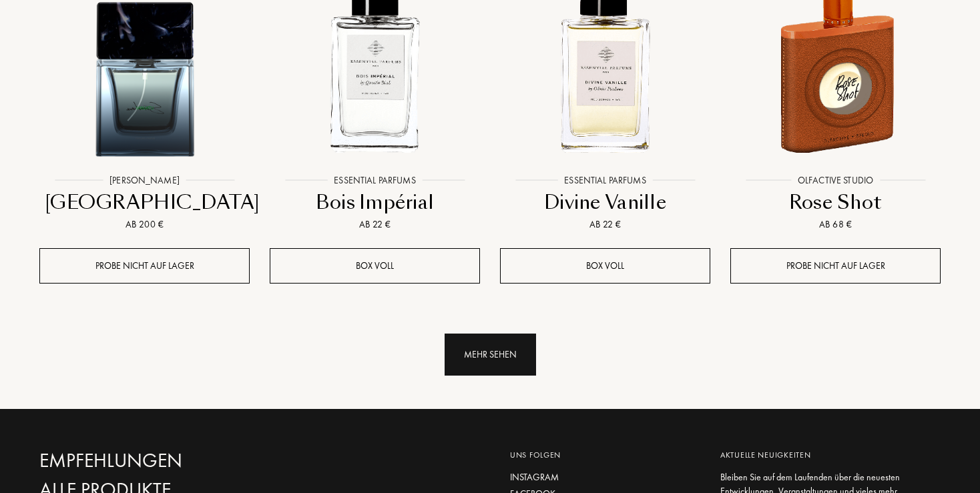
click at [515, 361] on div "Mehr sehen" at bounding box center [490, 355] width 91 height 42
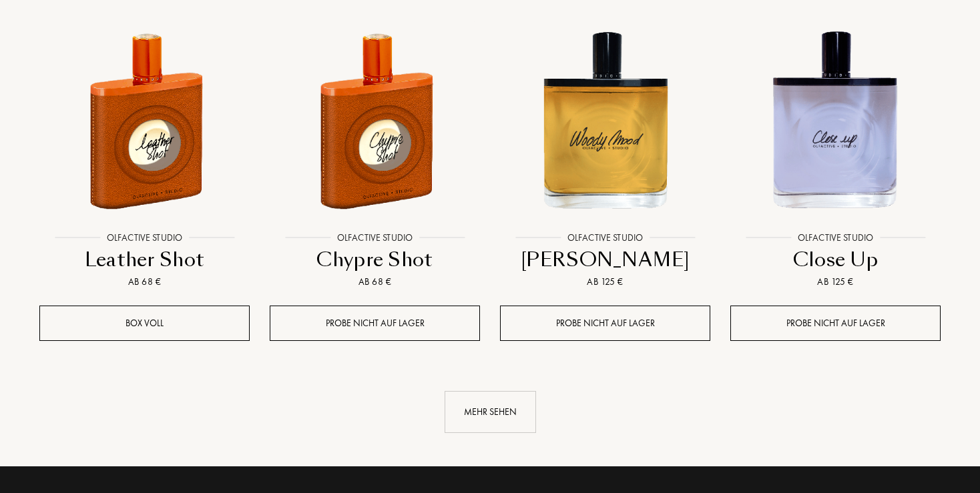
scroll to position [3737, 0]
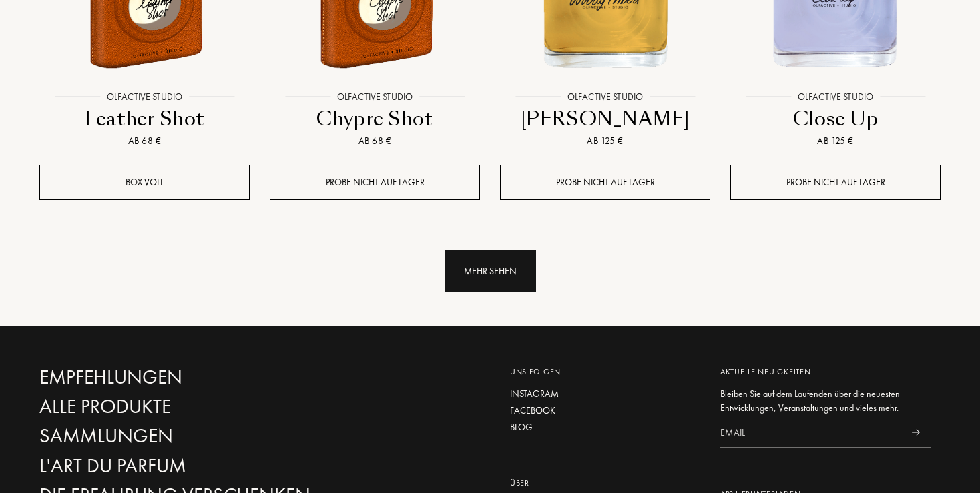
click at [503, 275] on div "Mehr sehen" at bounding box center [490, 271] width 91 height 42
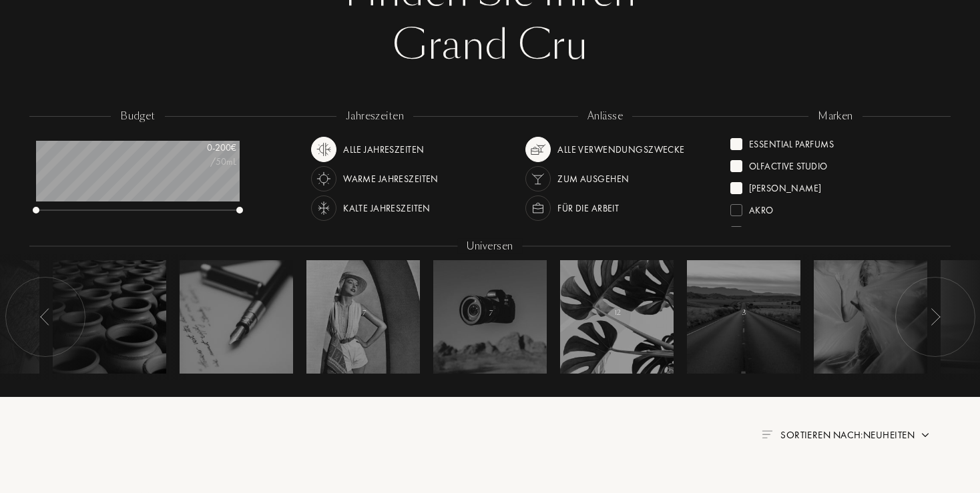
scroll to position [0, 0]
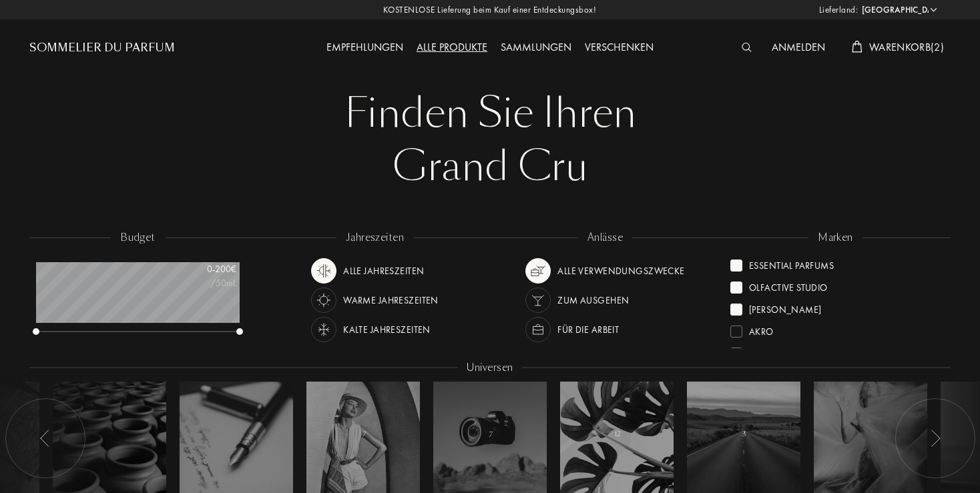
click at [737, 311] on div at bounding box center [737, 310] width 12 height 12
click at [741, 265] on div at bounding box center [737, 266] width 12 height 12
click at [325, 264] on img at bounding box center [324, 271] width 19 height 19
click at [541, 262] on img at bounding box center [538, 271] width 19 height 19
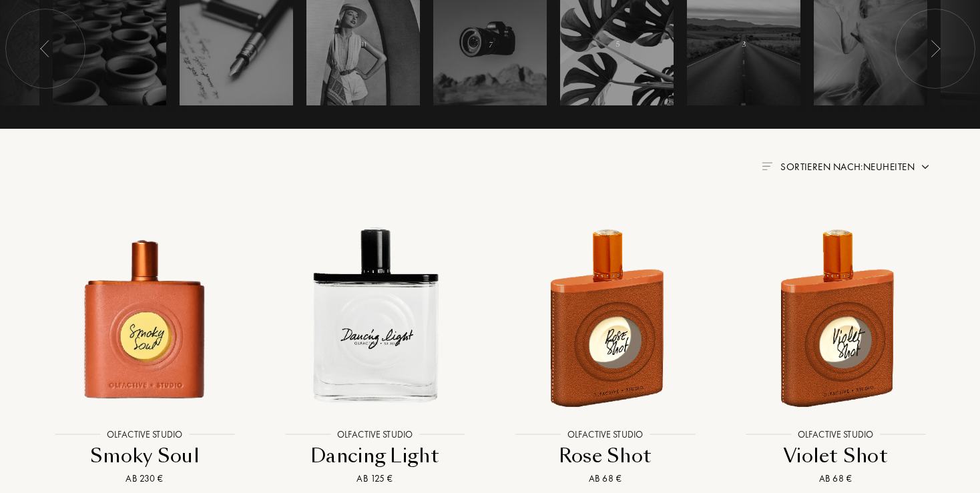
scroll to position [493, 0]
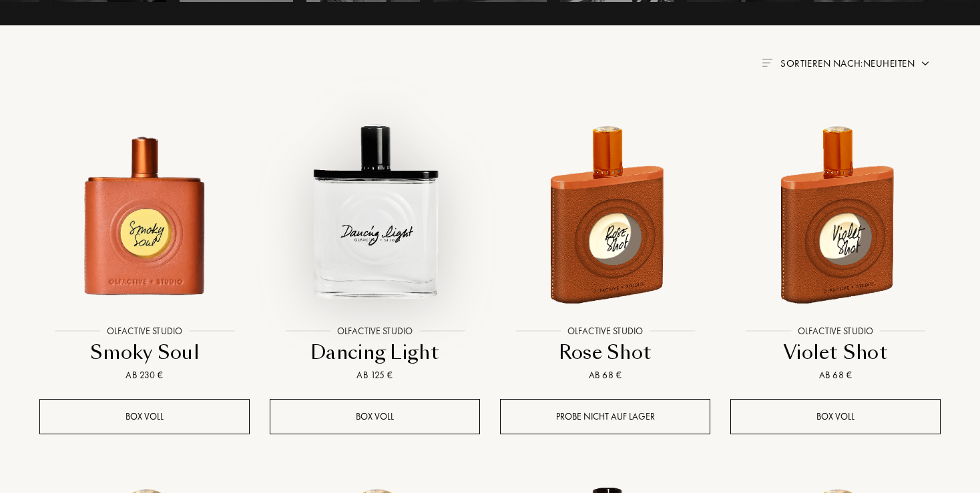
click at [365, 220] on img at bounding box center [375, 214] width 208 height 208
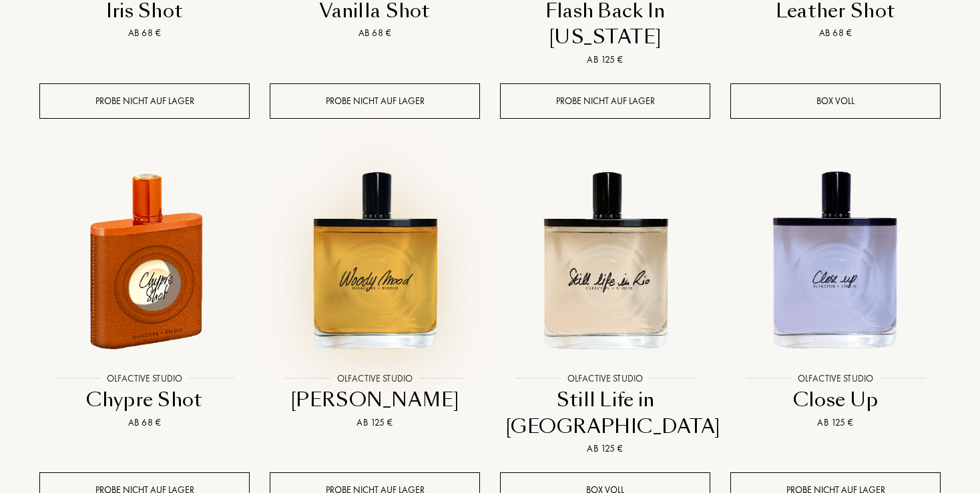
scroll to position [1340, 0]
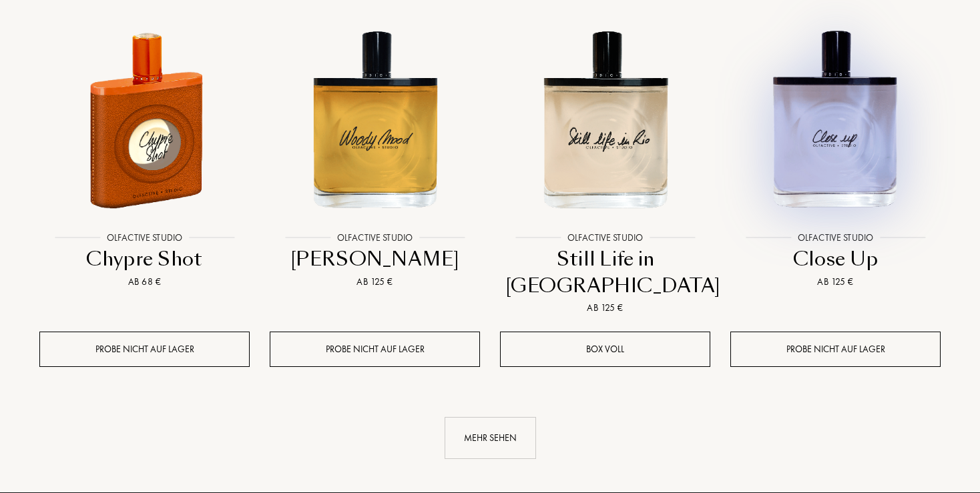
click at [853, 160] on img at bounding box center [836, 120] width 208 height 208
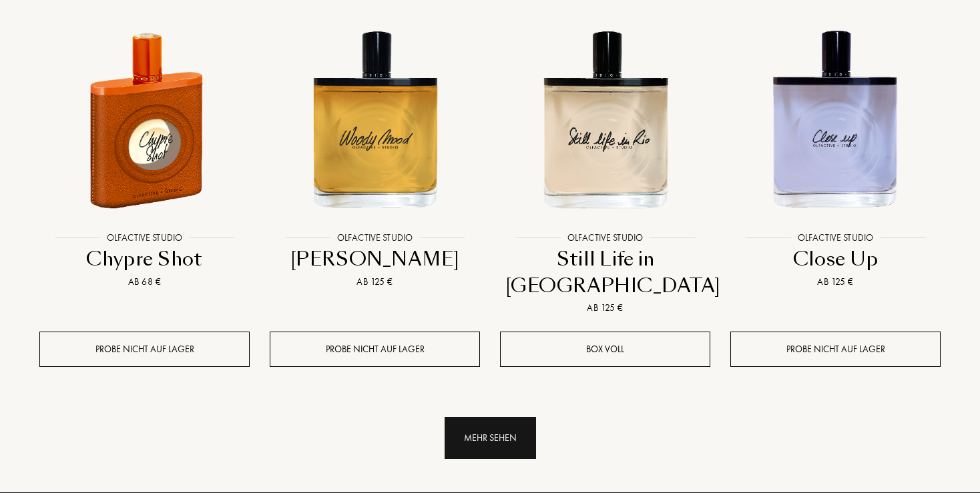
click at [482, 417] on div "Mehr sehen" at bounding box center [490, 438] width 91 height 42
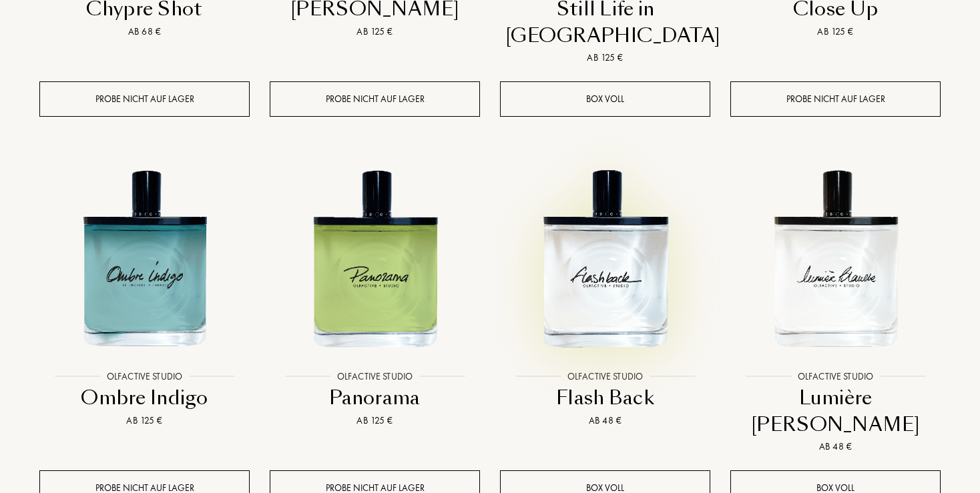
scroll to position [1621, 0]
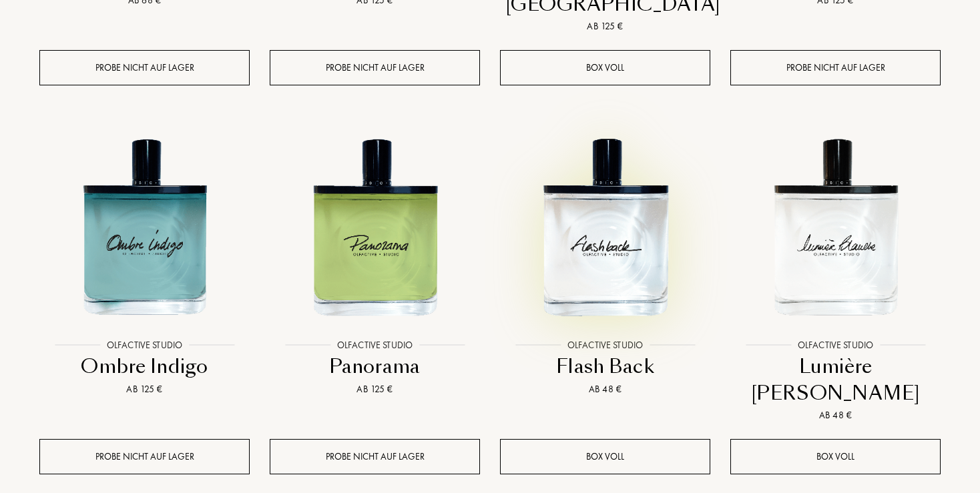
click at [634, 237] on img at bounding box center [605, 228] width 208 height 208
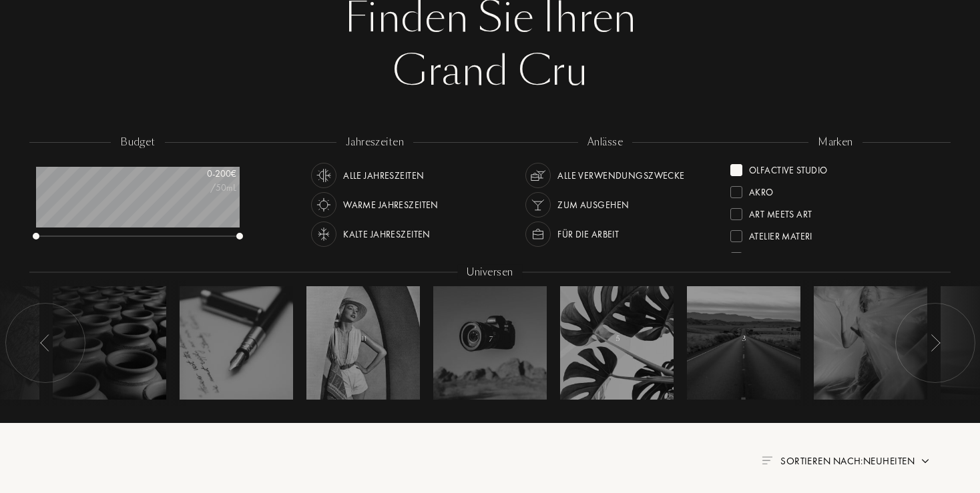
scroll to position [0, 0]
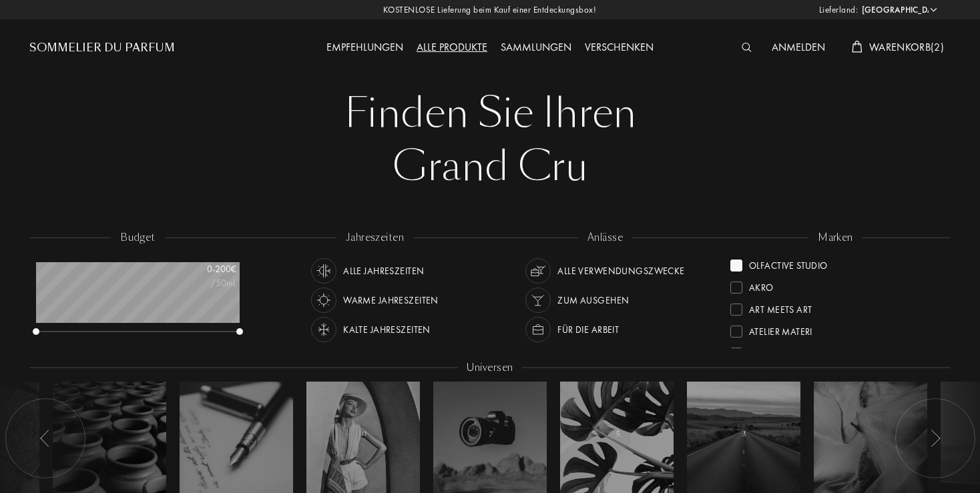
click at [739, 290] on div at bounding box center [737, 288] width 12 height 12
click at [736, 270] on div at bounding box center [737, 266] width 12 height 12
click at [738, 286] on div at bounding box center [737, 288] width 12 height 12
click at [736, 294] on div "Olfactive Studio" at bounding box center [779, 285] width 97 height 18
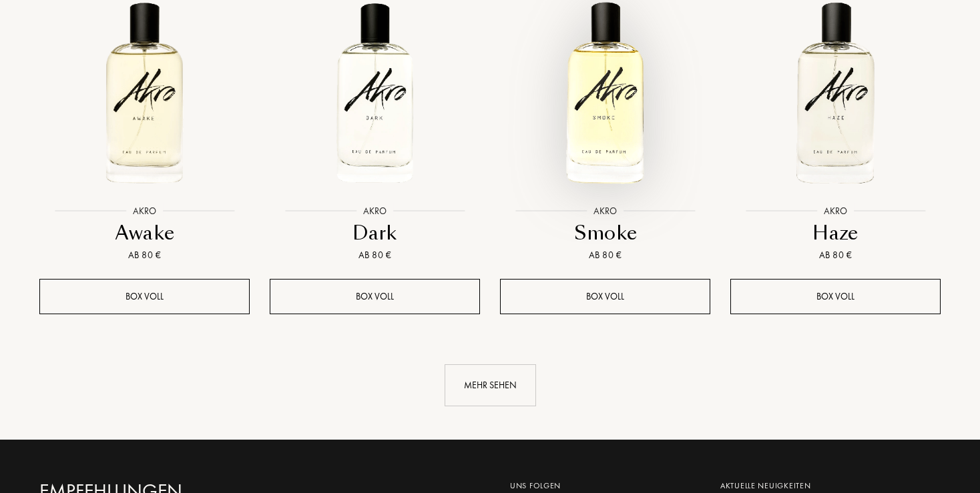
scroll to position [1410, 0]
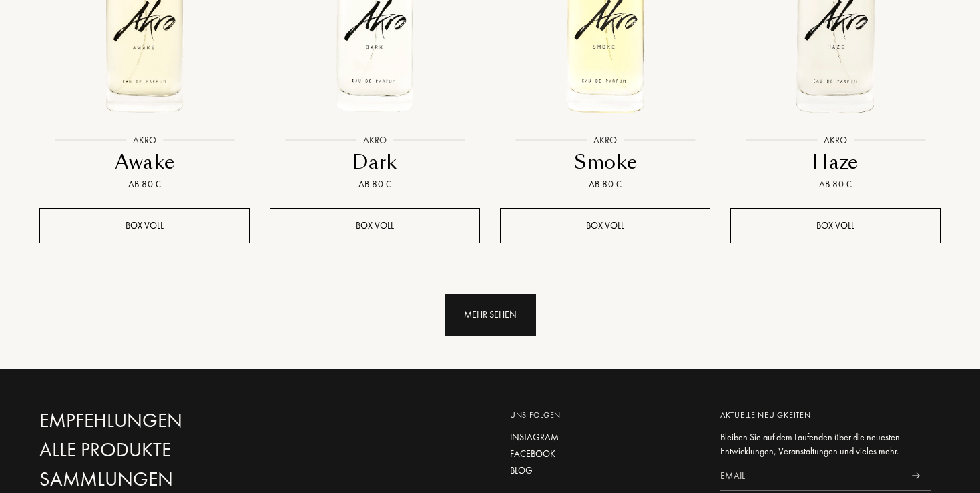
click at [494, 308] on div "Mehr sehen" at bounding box center [490, 315] width 91 height 42
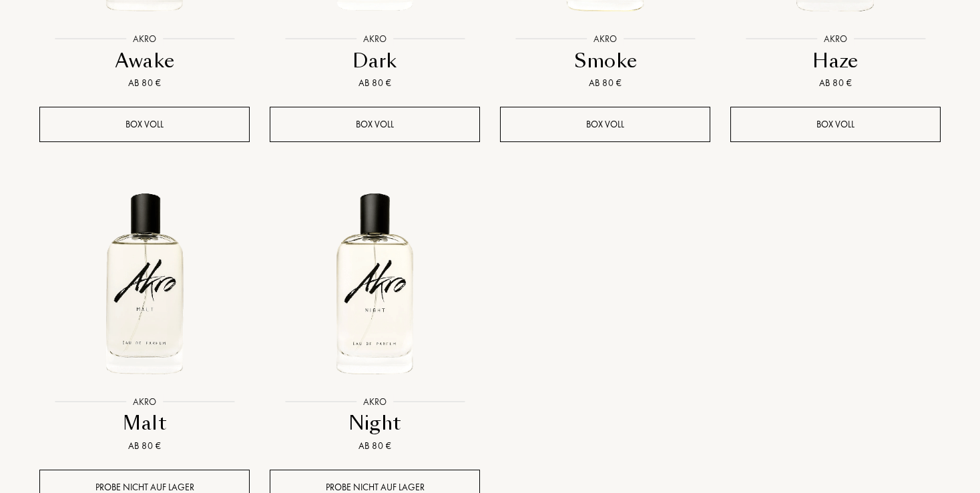
scroll to position [1621, 0]
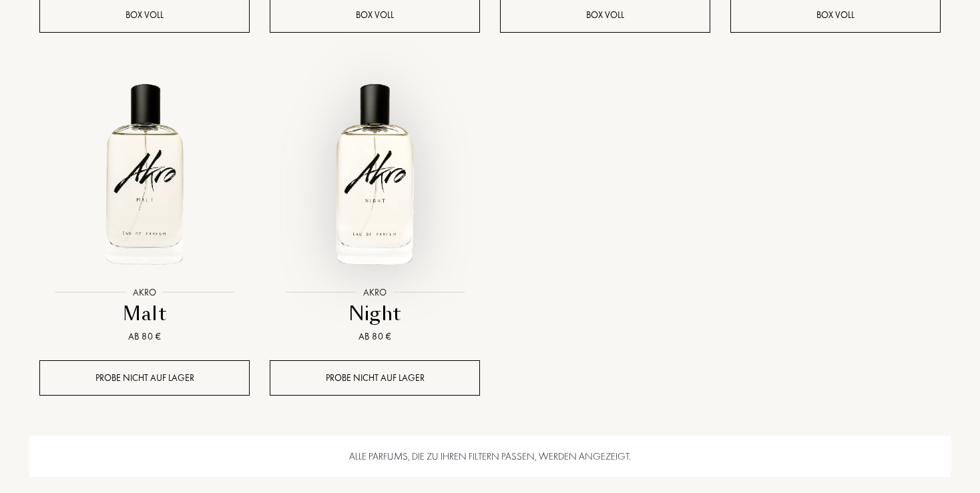
click at [399, 192] on img at bounding box center [375, 175] width 208 height 208
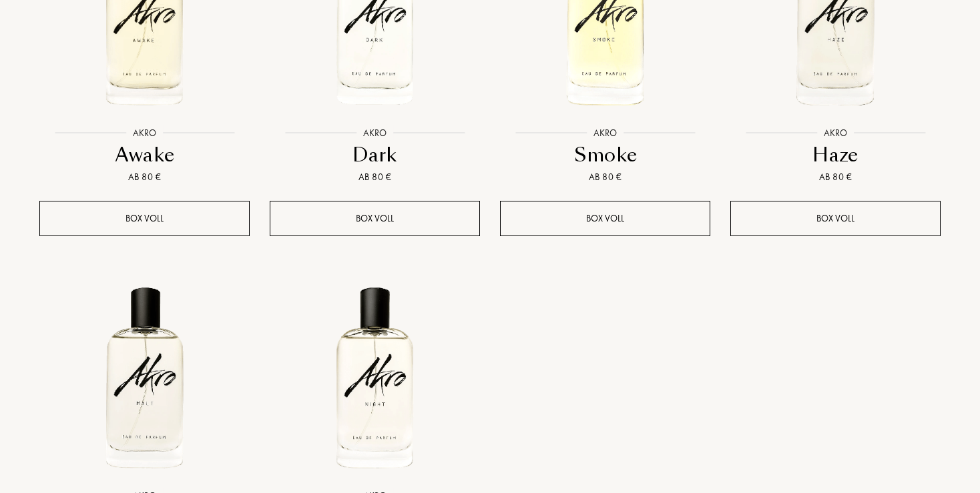
scroll to position [1269, 0]
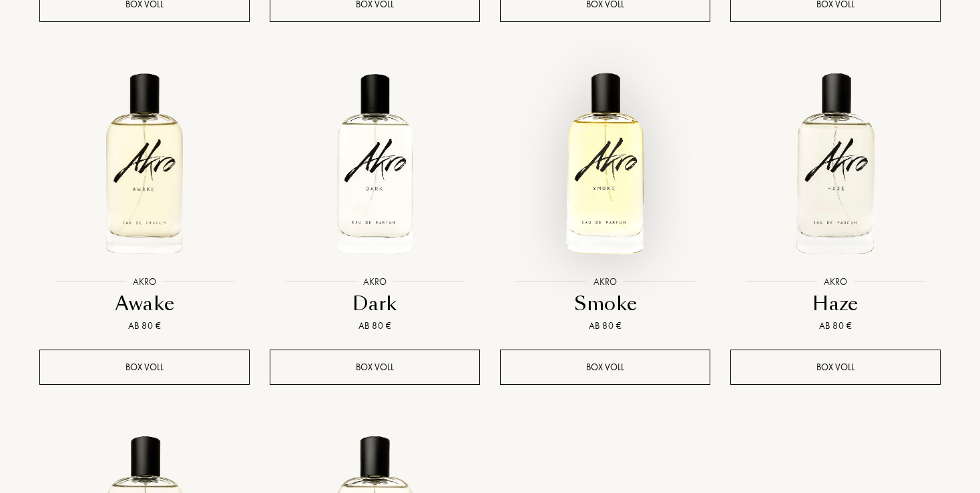
click at [602, 185] on img at bounding box center [605, 164] width 208 height 208
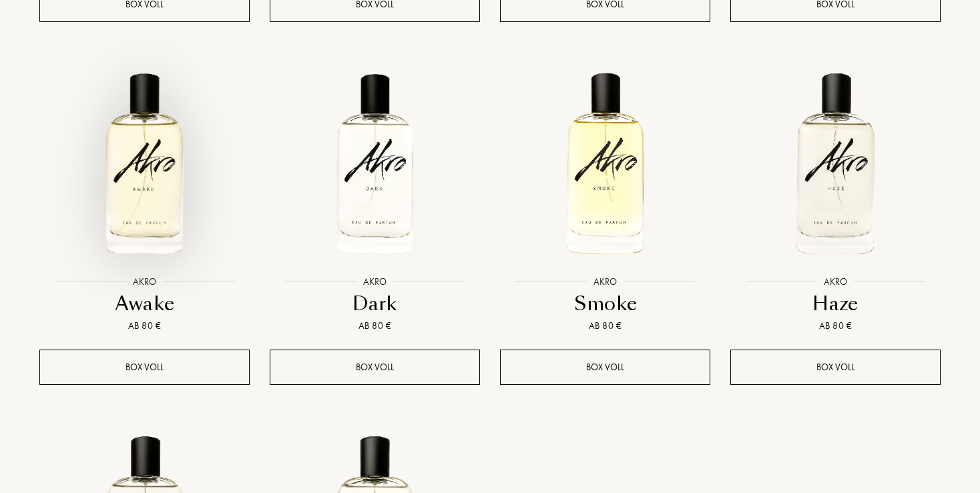
click at [148, 175] on img at bounding box center [145, 164] width 208 height 208
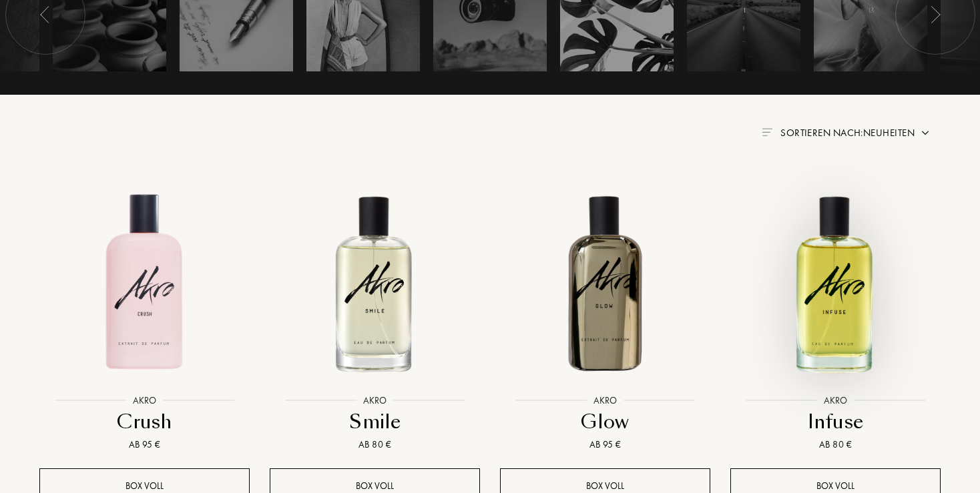
scroll to position [423, 0]
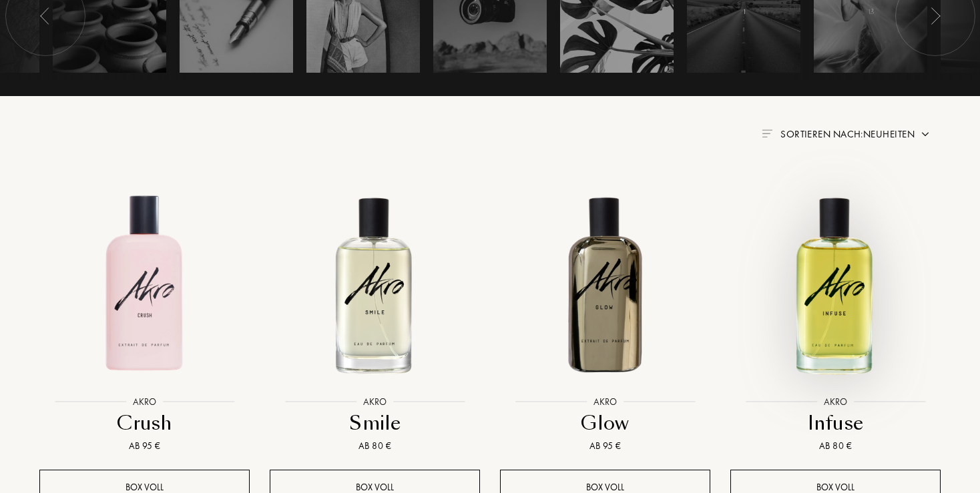
click at [835, 265] on img at bounding box center [836, 284] width 208 height 208
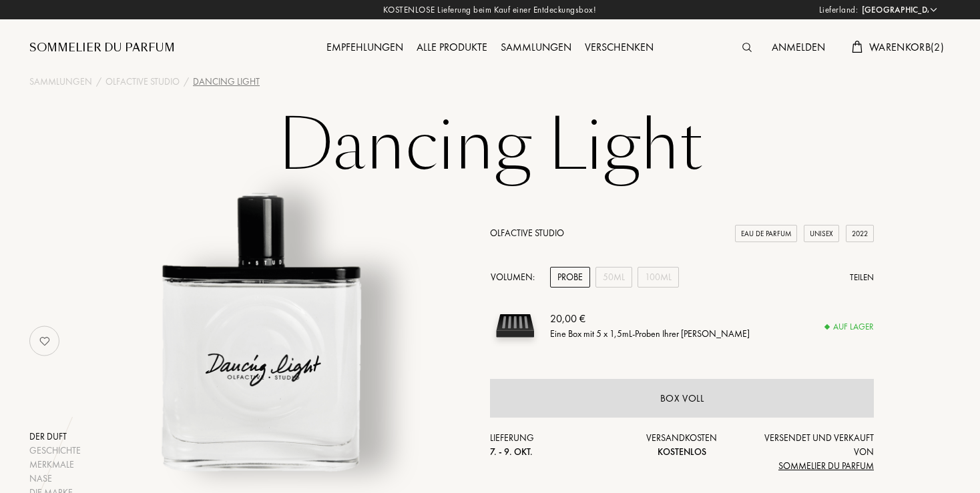
select select "DE"
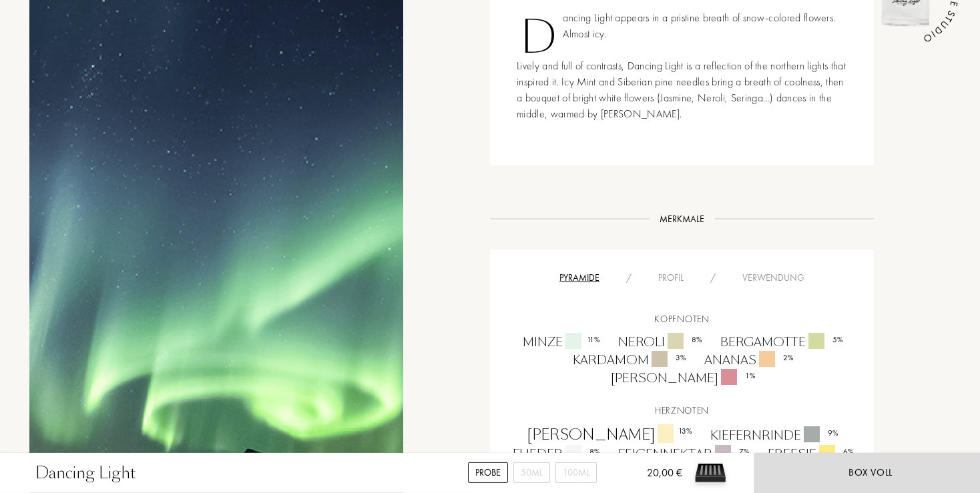
scroll to position [634, 0]
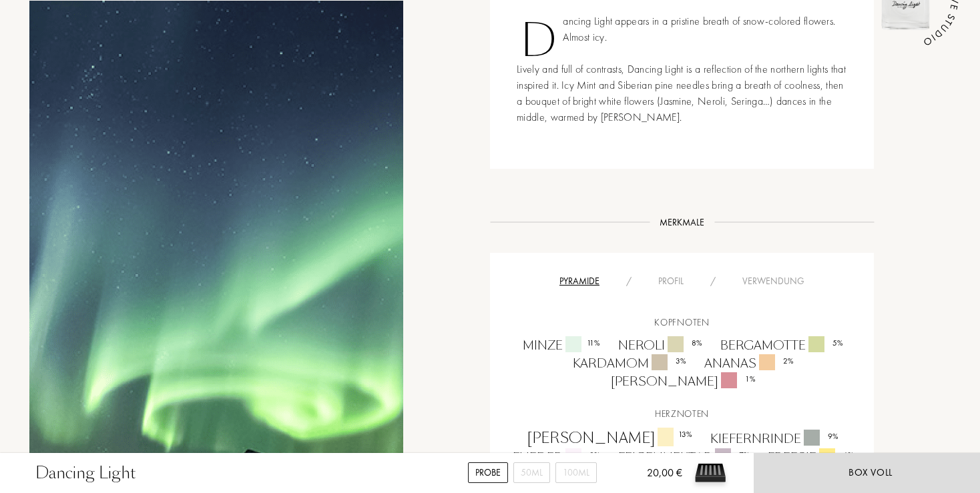
click at [678, 280] on div "Profil" at bounding box center [671, 281] width 52 height 14
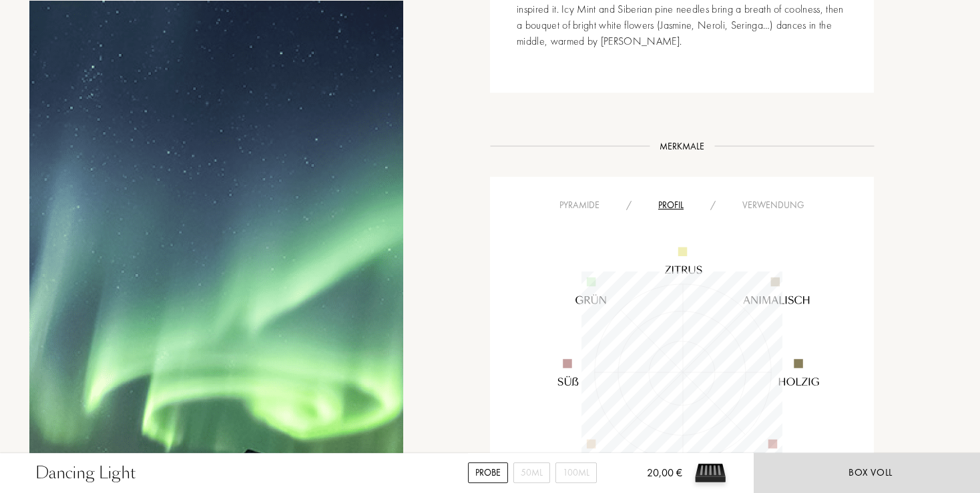
scroll to position [775, 0]
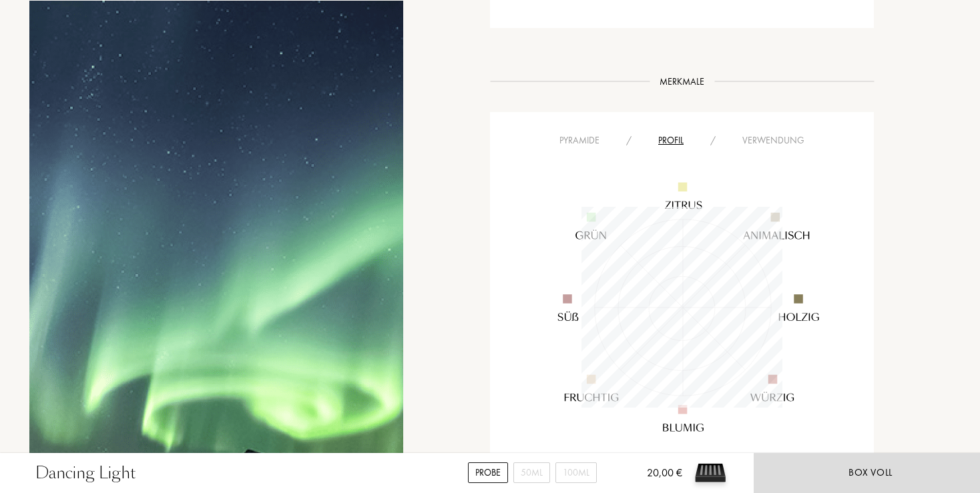
click at [765, 137] on div "Verwendung" at bounding box center [773, 141] width 89 height 14
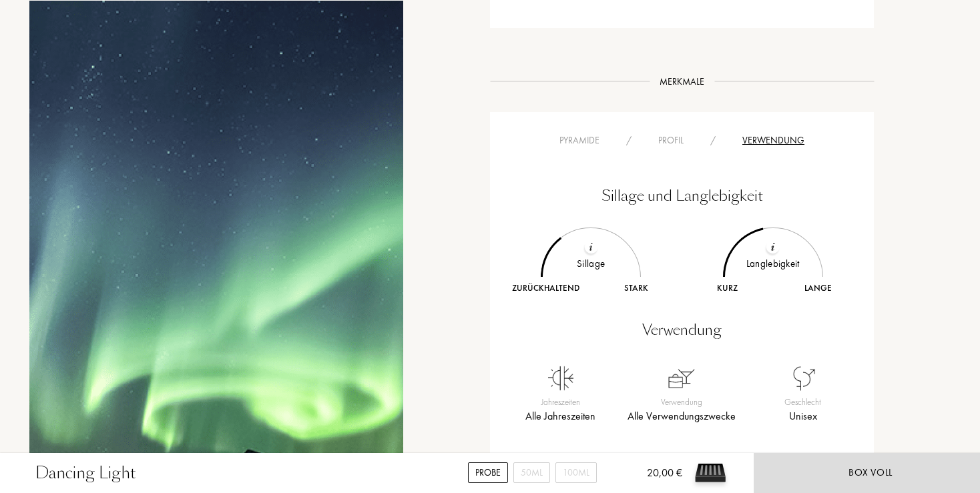
click at [576, 138] on div "Pyramide" at bounding box center [579, 141] width 67 height 14
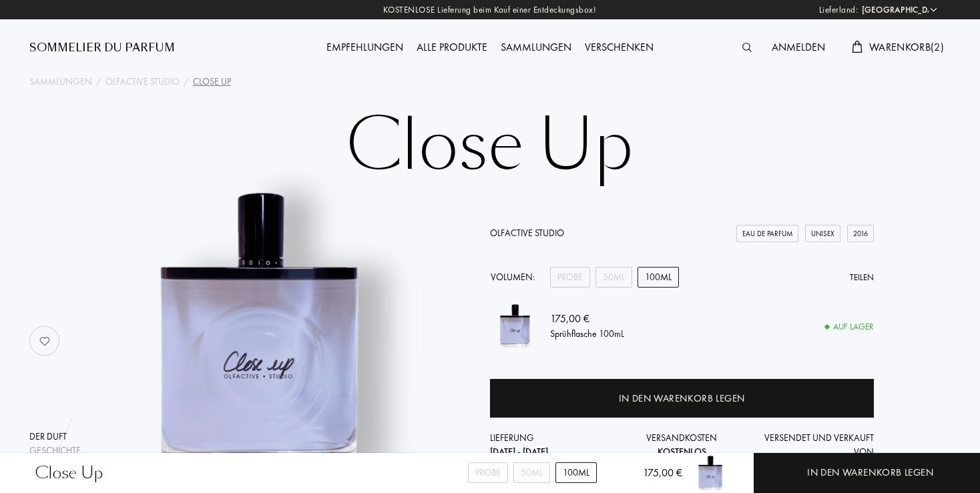
select select "DE"
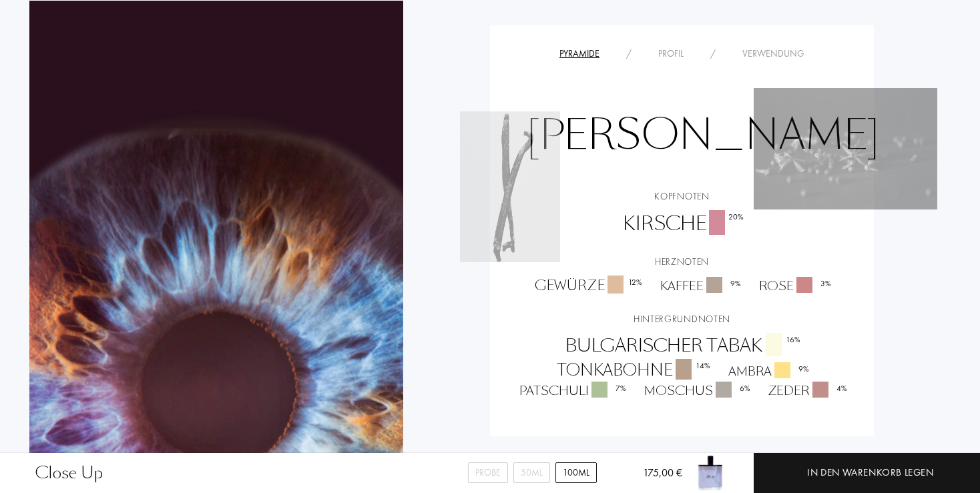
click at [668, 49] on div "Profil" at bounding box center [671, 54] width 52 height 14
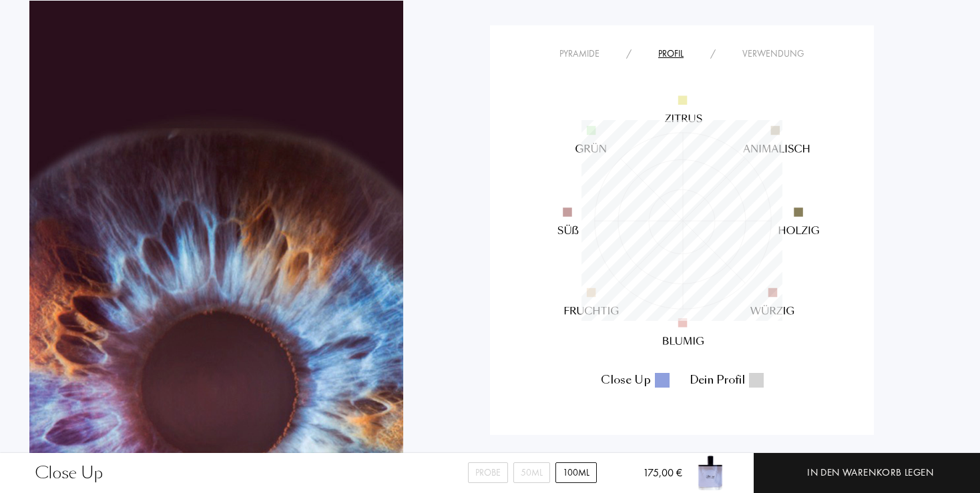
scroll to position [201, 201]
click at [668, 49] on div "Profil" at bounding box center [671, 54] width 52 height 14
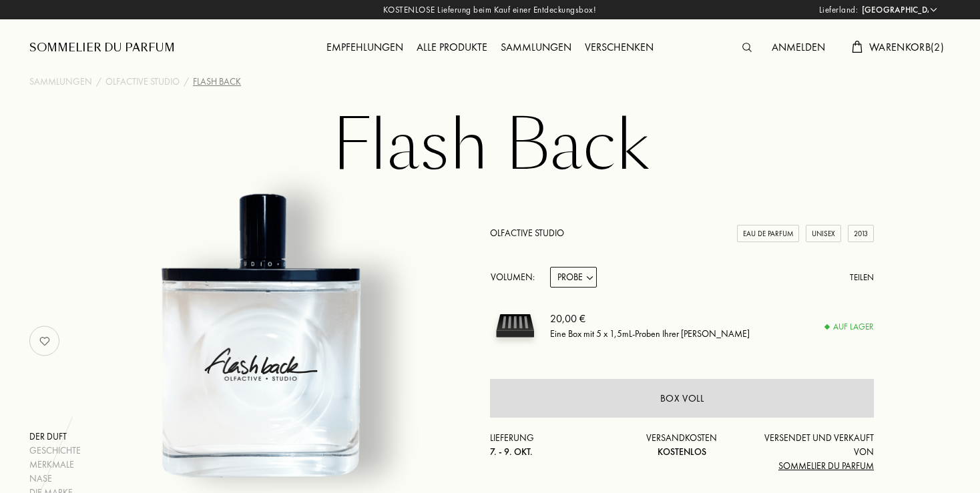
select select "DE"
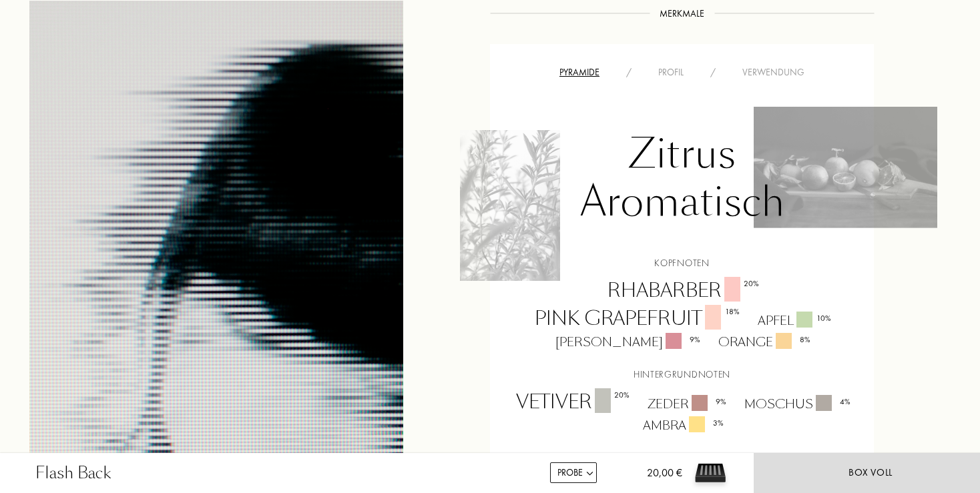
scroll to position [775, 0]
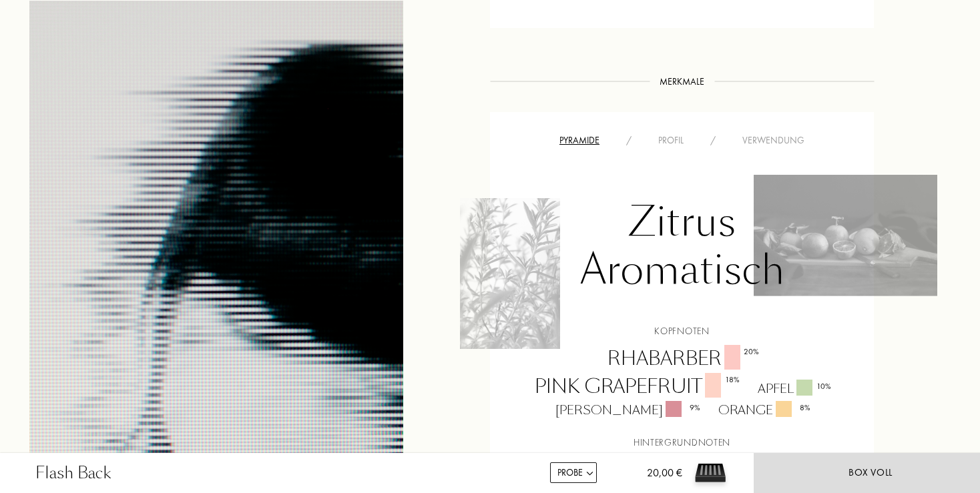
click at [672, 140] on div "Profil" at bounding box center [671, 141] width 52 height 14
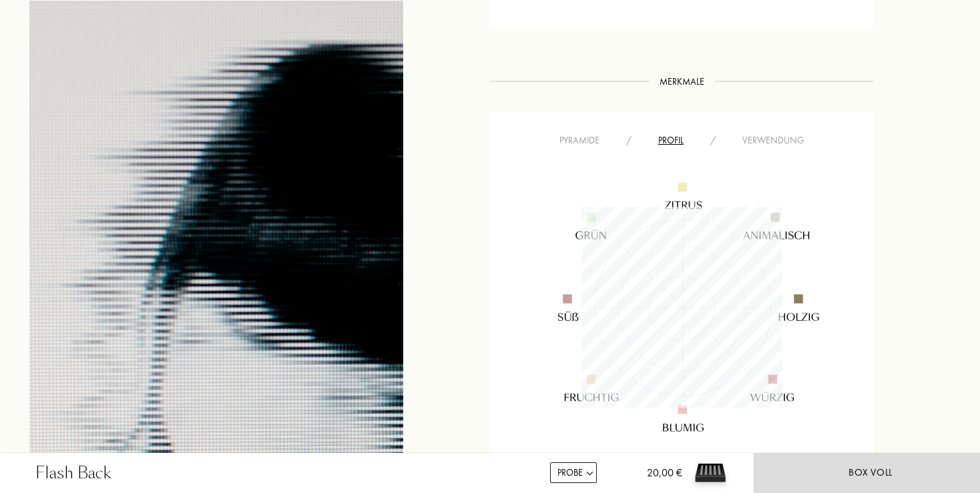
scroll to position [201, 201]
click at [760, 138] on div "Verwendung" at bounding box center [773, 141] width 89 height 14
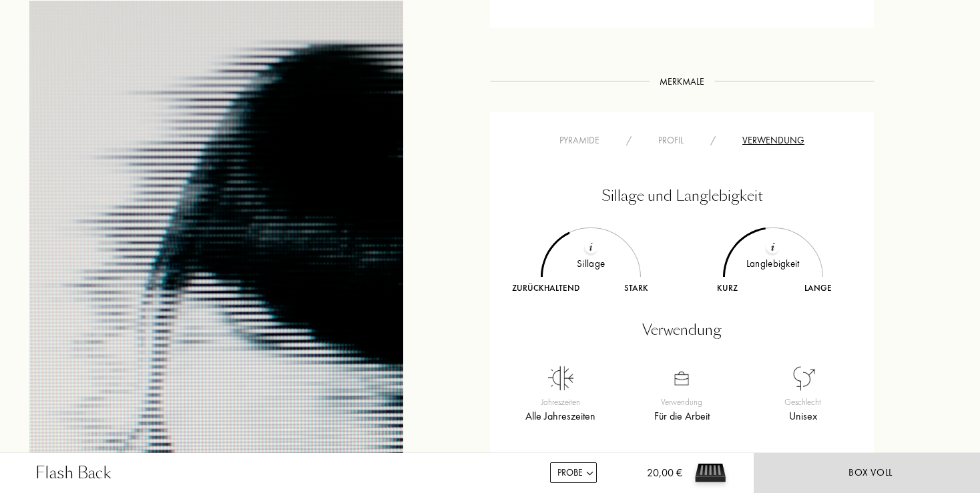
click at [584, 140] on div "Pyramide" at bounding box center [579, 141] width 67 height 14
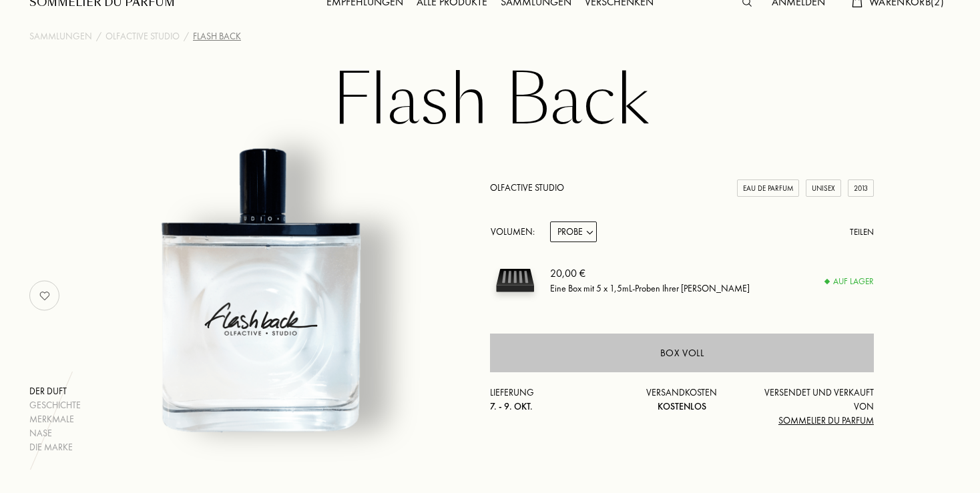
scroll to position [0, 0]
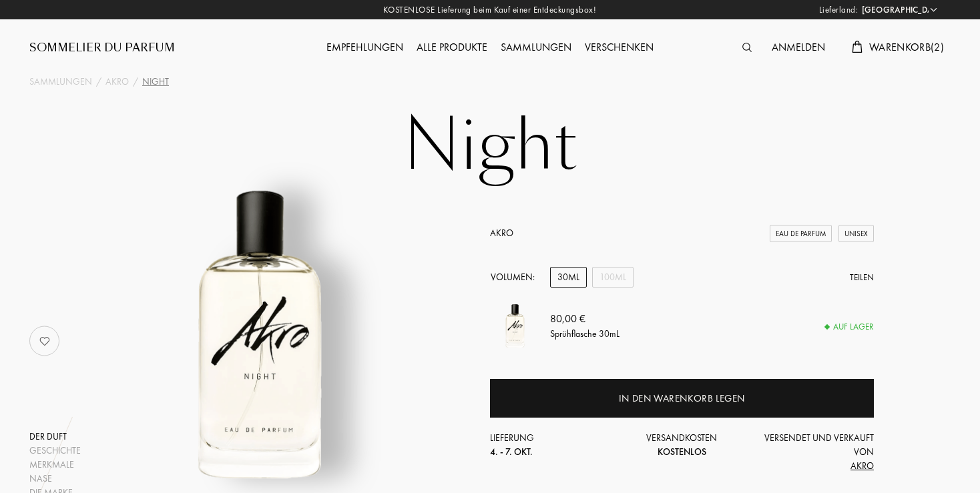
select select "DE"
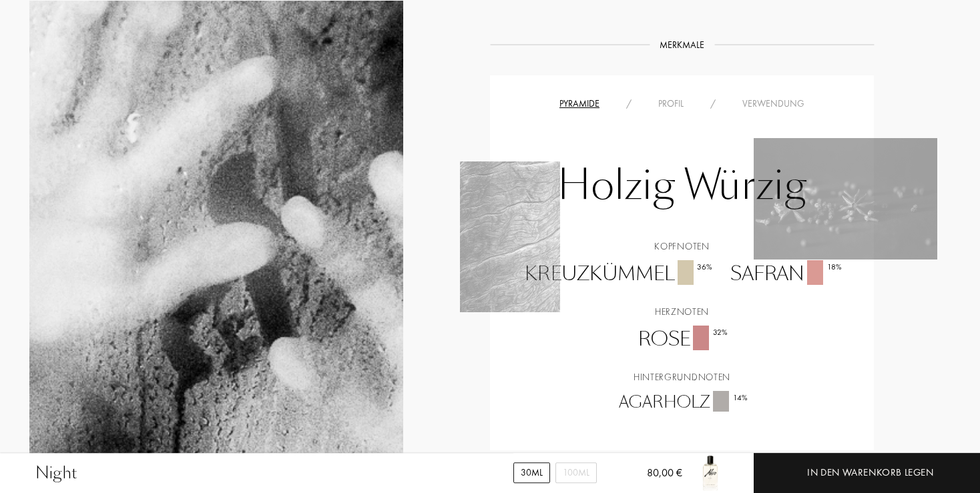
scroll to position [916, 0]
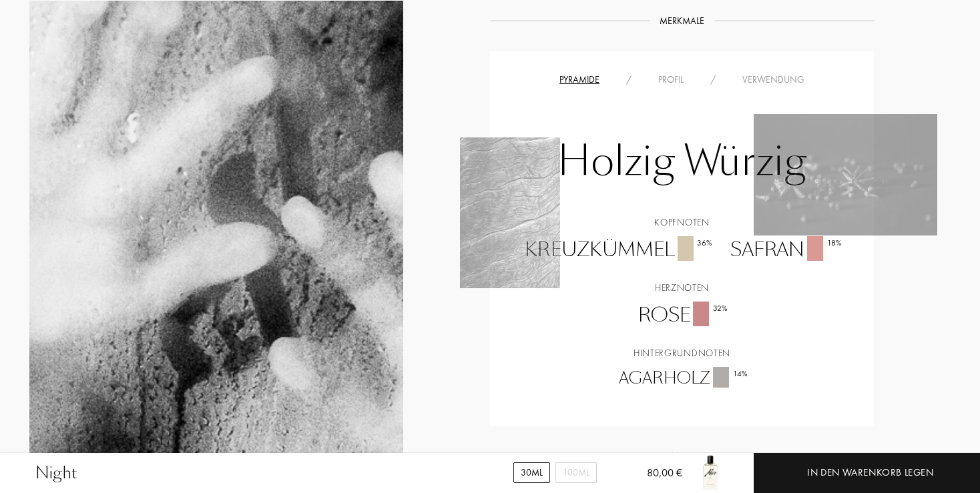
click at [672, 79] on div "Profil" at bounding box center [671, 80] width 52 height 14
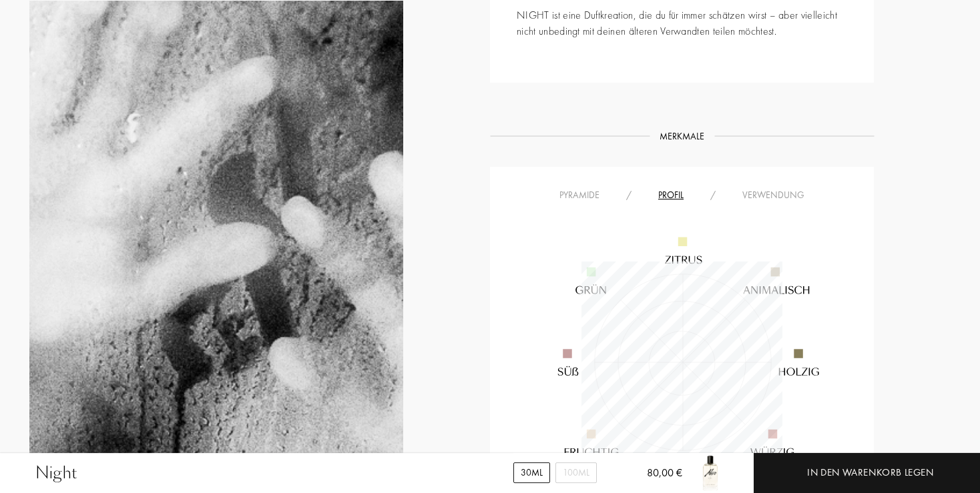
scroll to position [846, 0]
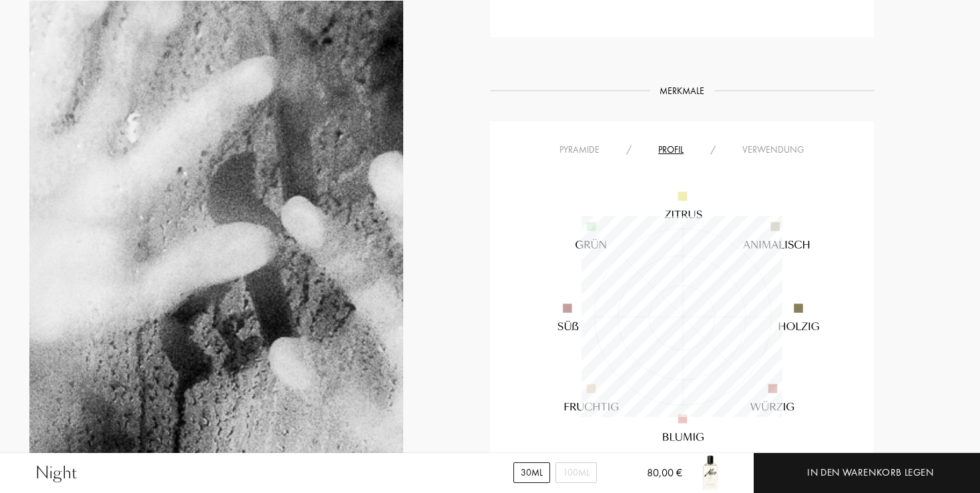
click at [760, 148] on div "Verwendung" at bounding box center [773, 150] width 89 height 14
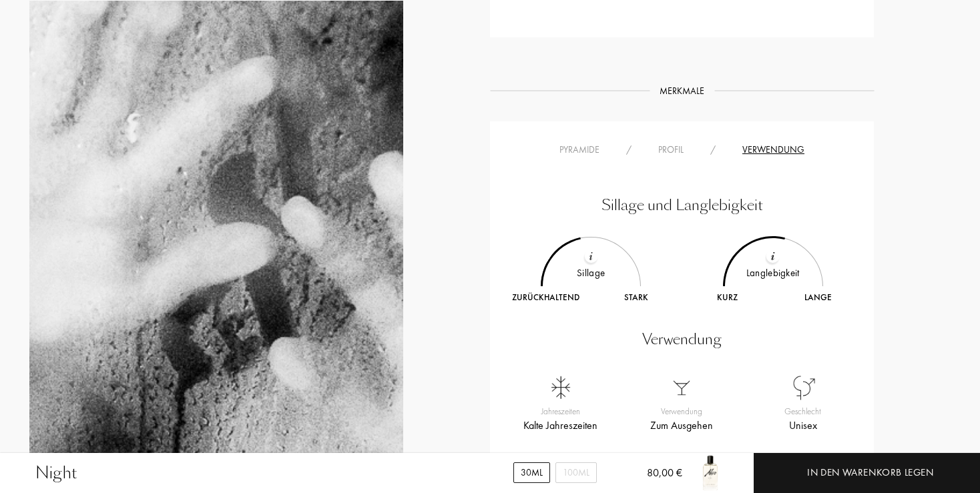
scroll to position [916, 0]
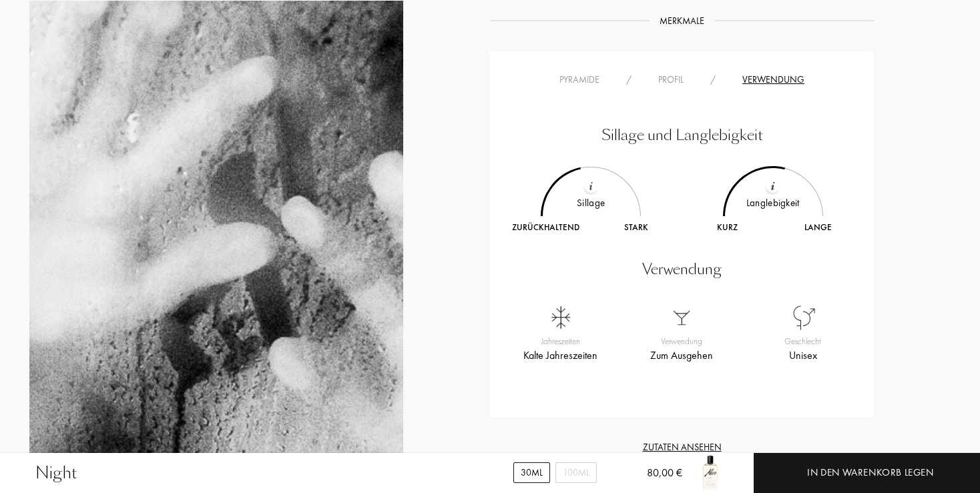
click at [582, 79] on div "Pyramide" at bounding box center [579, 80] width 67 height 14
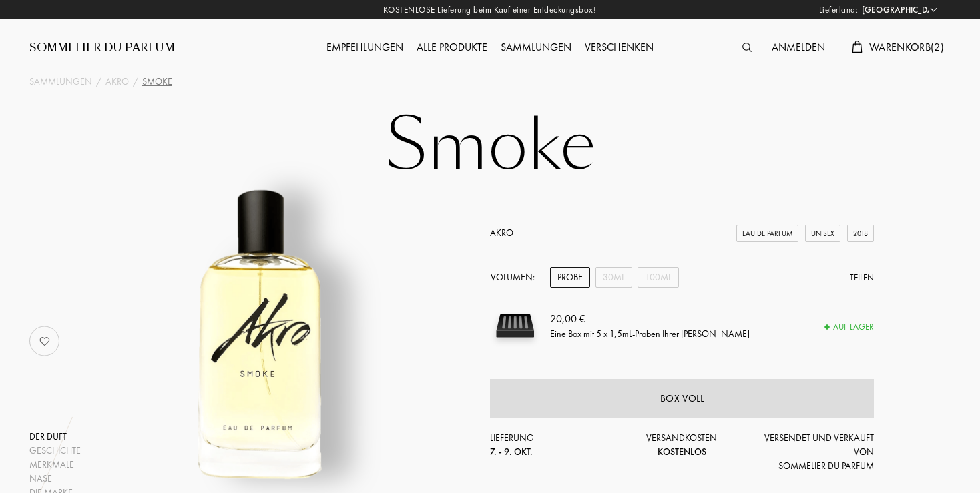
select select "DE"
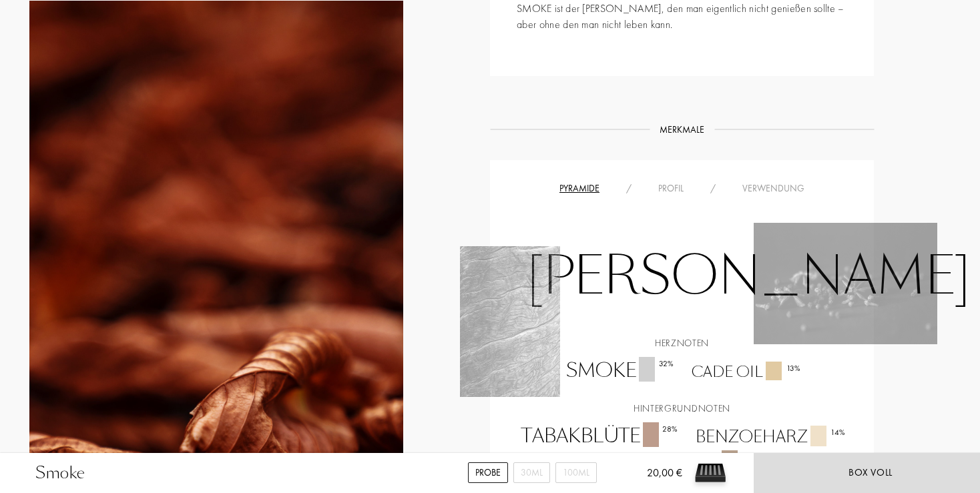
click at [674, 184] on div "Profil" at bounding box center [671, 189] width 52 height 14
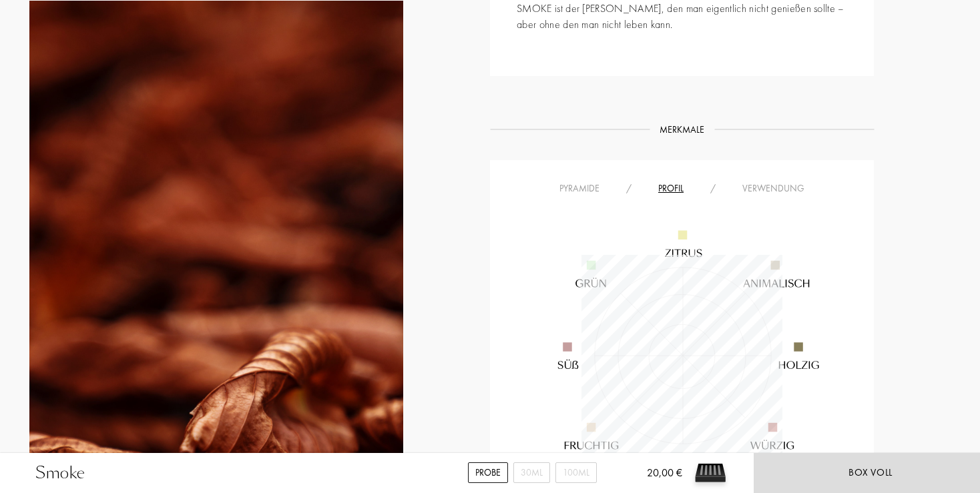
scroll to position [201, 201]
click at [674, 184] on div "Profil" at bounding box center [671, 189] width 52 height 14
click at [586, 184] on div "Pyramide" at bounding box center [579, 189] width 67 height 14
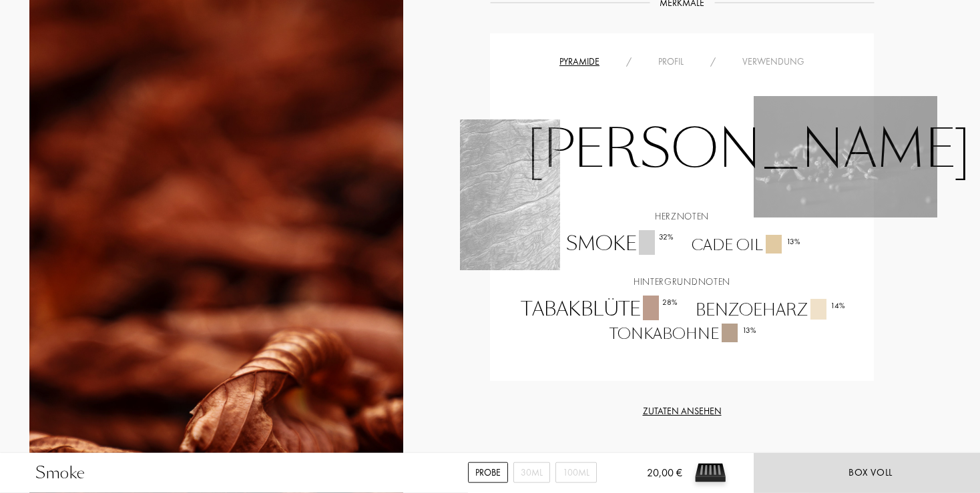
scroll to position [987, 0]
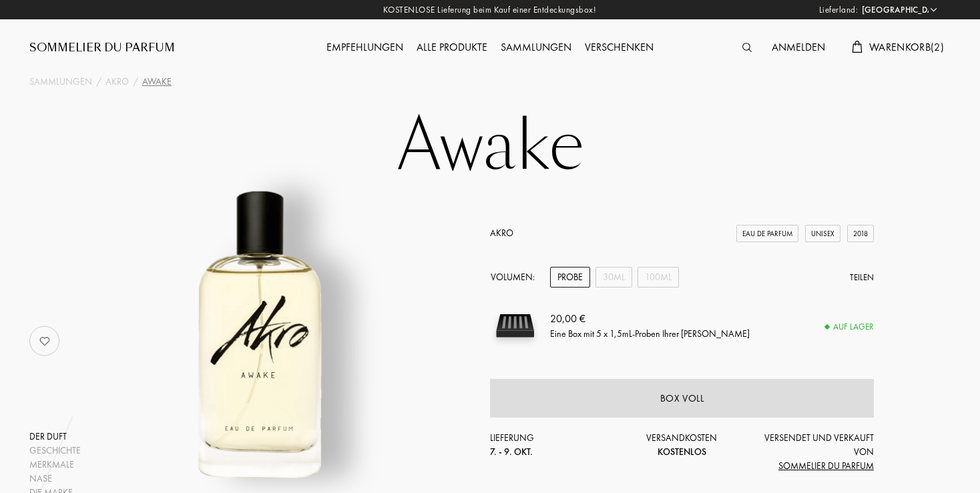
select select "DE"
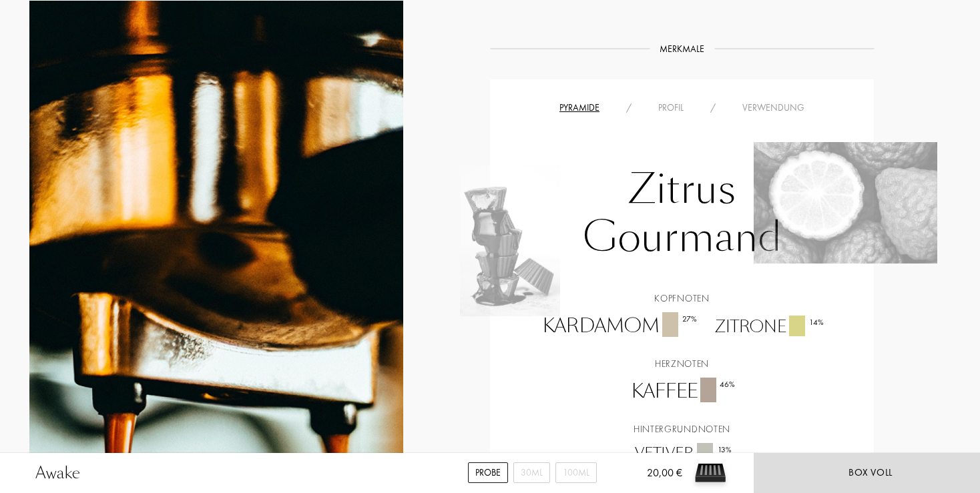
scroll to position [916, 0]
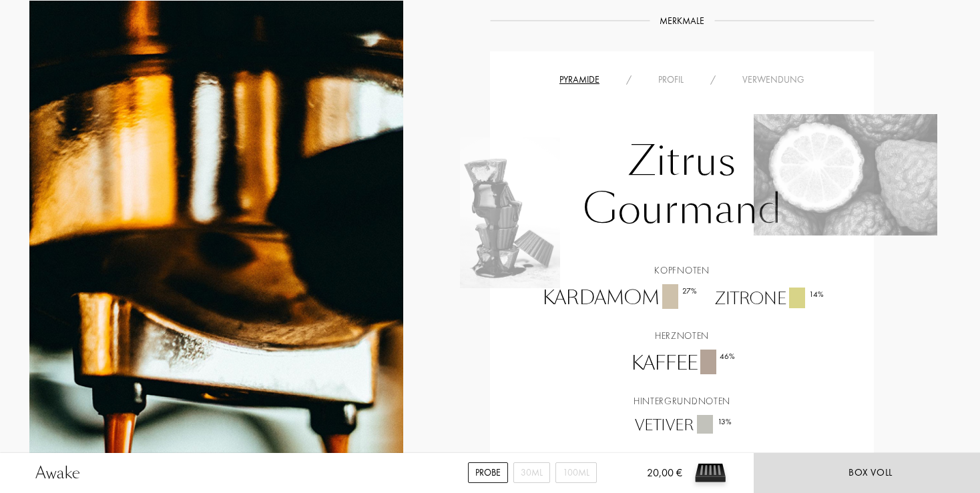
click at [666, 73] on div "Profil" at bounding box center [671, 80] width 52 height 14
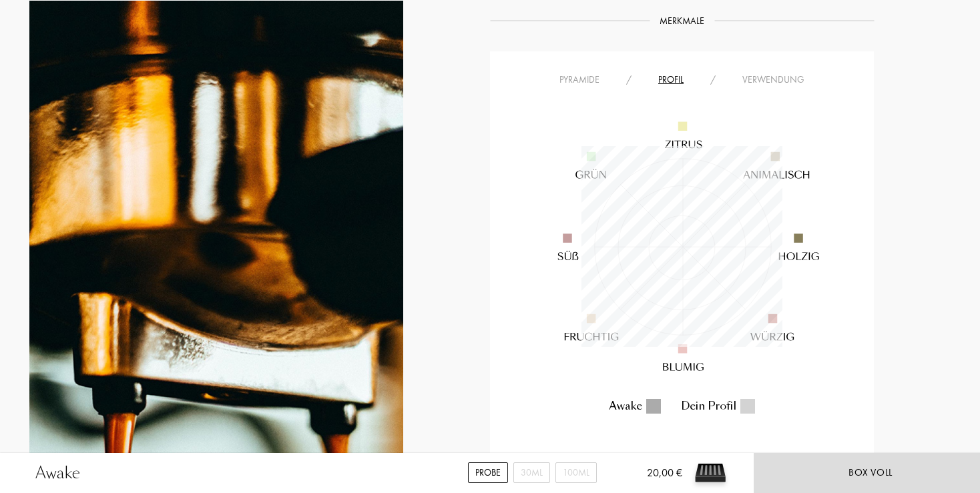
scroll to position [201, 201]
click at [774, 73] on div "Verwendung" at bounding box center [773, 80] width 89 height 14
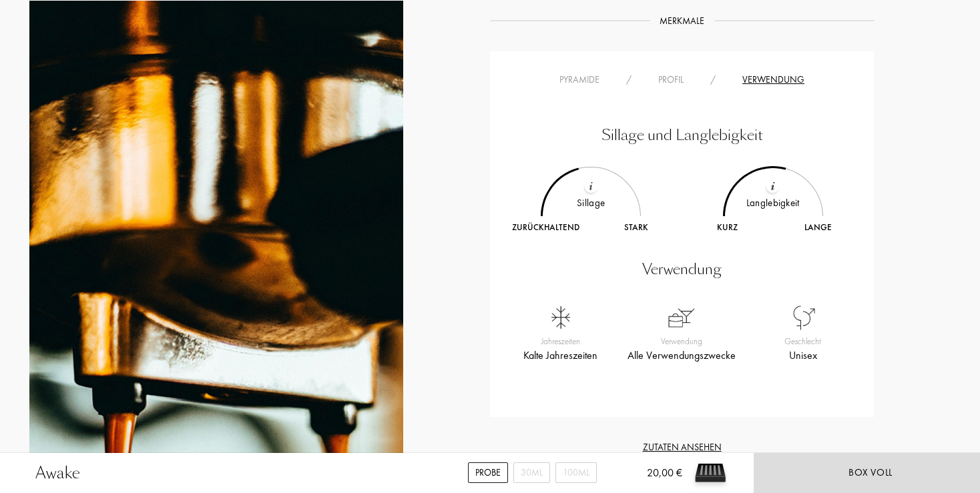
click at [774, 73] on div "Verwendung" at bounding box center [773, 80] width 89 height 14
click at [571, 73] on div "Pyramide" at bounding box center [579, 80] width 67 height 14
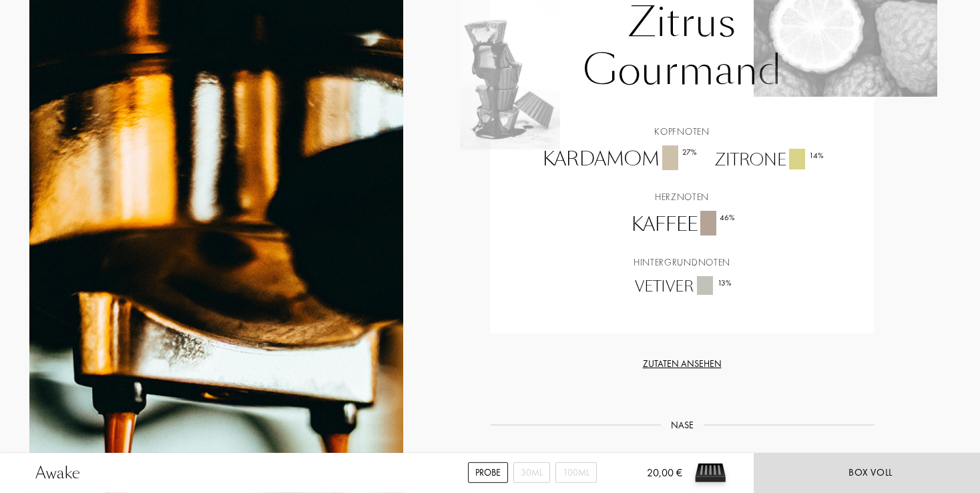
scroll to position [1058, 0]
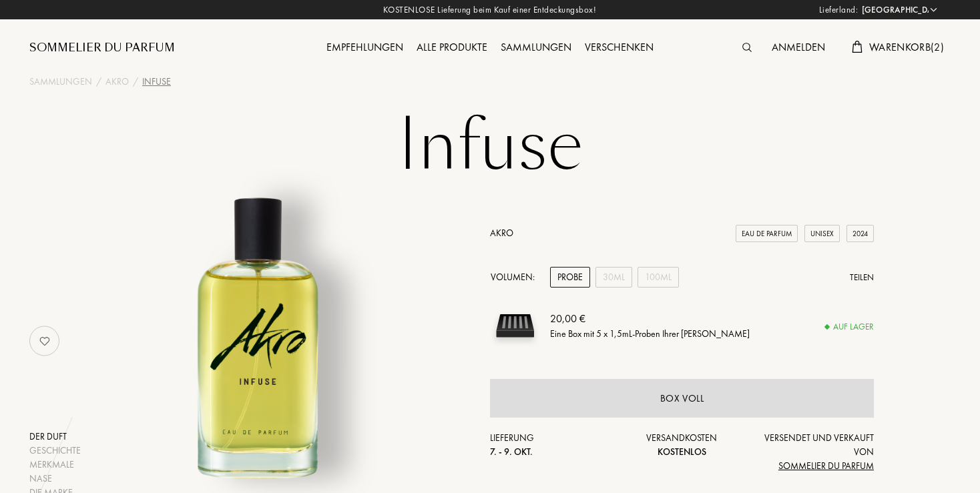
select select "DE"
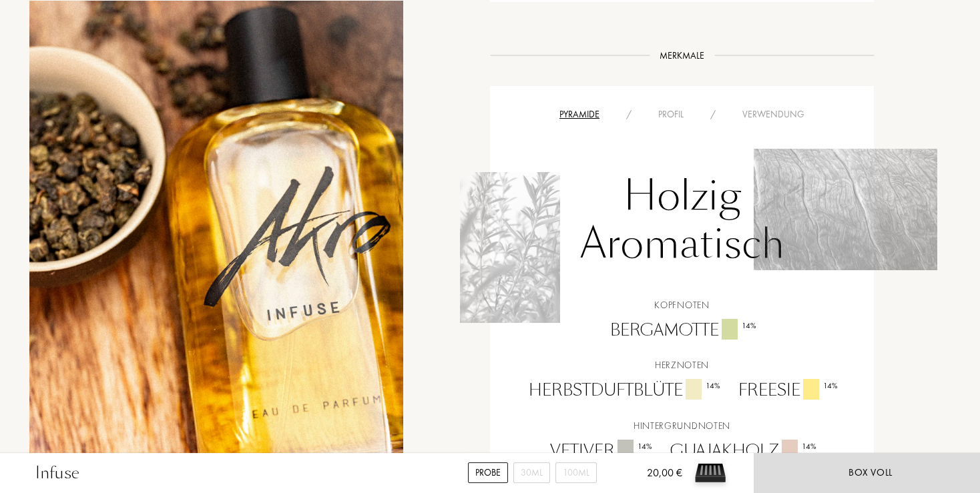
scroll to position [916, 0]
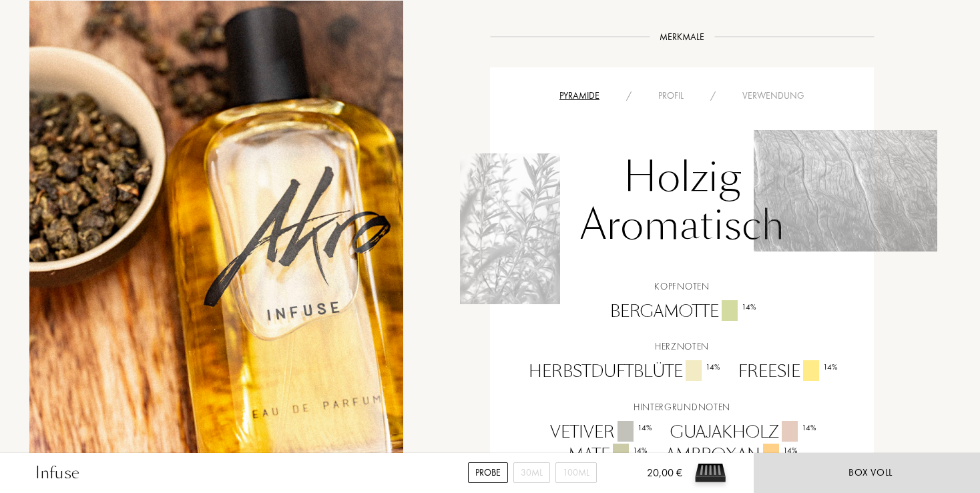
click at [670, 89] on div "Profil" at bounding box center [671, 96] width 52 height 14
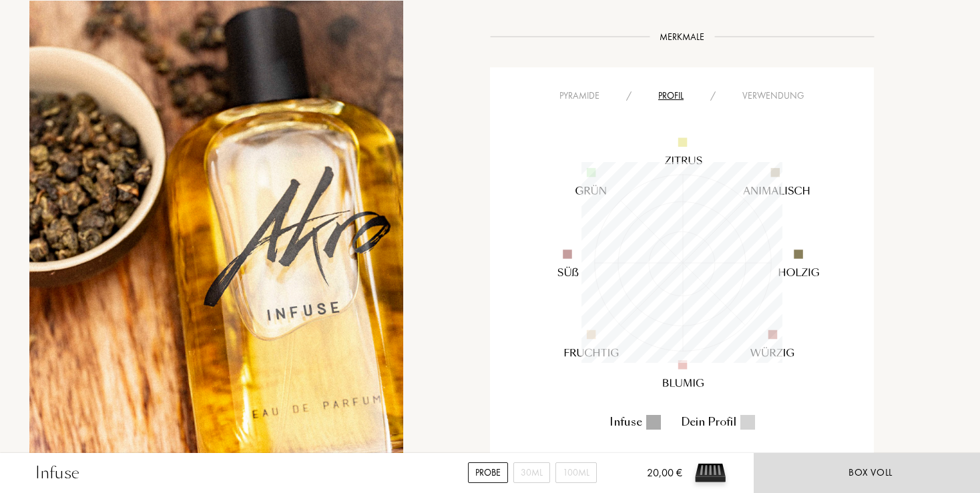
scroll to position [201, 201]
click at [766, 89] on div "Verwendung" at bounding box center [773, 96] width 89 height 14
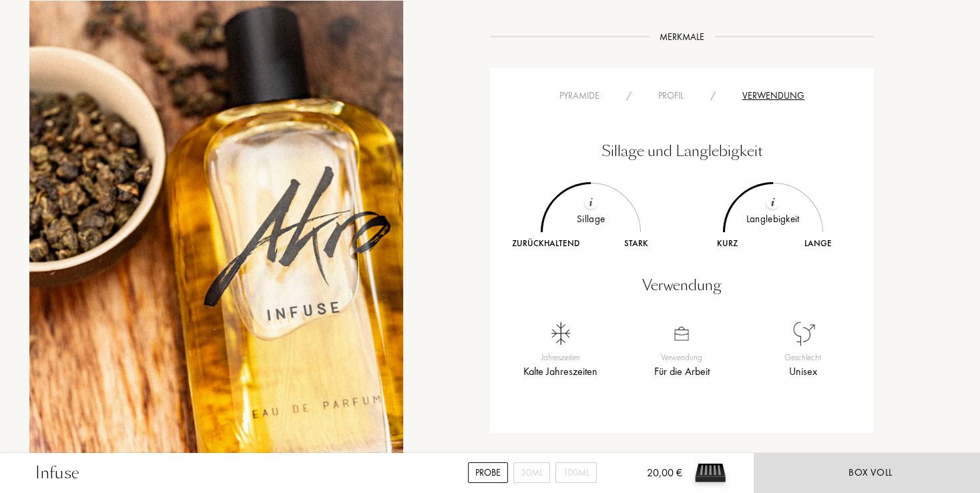
click at [766, 89] on div "Verwendung" at bounding box center [773, 96] width 89 height 14
click at [586, 89] on div "Pyramide" at bounding box center [579, 96] width 67 height 14
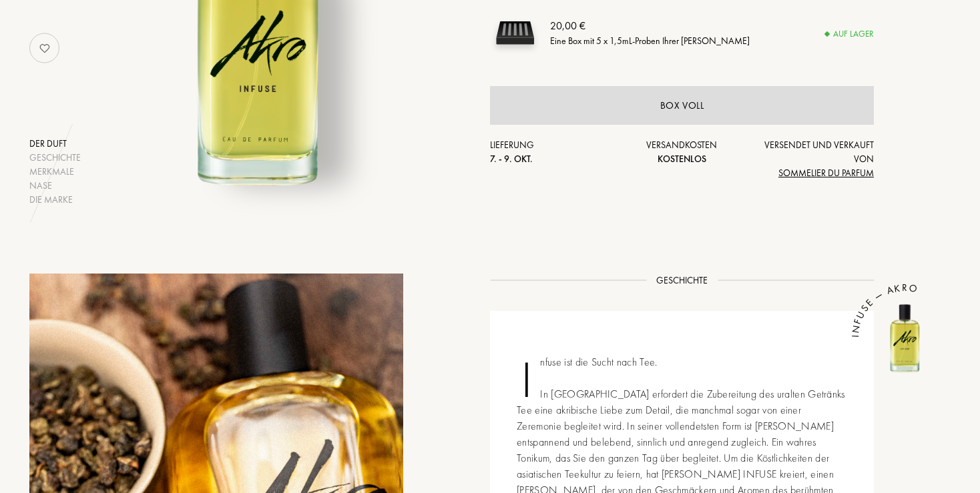
scroll to position [282, 0]
